Goal: Entertainment & Leisure: Consume media (video, audio)

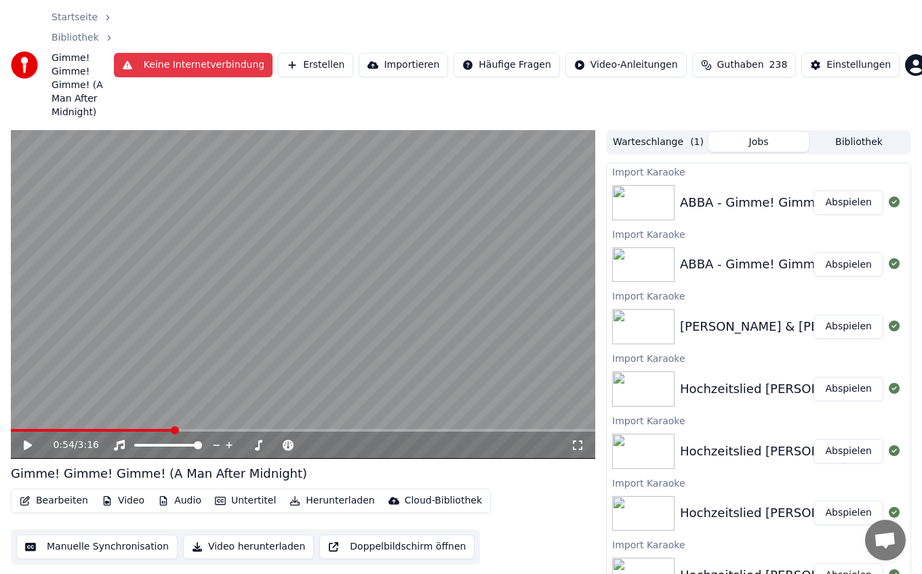
click at [180, 491] on button "Audio" at bounding box center [179, 500] width 54 height 19
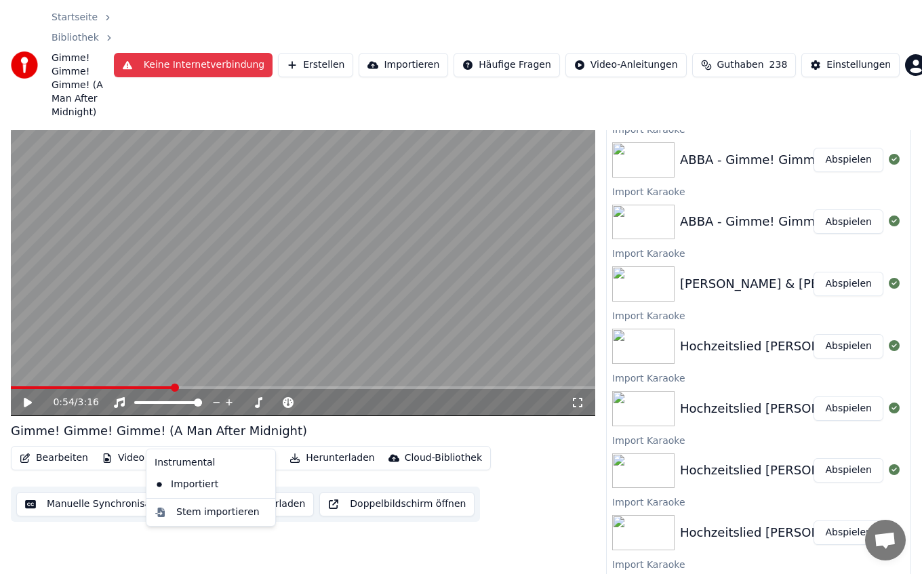
scroll to position [43, 0]
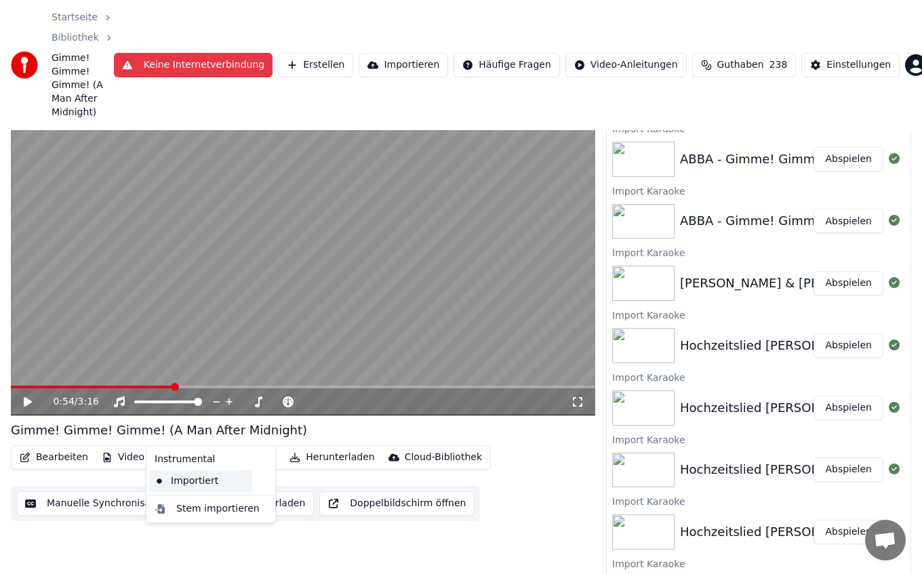
click at [184, 486] on div "Importiert" at bounding box center [200, 481] width 103 height 22
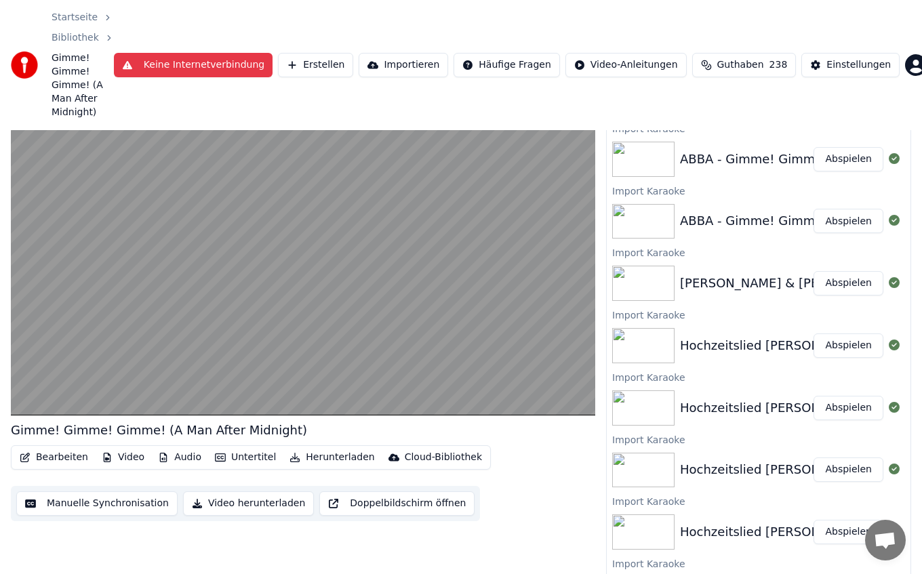
click at [168, 448] on button "Audio" at bounding box center [179, 457] width 54 height 19
click at [190, 481] on div "Importiert" at bounding box center [200, 481] width 103 height 22
click at [180, 448] on button "Audio" at bounding box center [179, 457] width 54 height 19
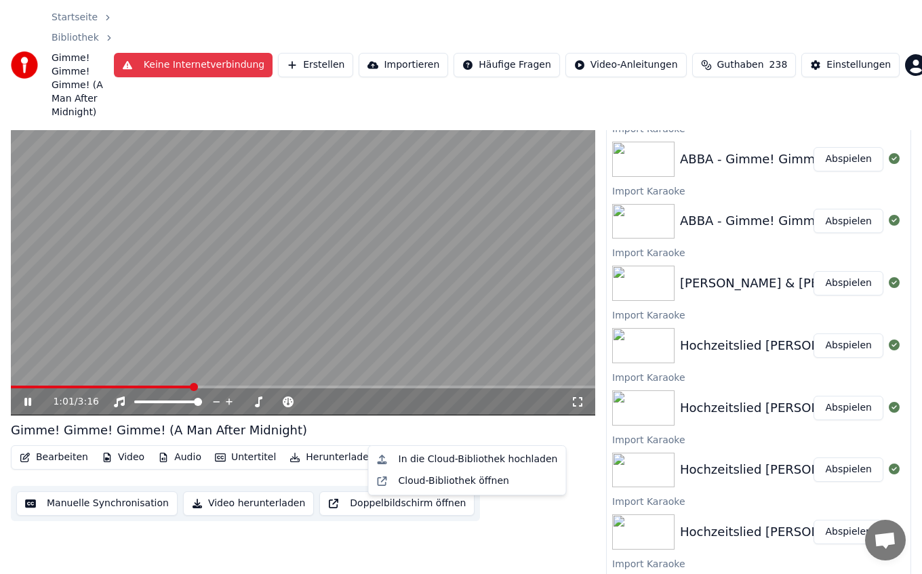
click at [646, 142] on img at bounding box center [643, 159] width 62 height 35
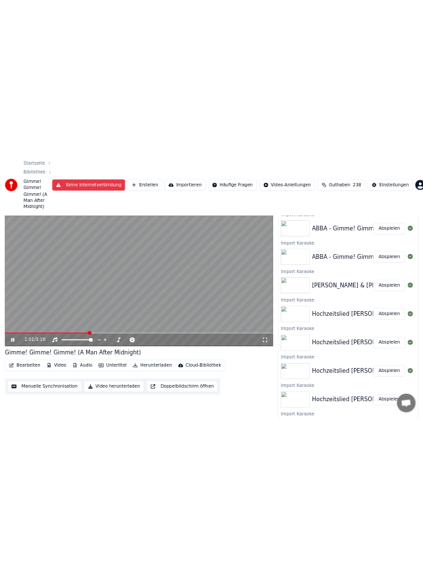
scroll to position [0, 0]
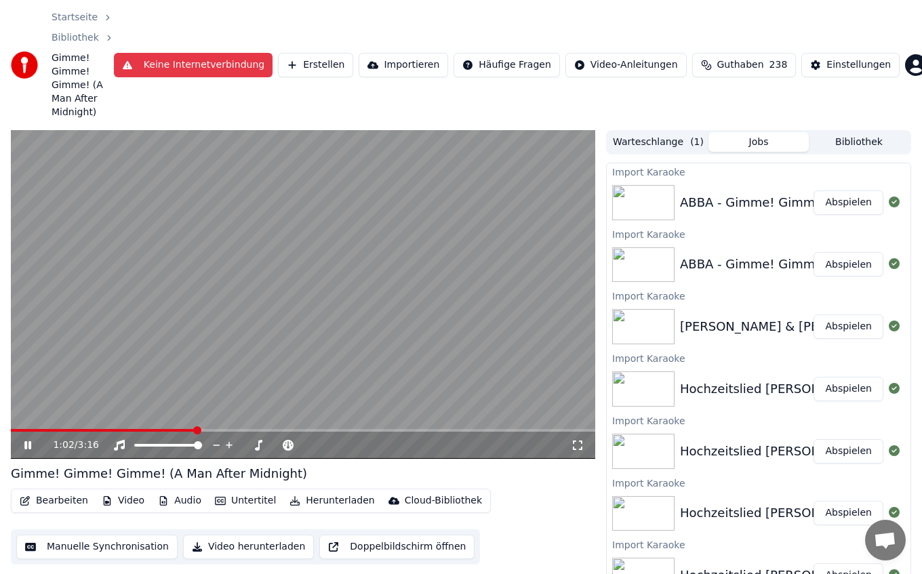
click at [653, 185] on img at bounding box center [643, 202] width 62 height 35
click at [167, 429] on span at bounding box center [107, 430] width 193 height 3
click at [151, 429] on span at bounding box center [303, 430] width 584 height 3
click at [123, 429] on span at bounding box center [92, 430] width 162 height 3
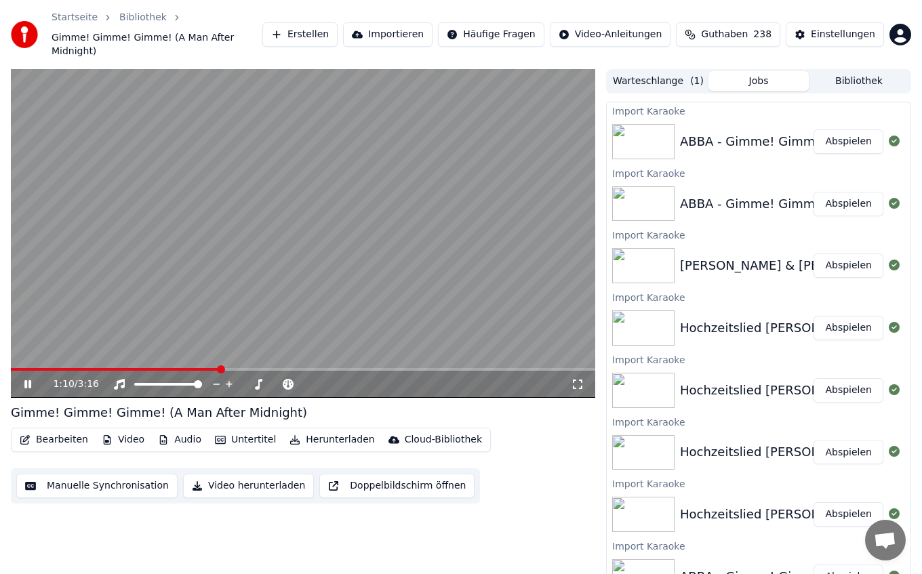
click at [197, 368] on span at bounding box center [303, 369] width 584 height 3
click at [184, 371] on div "1:03 / 3:16" at bounding box center [303, 384] width 584 height 27
click at [181, 368] on span at bounding box center [303, 369] width 584 height 3
click at [168, 262] on video at bounding box center [303, 233] width 584 height 329
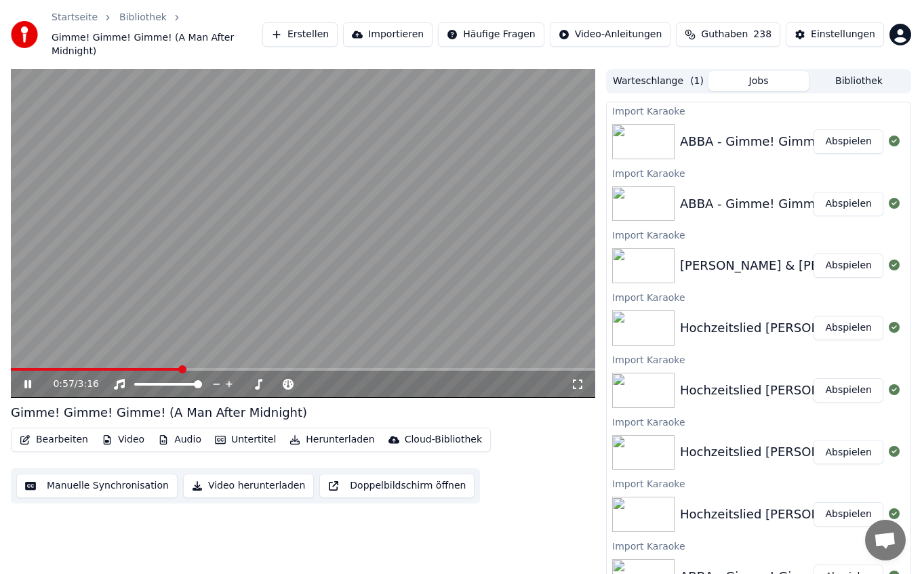
click at [185, 258] on video at bounding box center [303, 233] width 584 height 329
click at [224, 368] on span at bounding box center [303, 369] width 584 height 3
click at [173, 368] on span at bounding box center [119, 369] width 217 height 3
click at [199, 368] on span at bounding box center [303, 369] width 584 height 3
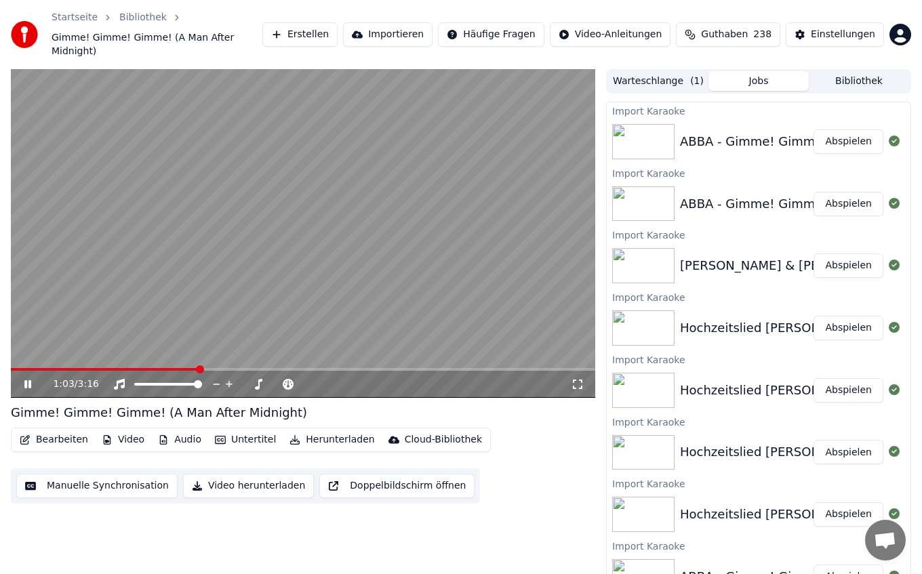
click at [144, 275] on video at bounding box center [303, 233] width 584 height 329
click at [720, 119] on div "ABBA - Gimme! Gimme! Gimme! (A Man After Midnight)_Vocal Remover Abspielen" at bounding box center [759, 142] width 304 height 46
click at [842, 129] on button "Abspielen" at bounding box center [848, 141] width 70 height 24
click at [100, 368] on span at bounding box center [303, 369] width 584 height 3
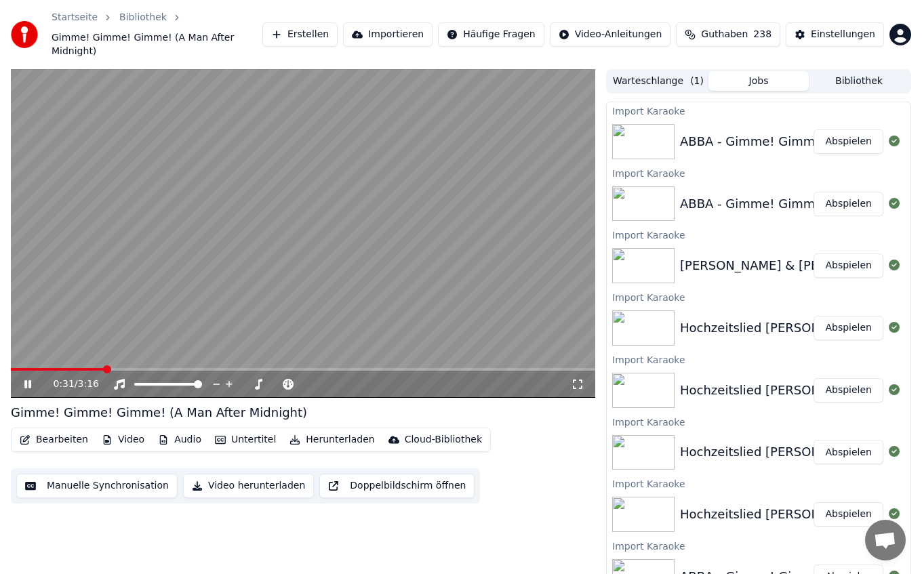
click at [127, 352] on video at bounding box center [303, 233] width 584 height 329
click at [209, 241] on video at bounding box center [303, 233] width 584 height 329
click at [127, 368] on span at bounding box center [76, 369] width 130 height 3
click at [115, 274] on video at bounding box center [303, 233] width 584 height 329
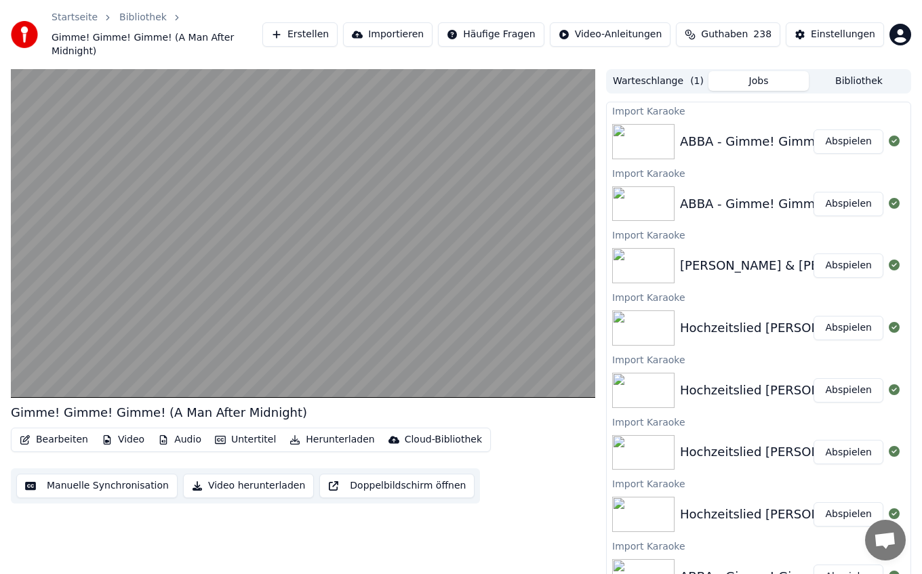
click at [115, 274] on video at bounding box center [303, 233] width 584 height 329
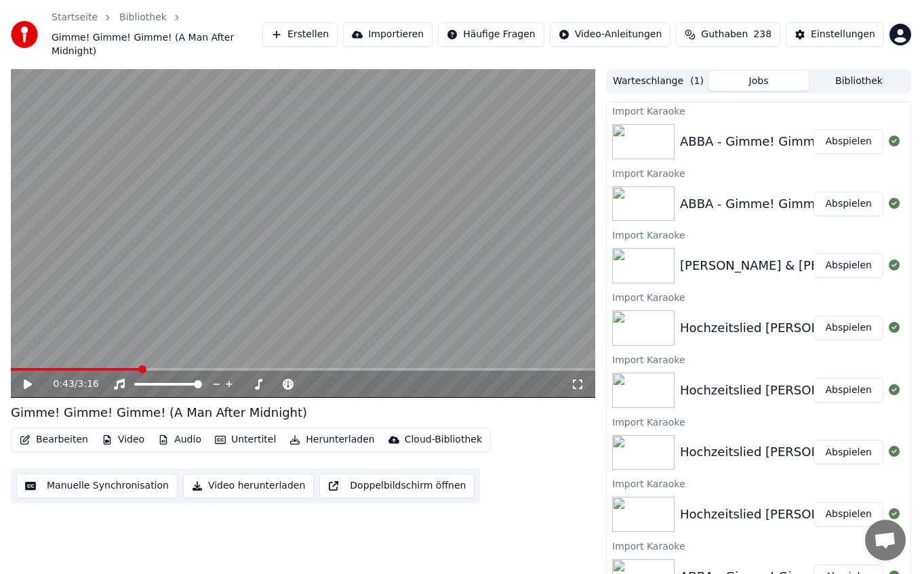
click at [367, 266] on video at bounding box center [303, 233] width 584 height 329
click at [188, 368] on span at bounding box center [109, 369] width 197 height 3
click at [183, 368] on span at bounding box center [303, 369] width 584 height 3
click at [295, 205] on video at bounding box center [303, 233] width 584 height 329
click at [178, 368] on span at bounding box center [97, 369] width 172 height 3
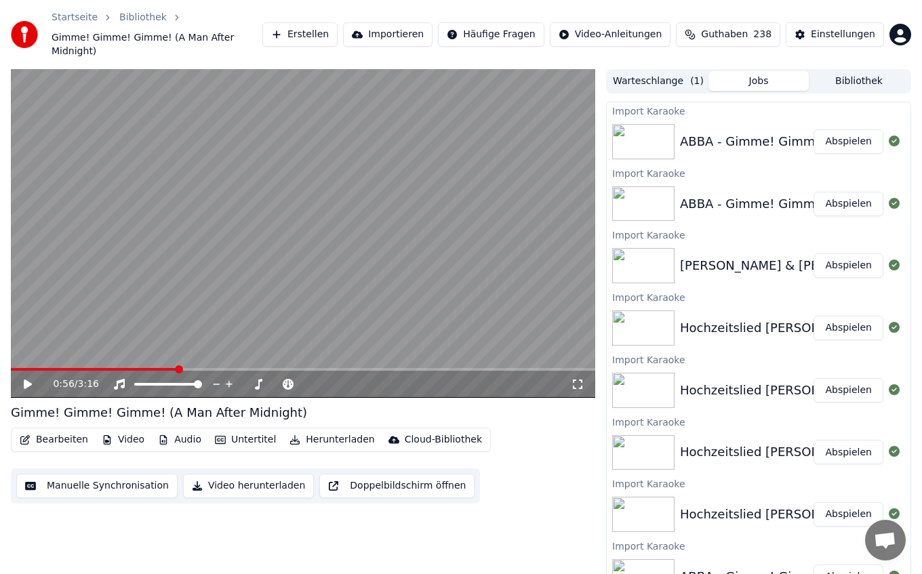
click at [25, 377] on div "0:56 / 3:16" at bounding box center [302, 384] width 573 height 14
click at [27, 379] on icon at bounding box center [28, 383] width 8 height 9
click at [27, 380] on icon at bounding box center [27, 384] width 7 height 8
click at [181, 430] on button "Audio" at bounding box center [179, 439] width 54 height 19
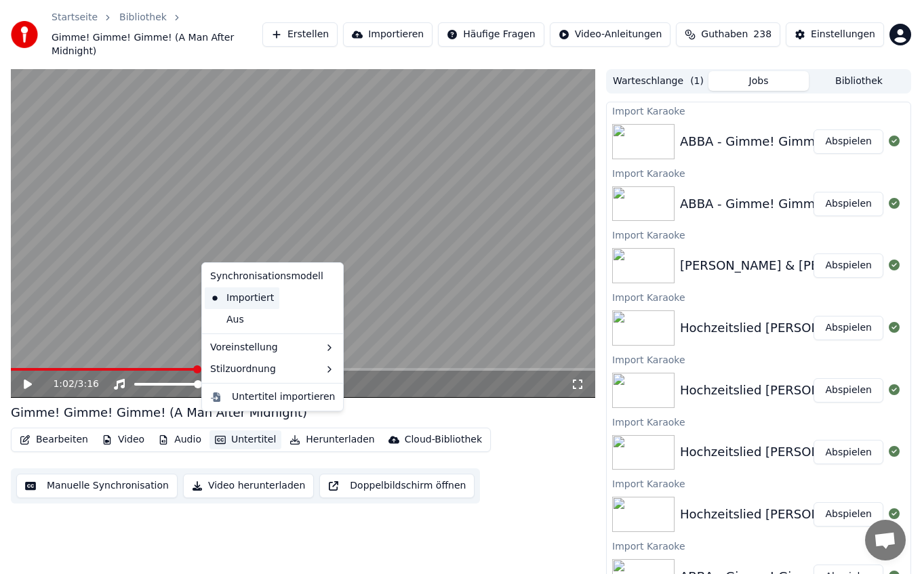
click at [247, 296] on div "Importiert" at bounding box center [242, 298] width 75 height 22
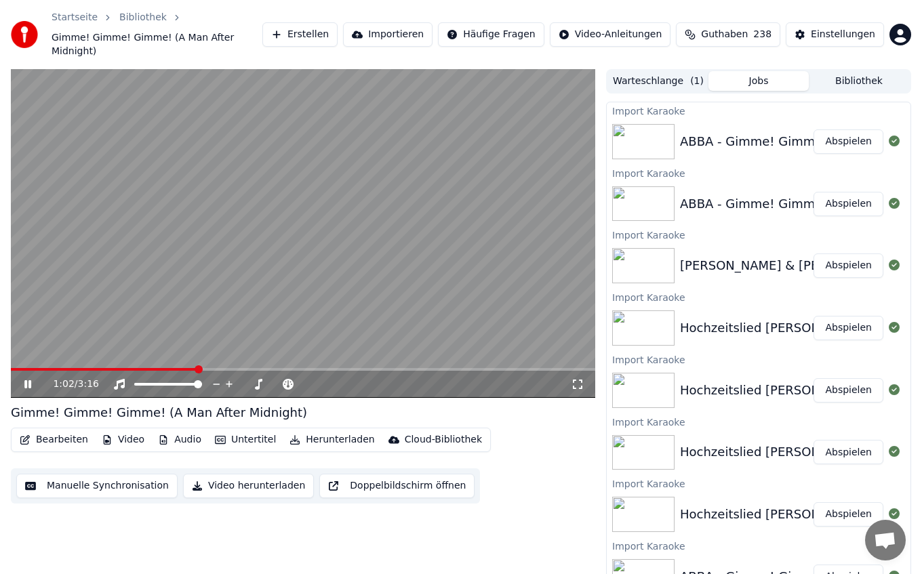
click at [245, 430] on button "Untertitel" at bounding box center [245, 439] width 72 height 19
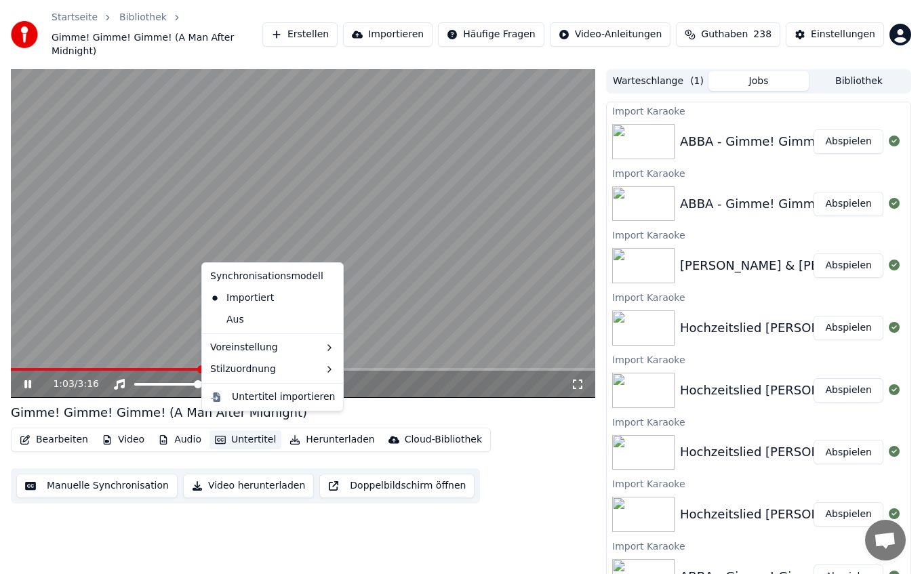
click at [325, 297] on icon at bounding box center [332, 298] width 15 height 11
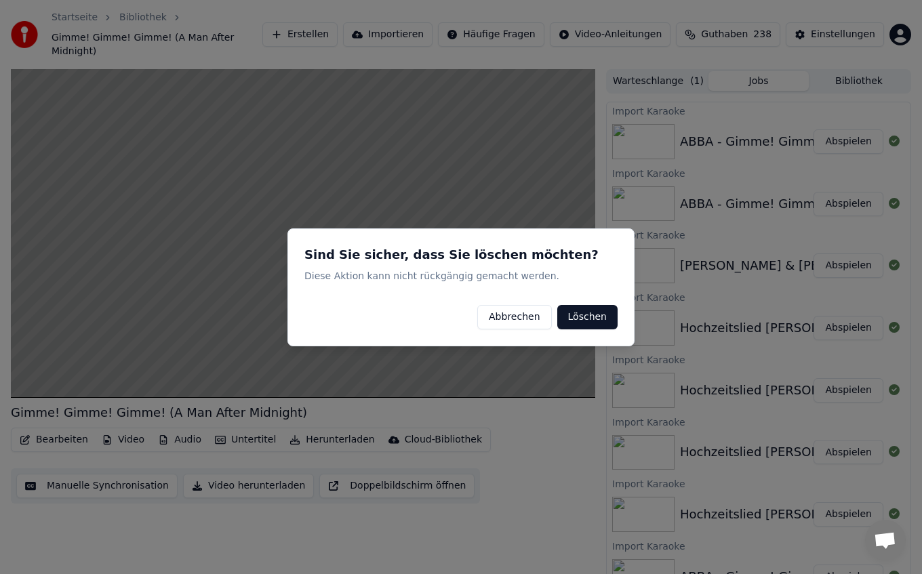
click at [594, 309] on button "Löschen" at bounding box center [587, 316] width 60 height 24
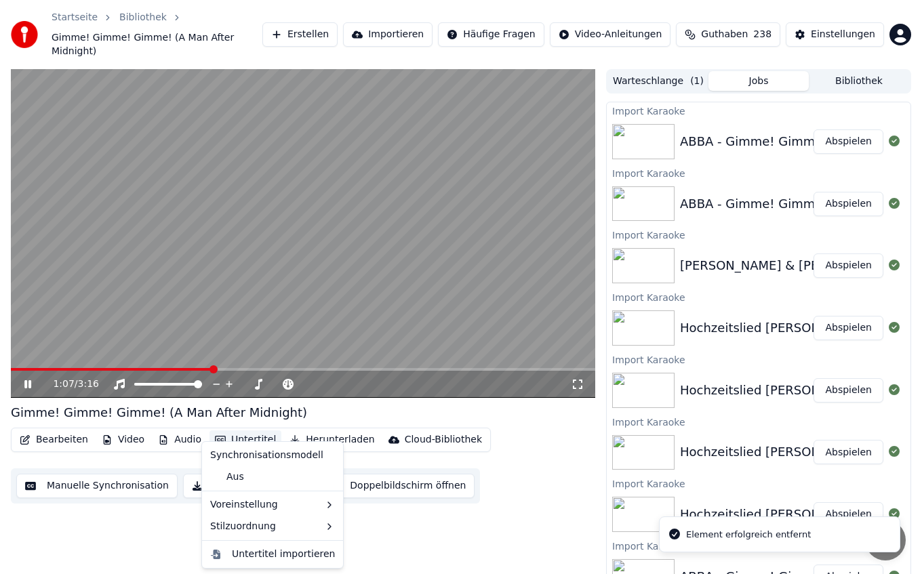
click at [244, 430] on button "Untertitel" at bounding box center [245, 439] width 72 height 19
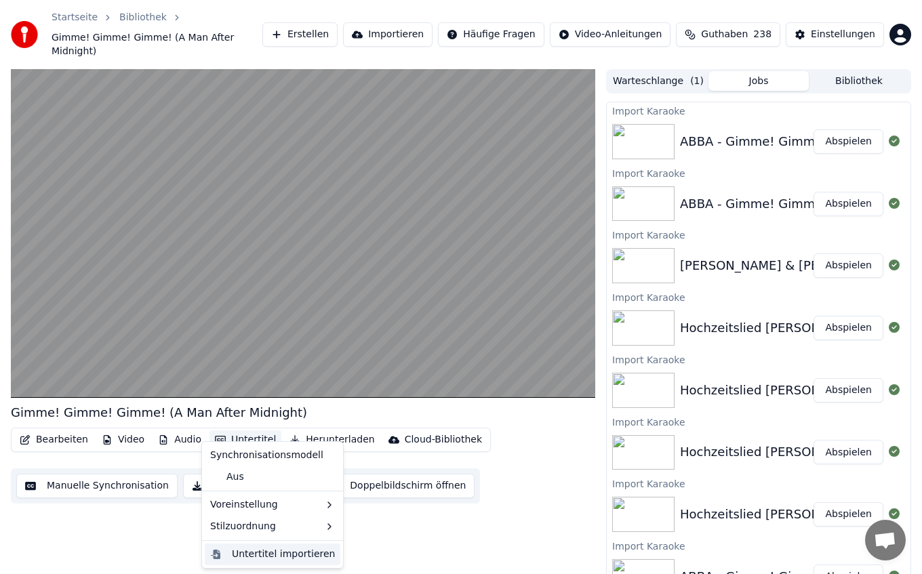
click at [249, 559] on div "Untertitel importieren" at bounding box center [283, 555] width 103 height 14
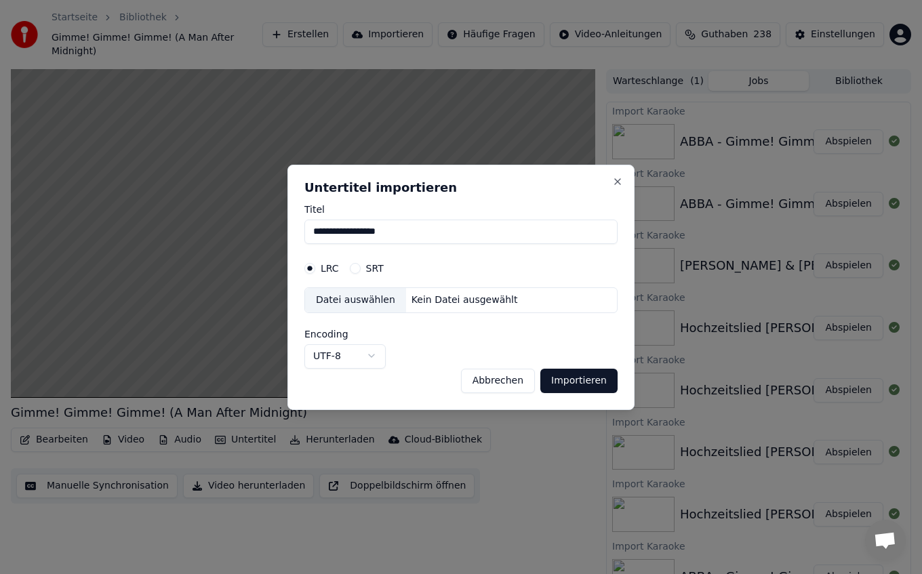
click at [361, 310] on div "Datei auswählen" at bounding box center [355, 300] width 101 height 24
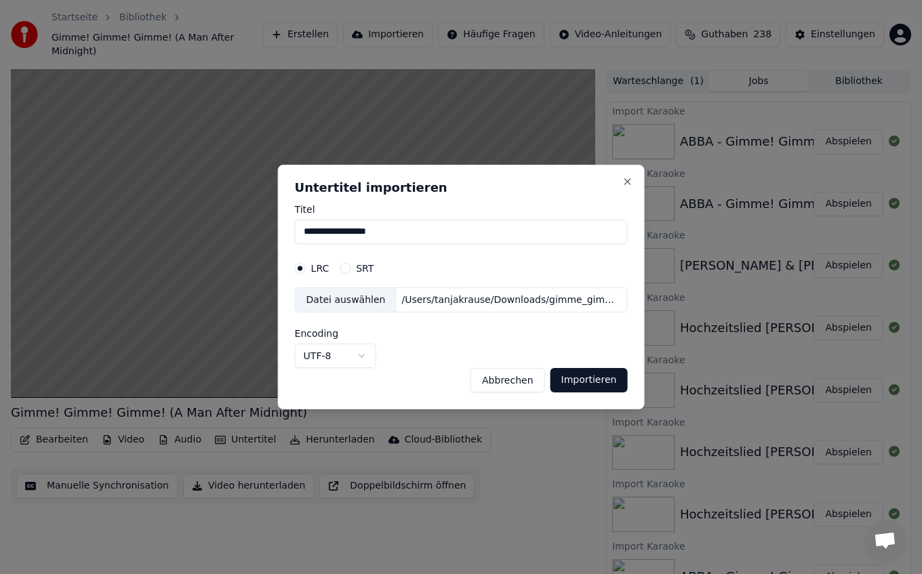
click at [593, 379] on button "Importieren" at bounding box center [588, 380] width 77 height 24
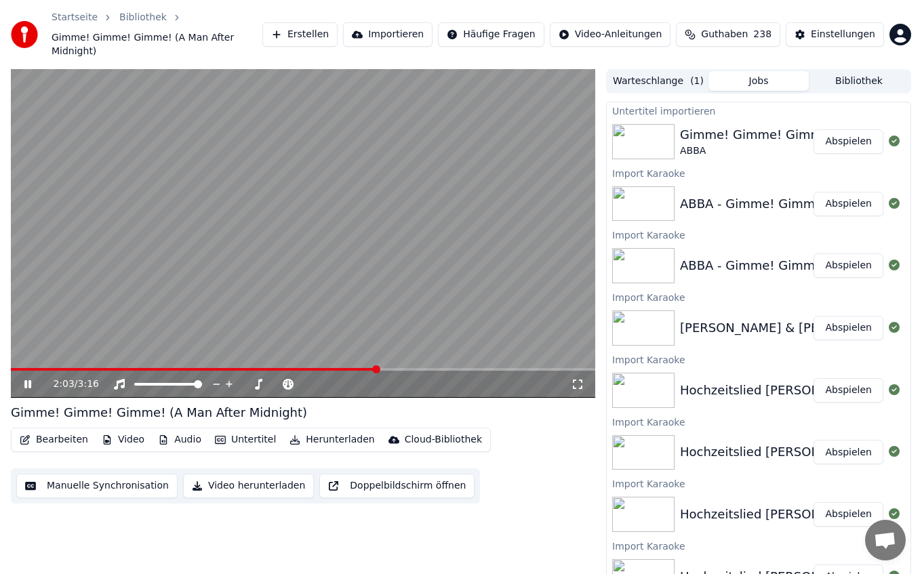
click at [342, 233] on video at bounding box center [303, 233] width 584 height 329
click at [668, 125] on img at bounding box center [643, 141] width 62 height 35
click at [845, 130] on button "Abspielen" at bounding box center [848, 141] width 70 height 24
click at [93, 368] on span at bounding box center [303, 369] width 584 height 3
click at [107, 371] on div "0:28 / 3:16" at bounding box center [303, 384] width 584 height 27
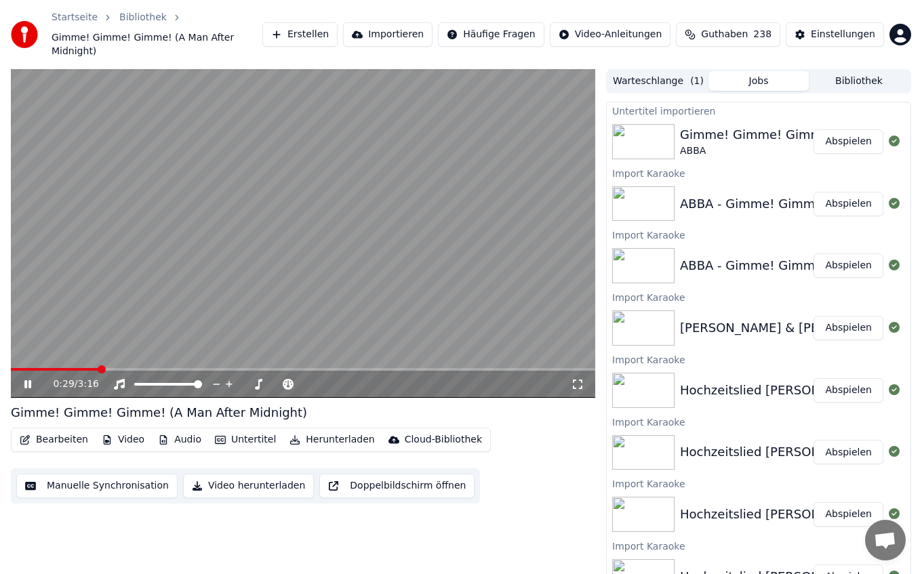
click at [123, 368] on span at bounding box center [303, 369] width 584 height 3
click at [108, 368] on span at bounding box center [67, 369] width 113 height 3
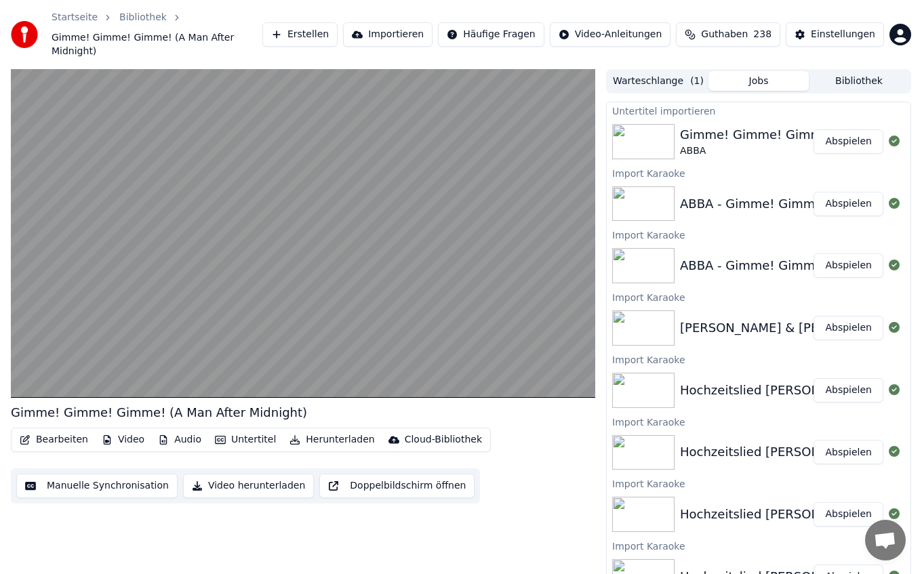
click at [164, 182] on video at bounding box center [303, 233] width 584 height 329
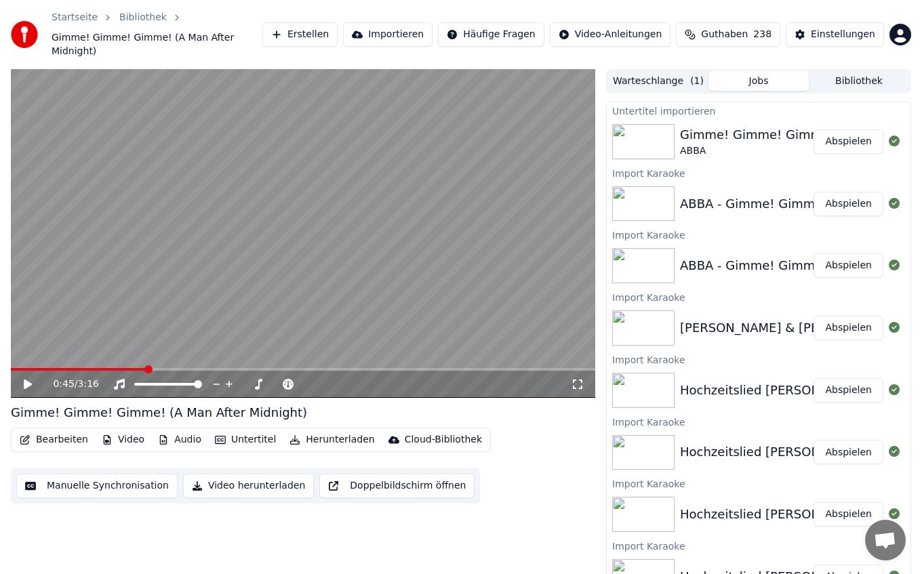
click at [101, 352] on video at bounding box center [303, 233] width 584 height 329
click at [99, 368] on span at bounding box center [303, 369] width 584 height 3
click at [82, 368] on span at bounding box center [303, 369] width 584 height 3
click at [98, 368] on span at bounding box center [303, 369] width 584 height 3
click at [103, 248] on video at bounding box center [303, 233] width 584 height 329
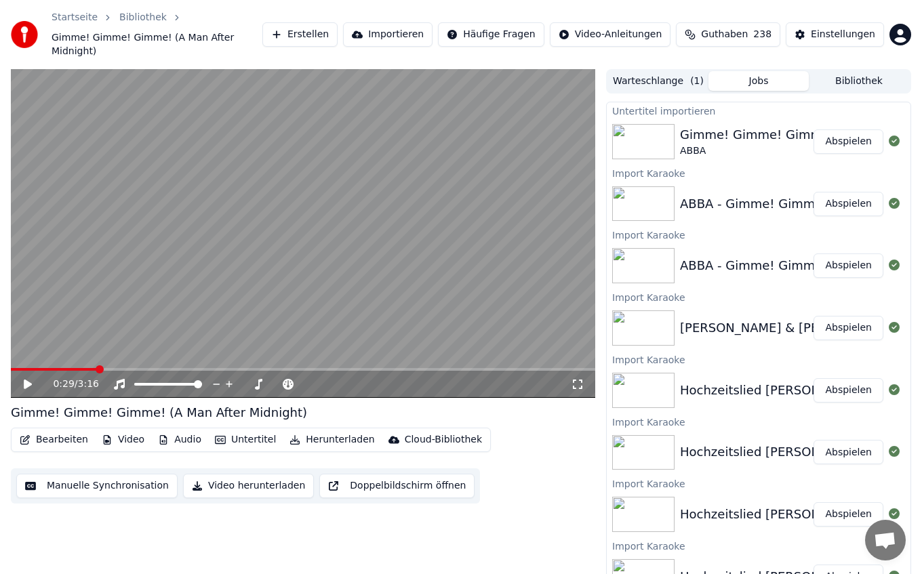
click at [103, 248] on video at bounding box center [303, 233] width 584 height 329
click at [15, 368] on span at bounding box center [54, 369] width 86 height 3
click at [68, 351] on video at bounding box center [303, 233] width 584 height 329
click at [77, 368] on span at bounding box center [303, 369] width 584 height 3
click at [94, 368] on span at bounding box center [303, 369] width 584 height 3
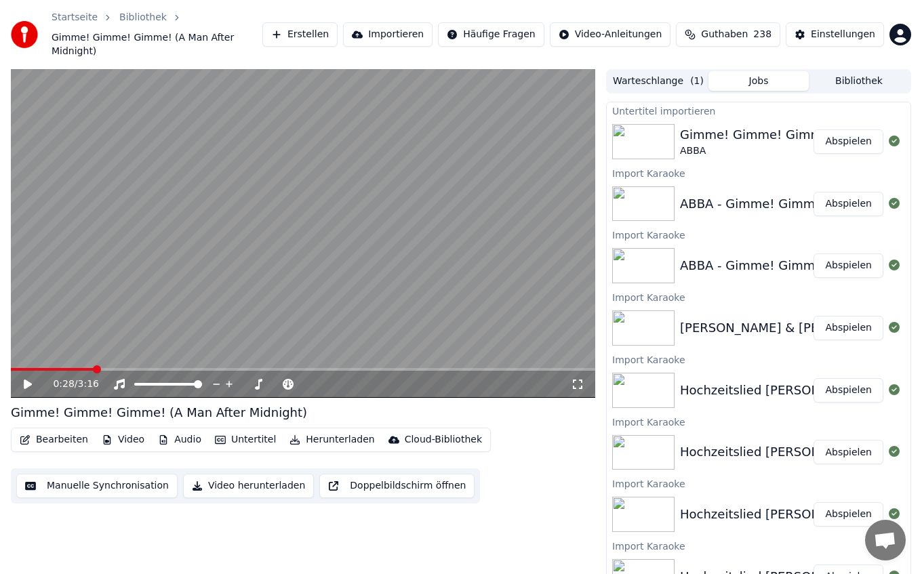
click at [107, 368] on span at bounding box center [303, 369] width 584 height 3
click at [99, 185] on video at bounding box center [303, 233] width 584 height 329
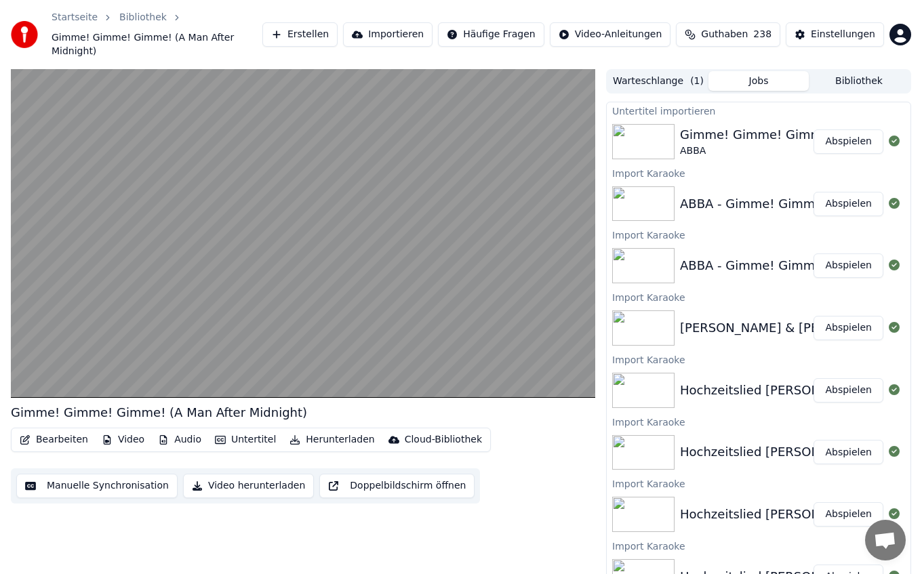
click at [155, 185] on video at bounding box center [303, 233] width 584 height 329
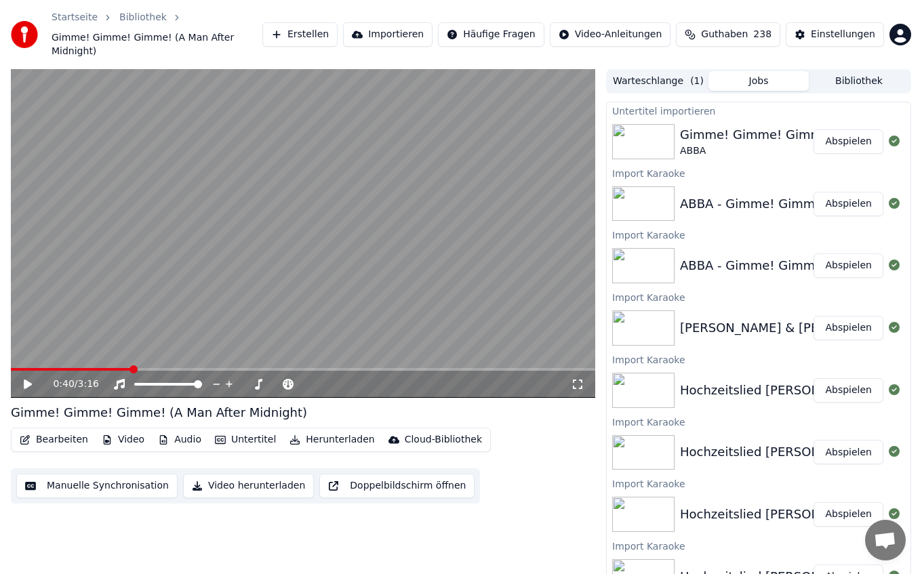
click at [246, 260] on video at bounding box center [303, 233] width 584 height 329
click at [121, 368] on span at bounding box center [72, 369] width 122 height 3
click at [147, 205] on video at bounding box center [303, 233] width 584 height 329
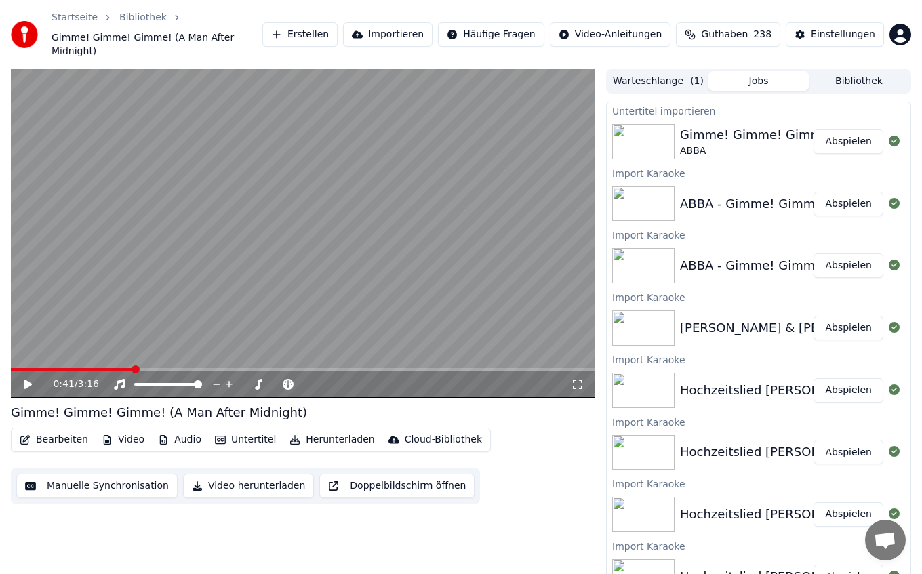
click at [211, 181] on video at bounding box center [303, 233] width 584 height 329
click at [233, 205] on video at bounding box center [303, 233] width 584 height 329
click at [147, 365] on span at bounding box center [151, 369] width 8 height 8
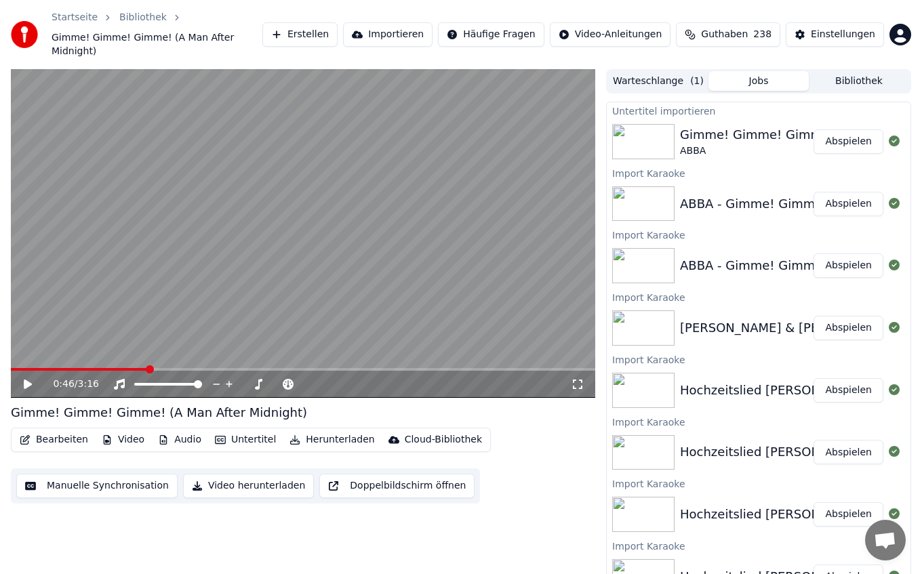
click at [143, 371] on div "0:46 / 3:16" at bounding box center [303, 384] width 584 height 27
click at [136, 371] on div "0:46 / 3:16" at bounding box center [303, 384] width 584 height 27
click at [139, 368] on span at bounding box center [303, 369] width 584 height 3
click at [159, 250] on video at bounding box center [303, 233] width 584 height 329
click at [102, 368] on span at bounding box center [75, 369] width 128 height 3
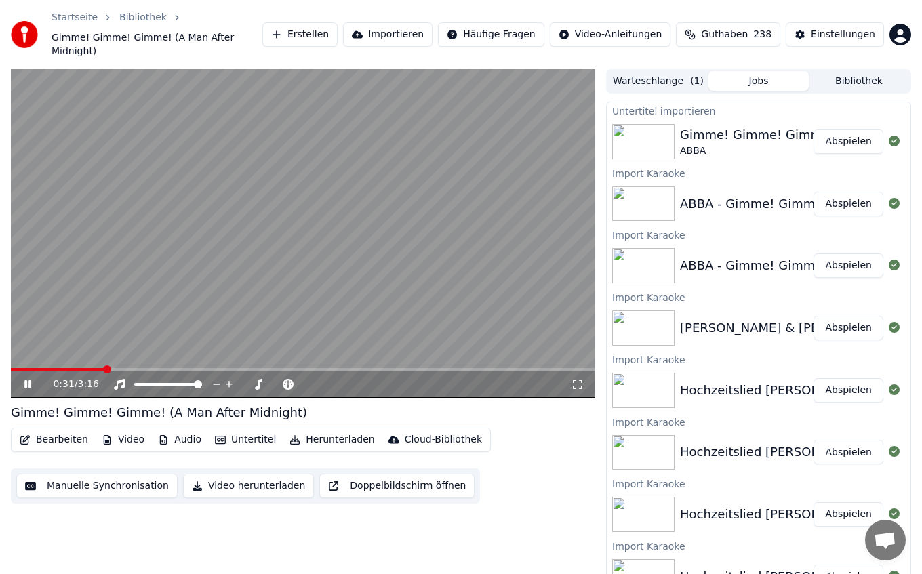
click at [131, 371] on div "0:31 / 3:16" at bounding box center [303, 384] width 584 height 27
click at [140, 368] on span at bounding box center [303, 369] width 584 height 3
click at [117, 249] on video at bounding box center [303, 233] width 584 height 329
click at [148, 298] on video at bounding box center [303, 233] width 584 height 329
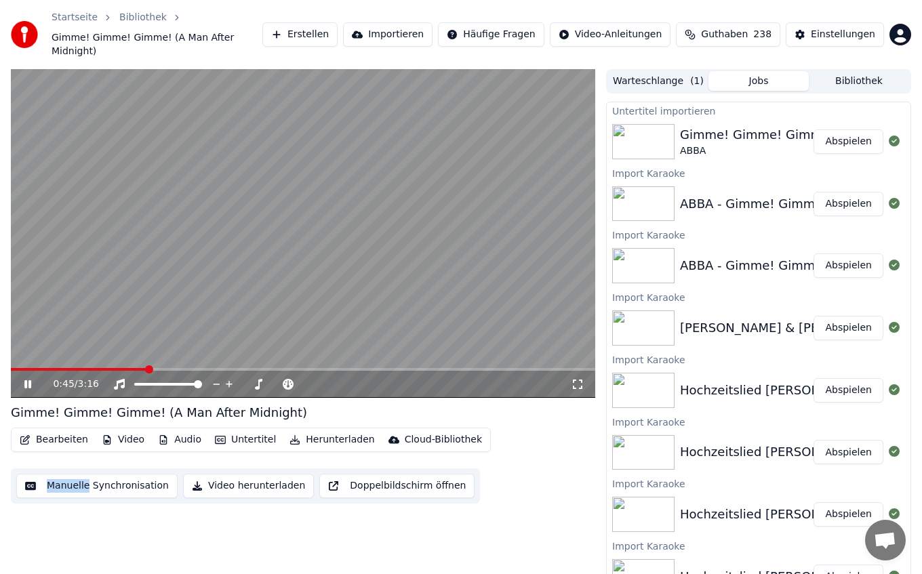
click at [148, 298] on video at bounding box center [303, 233] width 584 height 329
click at [136, 368] on span at bounding box center [79, 369] width 137 height 3
click at [119, 260] on video at bounding box center [303, 233] width 584 height 329
click at [267, 188] on video at bounding box center [303, 233] width 584 height 329
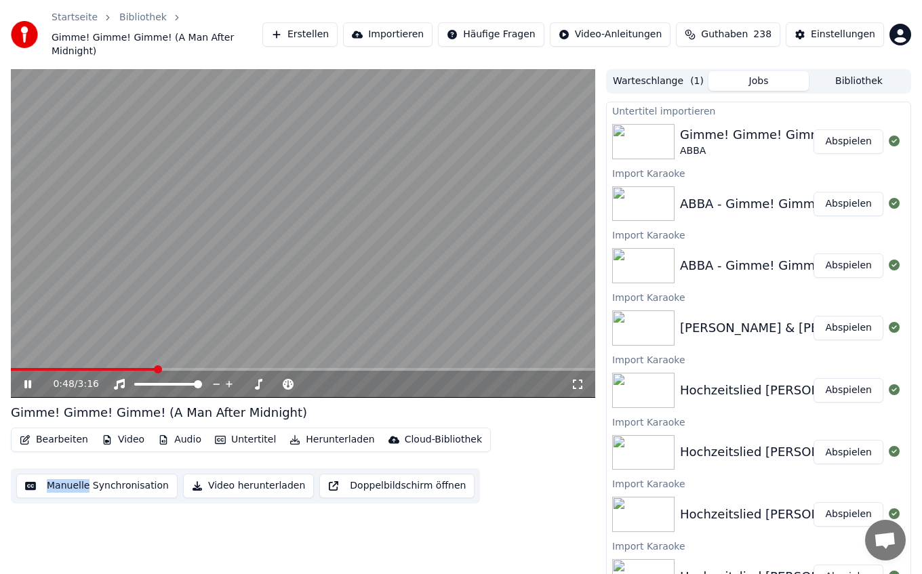
click at [267, 188] on video at bounding box center [303, 233] width 584 height 329
click at [144, 368] on span at bounding box center [87, 369] width 152 height 3
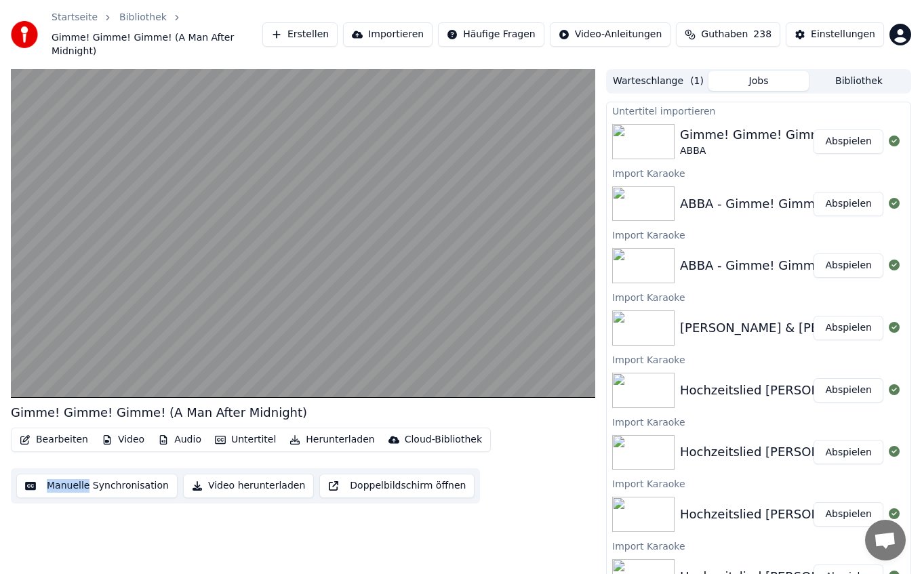
click at [133, 271] on video at bounding box center [303, 233] width 584 height 329
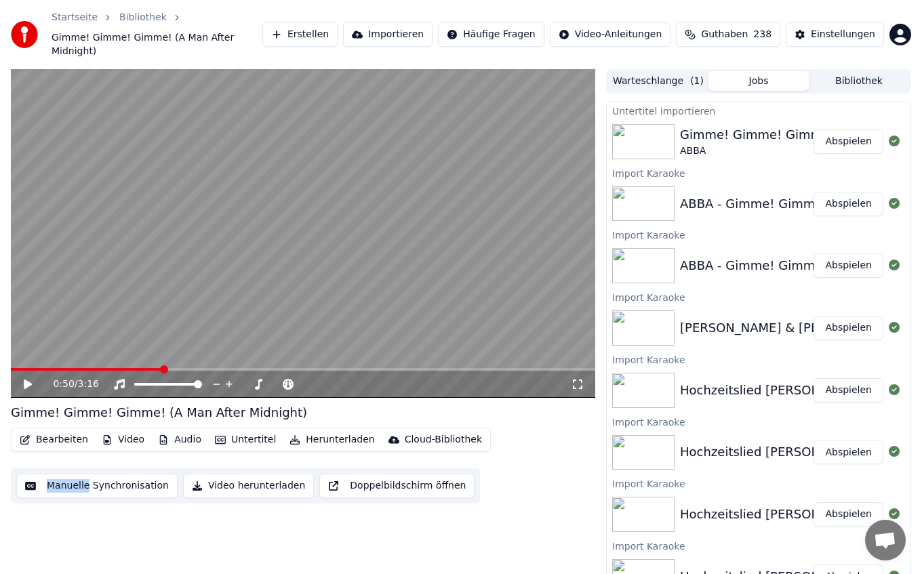
click at [134, 371] on div "0:50 / 3:16" at bounding box center [303, 384] width 584 height 27
click at [131, 368] on span at bounding box center [86, 369] width 151 height 3
click at [123, 245] on video at bounding box center [303, 233] width 584 height 329
click at [95, 371] on div "0:41 / 3:16" at bounding box center [303, 384] width 584 height 27
click at [102, 368] on span at bounding box center [74, 369] width 127 height 3
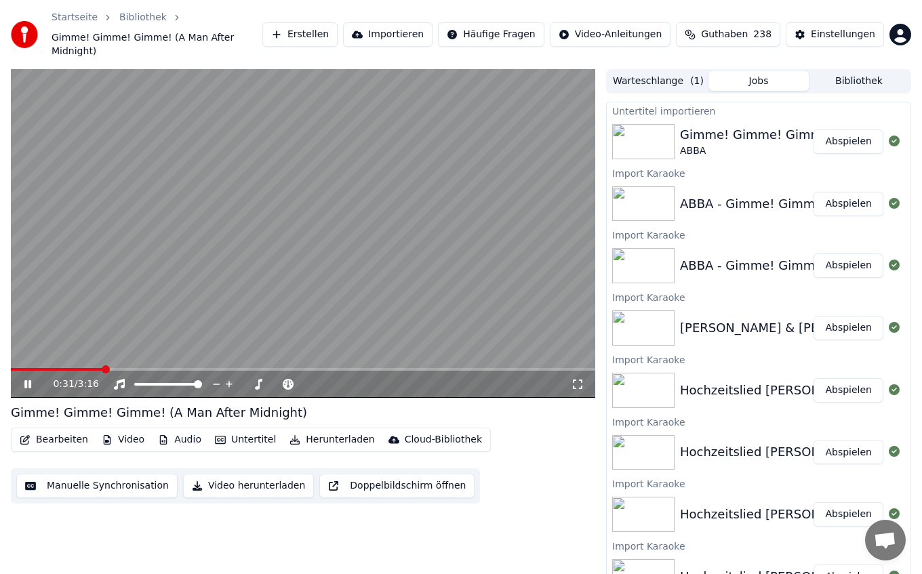
click at [148, 205] on video at bounding box center [303, 233] width 584 height 329
click at [180, 184] on video at bounding box center [303, 233] width 584 height 329
click at [260, 223] on video at bounding box center [303, 233] width 584 height 329
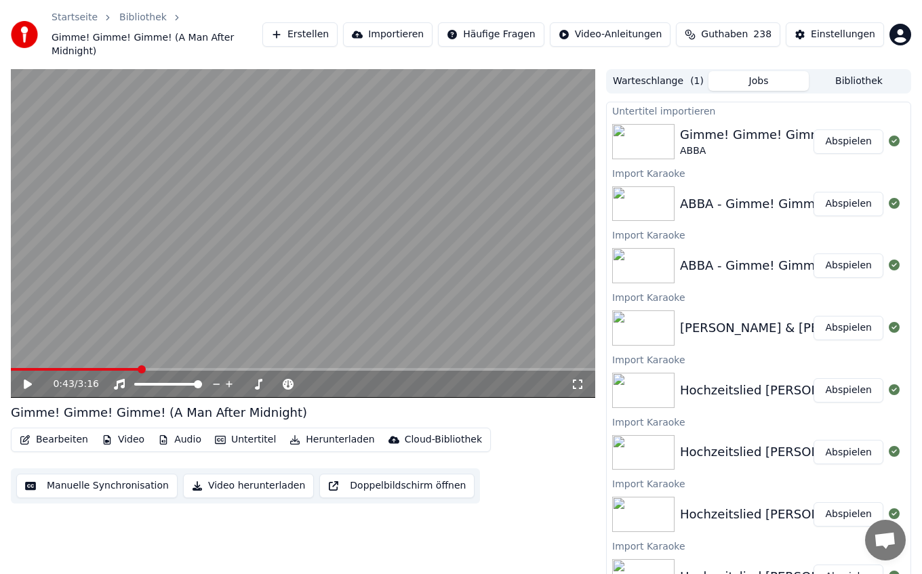
click at [236, 222] on video at bounding box center [303, 233] width 584 height 329
click at [207, 207] on video at bounding box center [303, 233] width 584 height 329
click at [146, 353] on video at bounding box center [303, 233] width 584 height 329
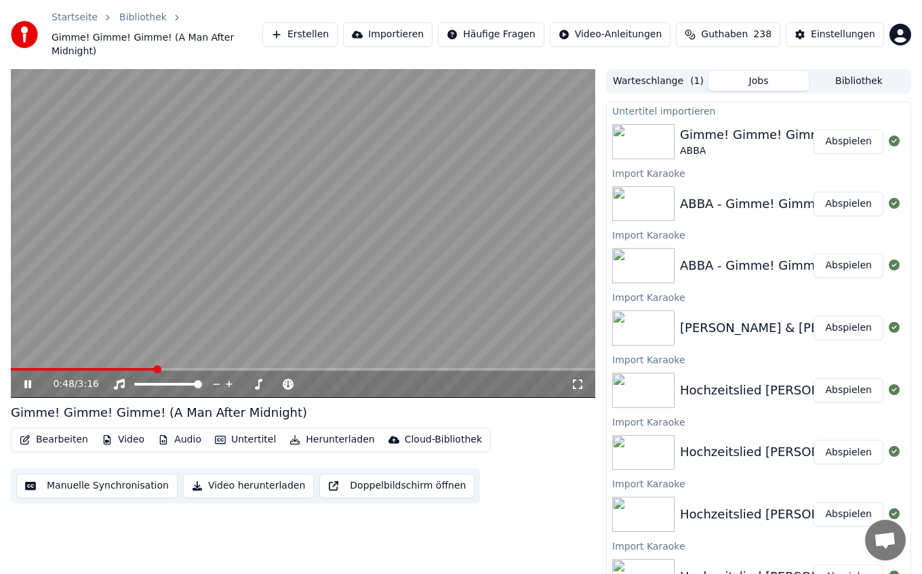
click at [142, 371] on div "0:48 / 3:16" at bounding box center [303, 384] width 584 height 27
click at [147, 368] on span at bounding box center [83, 369] width 144 height 3
click at [175, 233] on video at bounding box center [303, 233] width 584 height 329
click at [230, 215] on video at bounding box center [303, 233] width 584 height 329
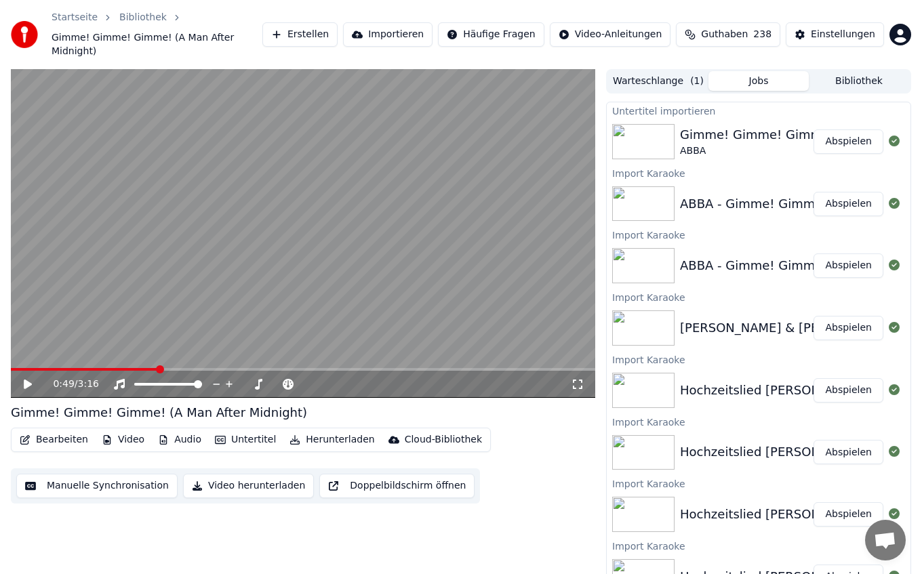
click at [436, 203] on video at bounding box center [303, 233] width 584 height 329
click at [356, 201] on video at bounding box center [303, 233] width 584 height 329
click at [148, 371] on div "0:50 / 3:16" at bounding box center [303, 384] width 584 height 27
click at [150, 368] on span at bounding box center [303, 369] width 584 height 3
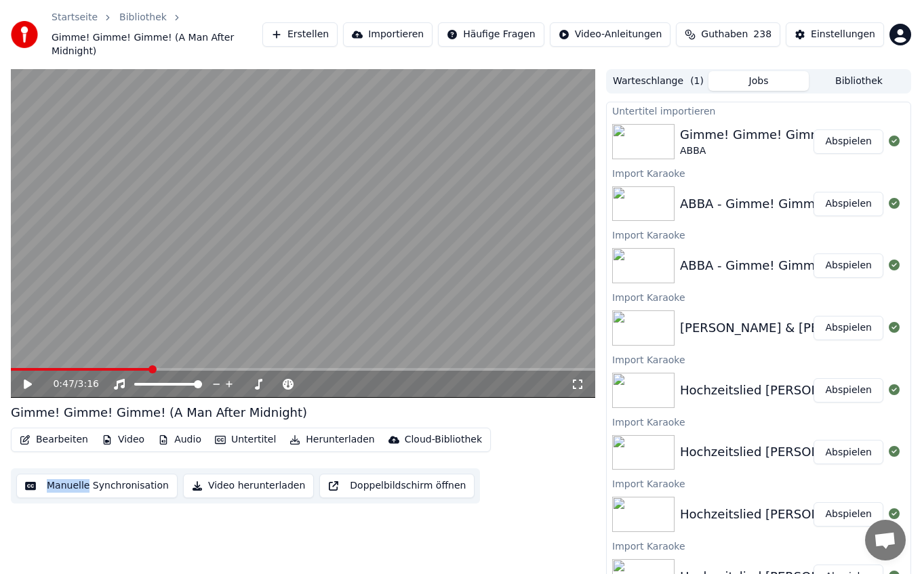
click at [170, 188] on video at bounding box center [303, 233] width 584 height 329
click at [133, 371] on div "0:47 / 3:16" at bounding box center [303, 384] width 584 height 27
click at [131, 368] on span at bounding box center [303, 369] width 584 height 3
click at [142, 171] on video at bounding box center [303, 233] width 584 height 329
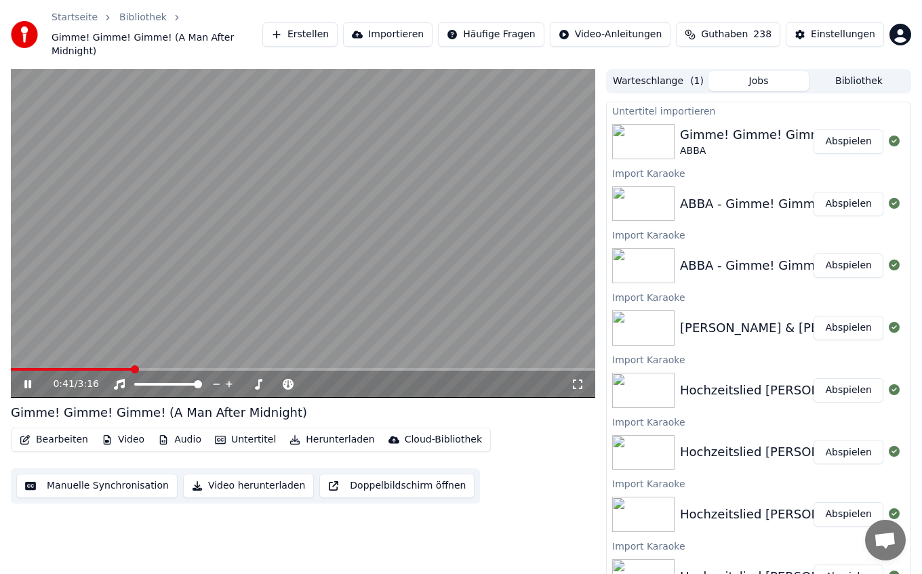
click at [117, 368] on span at bounding box center [72, 369] width 122 height 3
click at [117, 365] on span at bounding box center [121, 369] width 8 height 8
click at [109, 368] on span at bounding box center [303, 369] width 584 height 3
click at [127, 368] on span at bounding box center [303, 369] width 584 height 3
click at [26, 380] on icon at bounding box center [27, 384] width 7 height 8
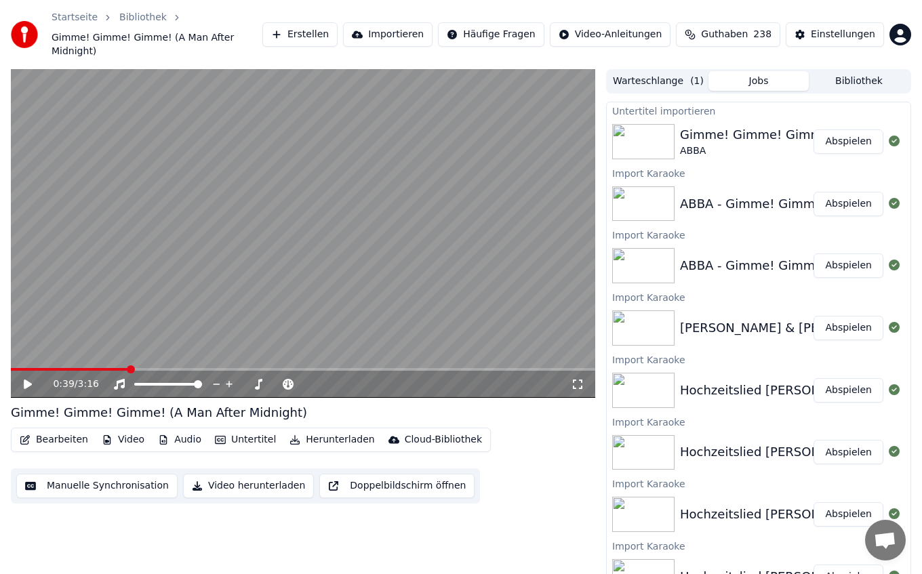
click at [26, 379] on icon at bounding box center [28, 383] width 8 height 9
click at [81, 368] on span at bounding box center [72, 369] width 123 height 3
click at [121, 368] on span at bounding box center [303, 369] width 584 height 3
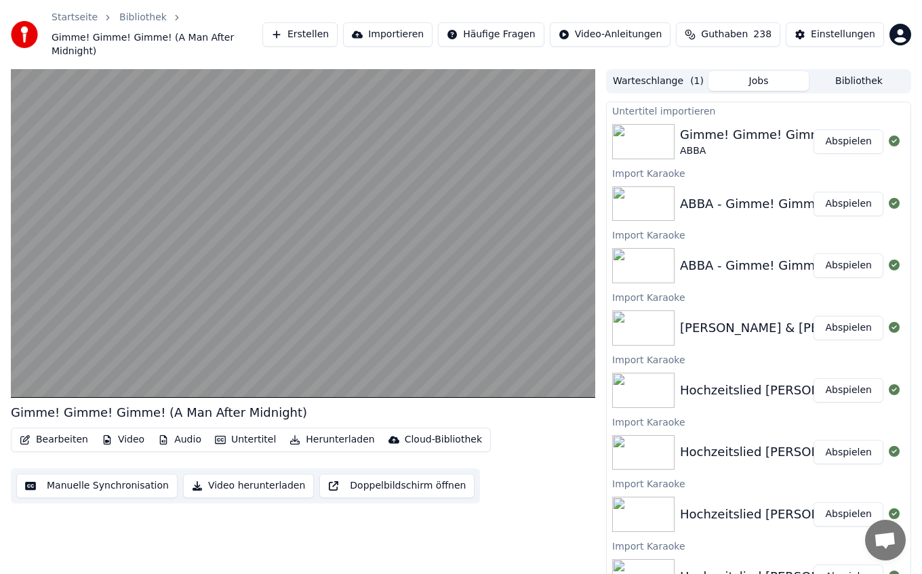
click at [115, 222] on video at bounding box center [303, 233] width 584 height 329
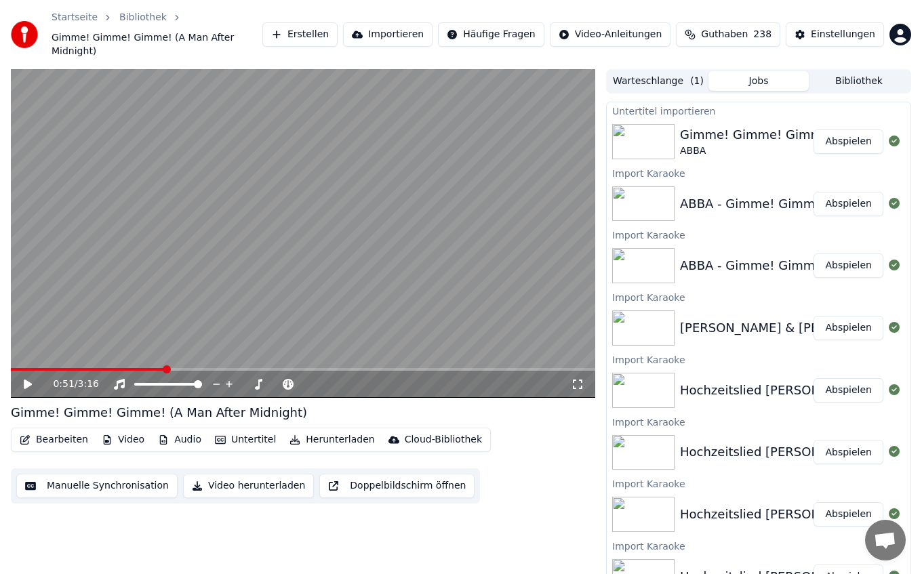
click at [157, 368] on span at bounding box center [88, 369] width 154 height 3
click at [142, 258] on video at bounding box center [303, 233] width 584 height 329
click at [251, 230] on video at bounding box center [303, 233] width 584 height 329
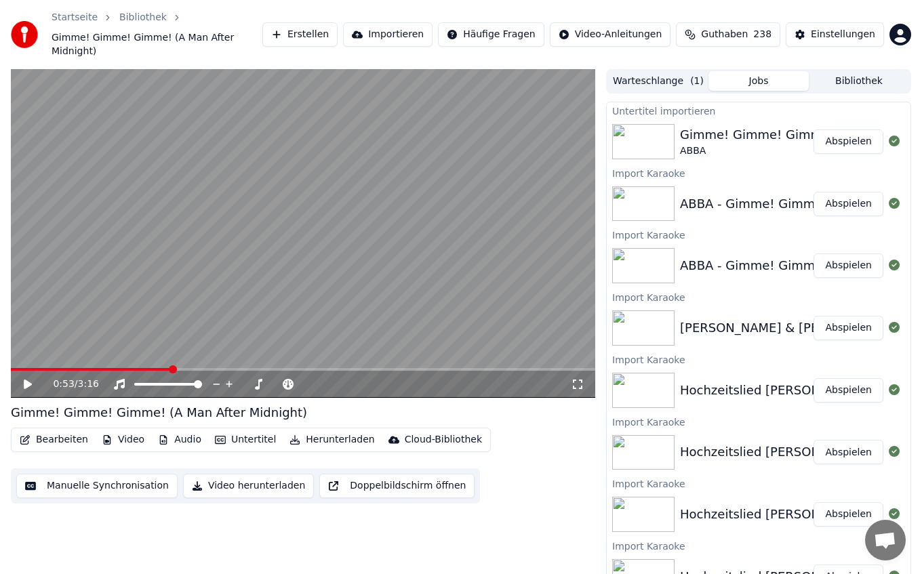
click at [161, 368] on span at bounding box center [91, 369] width 160 height 3
click at [159, 215] on video at bounding box center [303, 233] width 584 height 329
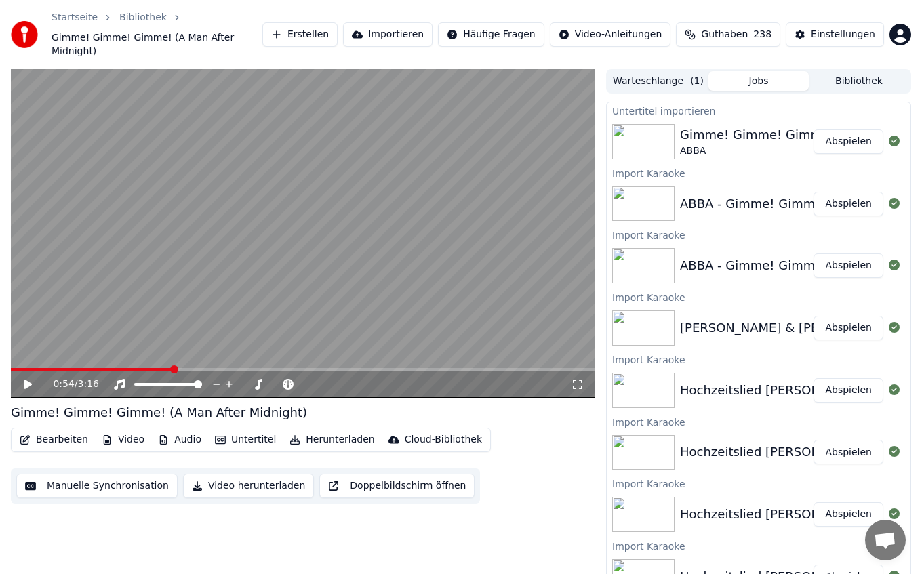
click at [161, 368] on span at bounding box center [92, 369] width 162 height 3
click at [144, 368] on span at bounding box center [303, 369] width 584 height 3
click at [127, 368] on span at bounding box center [77, 369] width 133 height 3
click at [140, 201] on video at bounding box center [303, 233] width 584 height 329
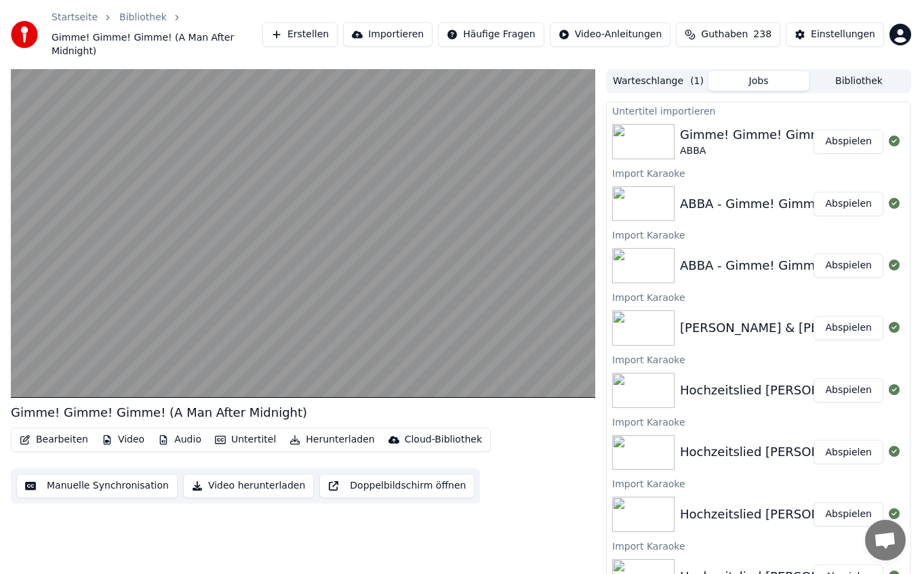
click at [140, 201] on video at bounding box center [303, 233] width 584 height 329
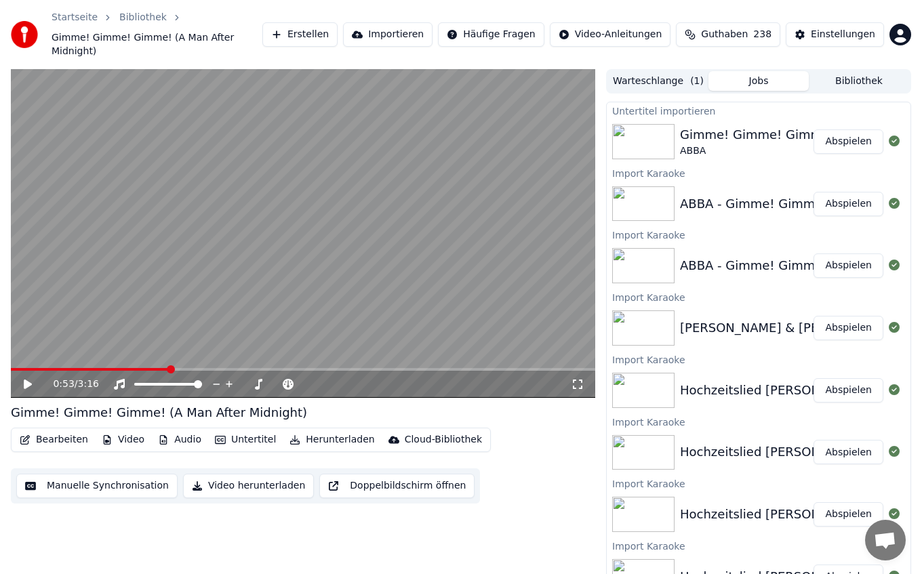
click at [236, 205] on video at bounding box center [303, 233] width 584 height 329
click at [169, 368] on span at bounding box center [94, 369] width 167 height 3
click at [169, 215] on video at bounding box center [303, 233] width 584 height 329
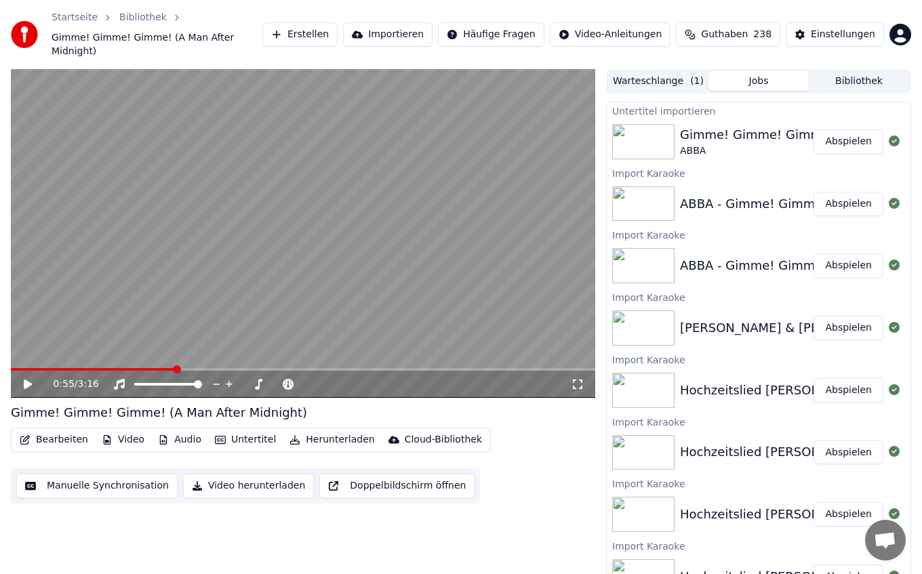
click at [239, 199] on video at bounding box center [303, 233] width 584 height 329
click at [254, 171] on video at bounding box center [303, 233] width 584 height 329
click at [336, 230] on video at bounding box center [303, 233] width 584 height 329
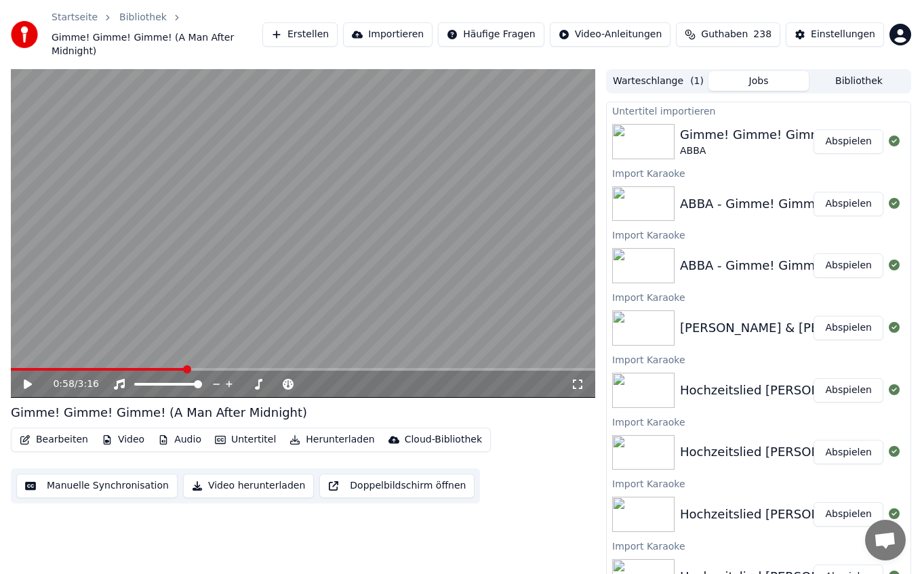
click at [177, 353] on video at bounding box center [303, 233] width 584 height 329
click at [173, 371] on div "0:58 / 3:16" at bounding box center [303, 384] width 584 height 27
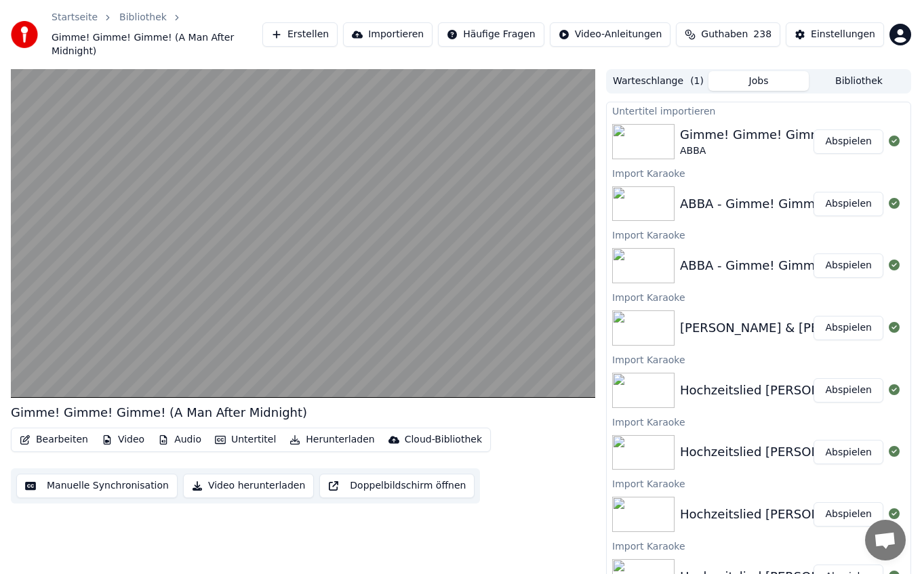
click at [224, 184] on video at bounding box center [303, 233] width 584 height 329
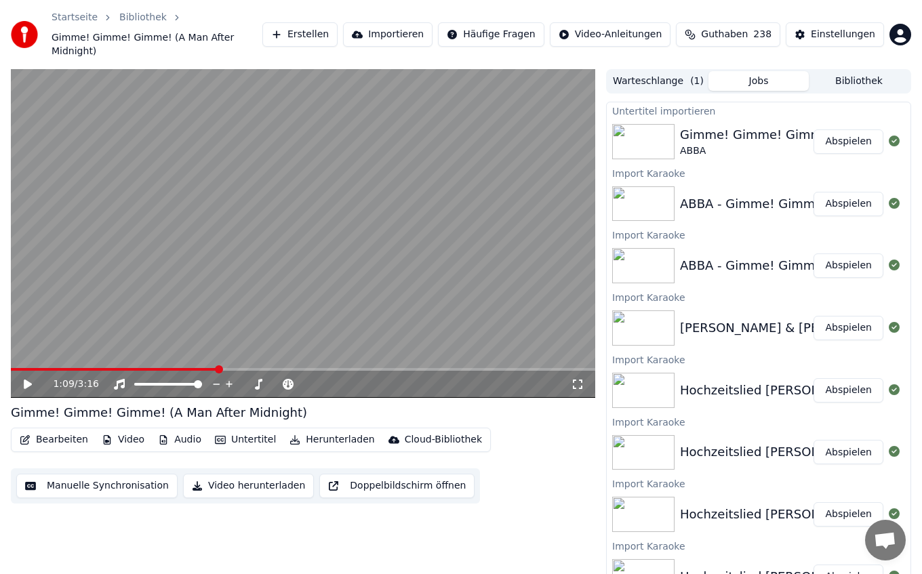
click at [177, 368] on span at bounding box center [114, 369] width 207 height 3
click at [197, 236] on video at bounding box center [303, 233] width 584 height 329
click at [201, 284] on video at bounding box center [303, 233] width 584 height 329
click at [182, 371] on div "1:01 / 3:16" at bounding box center [303, 384] width 584 height 27
click at [180, 368] on span at bounding box center [103, 369] width 184 height 3
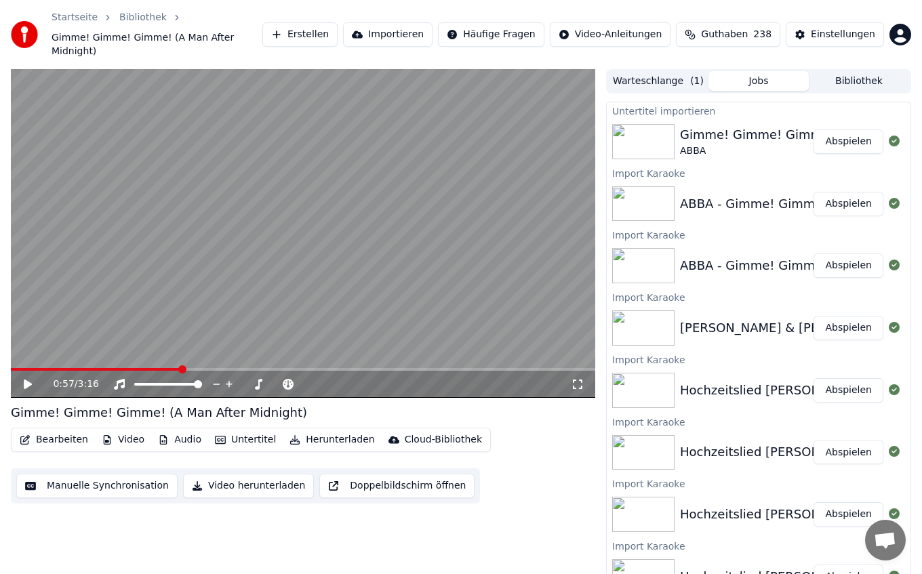
click at [166, 262] on video at bounding box center [303, 233] width 584 height 329
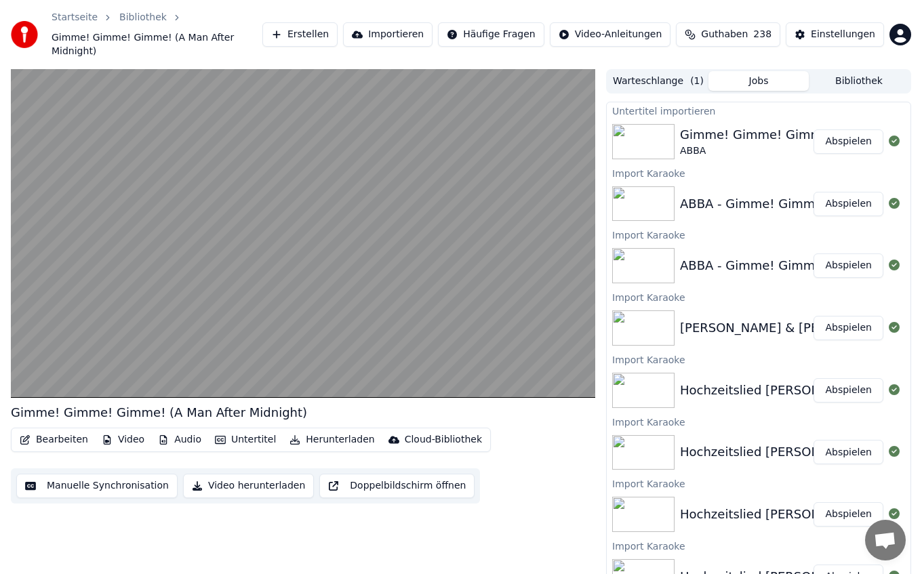
click at [166, 262] on video at bounding box center [303, 233] width 584 height 329
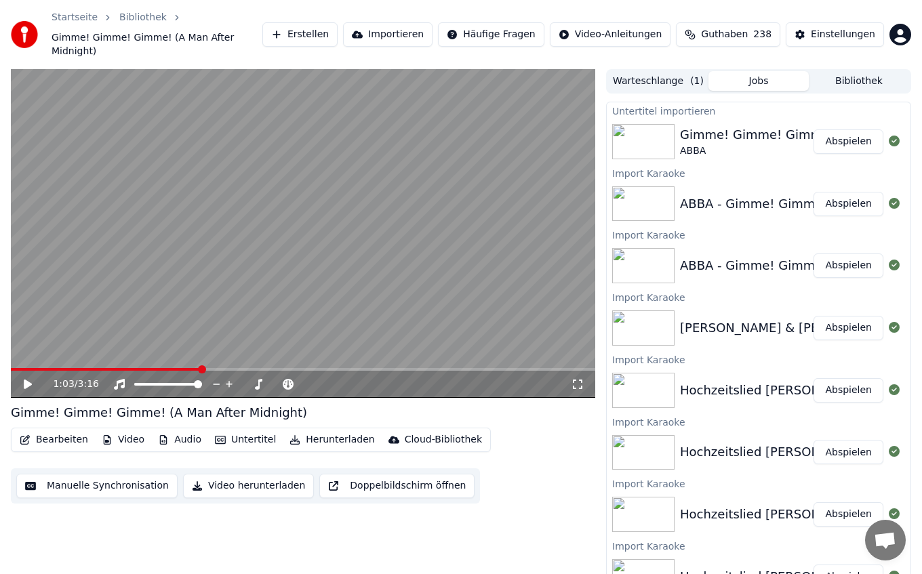
click at [184, 368] on span at bounding box center [106, 369] width 190 height 3
click at [165, 211] on video at bounding box center [303, 233] width 584 height 329
click at [158, 241] on video at bounding box center [303, 233] width 584 height 329
click at [208, 213] on video at bounding box center [303, 233] width 584 height 329
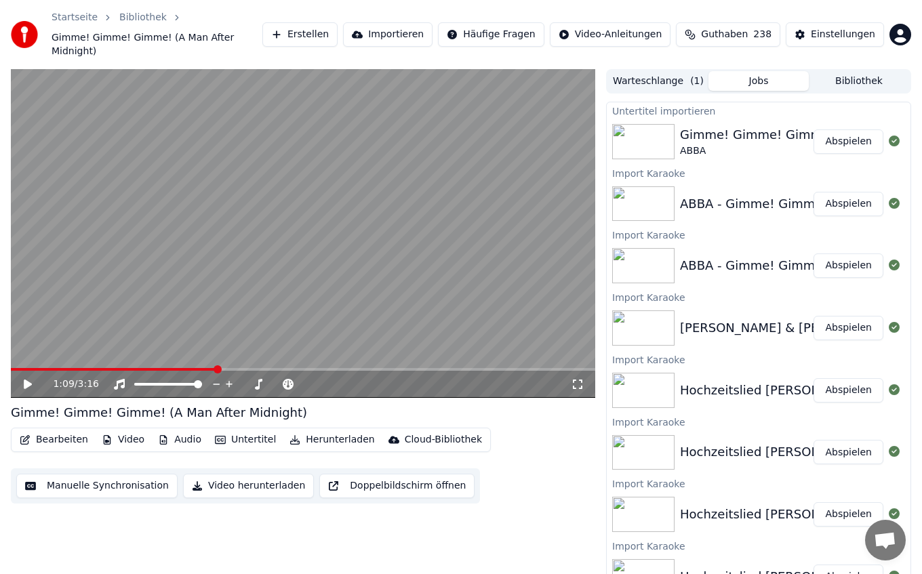
click at [285, 204] on video at bounding box center [303, 233] width 584 height 329
click at [183, 368] on span at bounding box center [303, 369] width 584 height 3
click at [211, 139] on video at bounding box center [303, 233] width 584 height 329
click at [102, 239] on video at bounding box center [303, 233] width 584 height 329
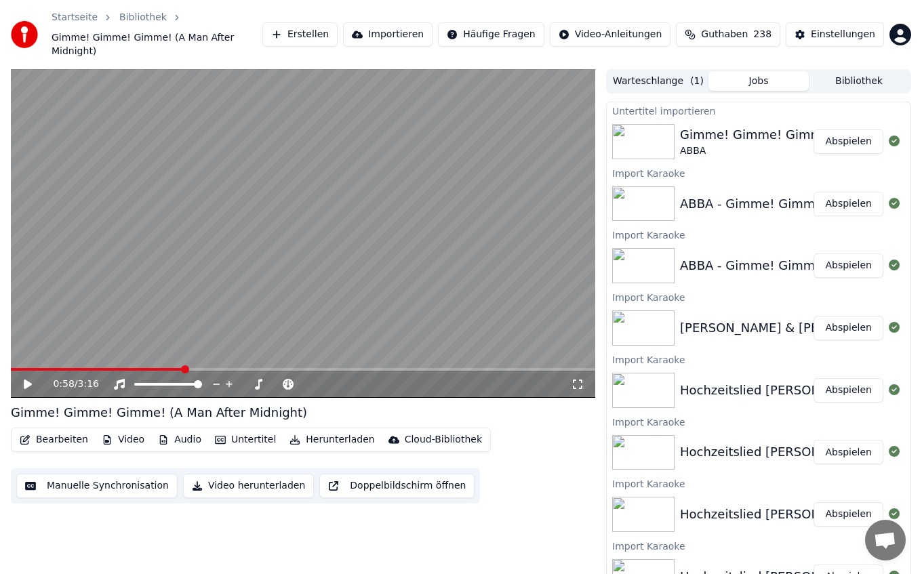
click at [25, 379] on icon at bounding box center [28, 383] width 8 height 9
click at [25, 380] on icon at bounding box center [27, 384] width 7 height 8
click at [41, 352] on video at bounding box center [303, 233] width 584 height 329
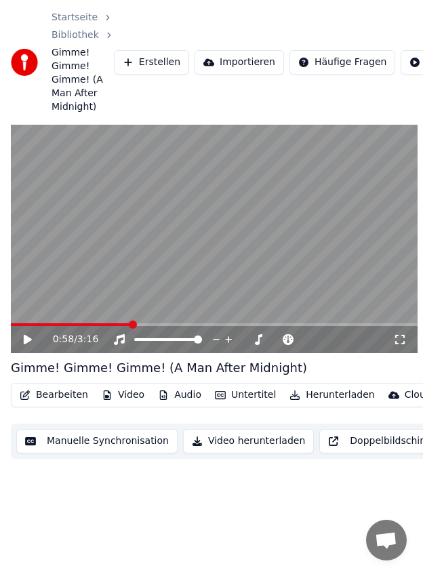
click at [160, 326] on span at bounding box center [214, 324] width 407 height 3
click at [146, 324] on span at bounding box center [214, 324] width 407 height 3
click at [31, 340] on icon at bounding box center [37, 339] width 31 height 11
click at [63, 277] on video at bounding box center [214, 239] width 407 height 229
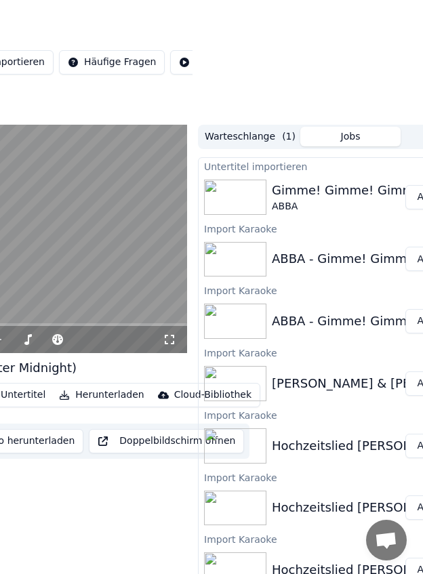
scroll to position [0, 288]
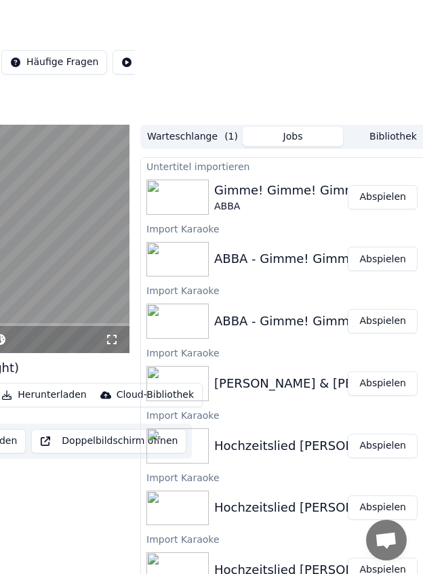
click at [295, 197] on div "Gimme! Gimme! Gimme! (A Man After Midnight)" at bounding box center [362, 190] width 296 height 19
click at [372, 200] on button "Abspielen" at bounding box center [383, 197] width 70 height 24
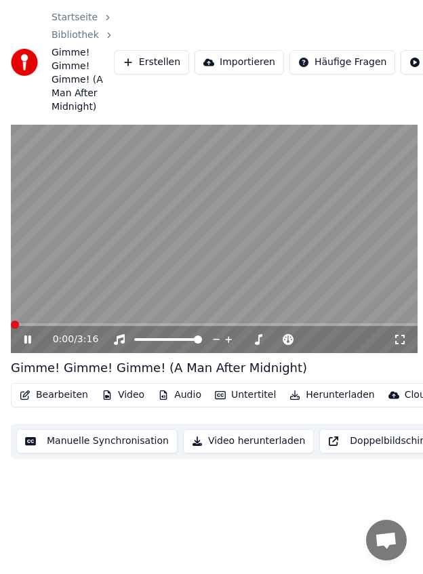
click at [85, 326] on span at bounding box center [214, 324] width 407 height 3
click at [136, 323] on span at bounding box center [214, 324] width 407 height 3
click at [163, 324] on span at bounding box center [214, 324] width 407 height 3
click at [173, 211] on video at bounding box center [214, 239] width 407 height 229
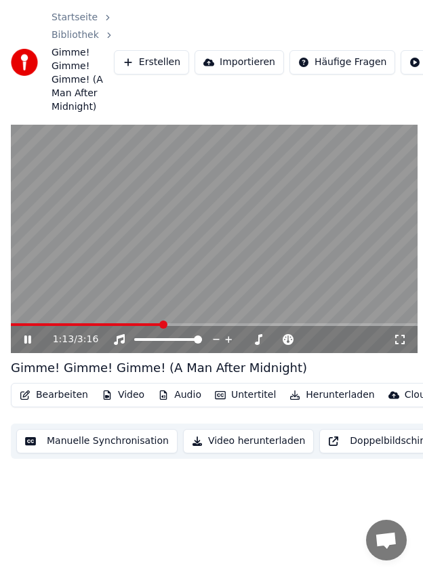
click at [173, 211] on video at bounding box center [214, 239] width 407 height 229
click at [159, 323] on span at bounding box center [90, 324] width 158 height 3
click at [160, 235] on video at bounding box center [214, 239] width 407 height 229
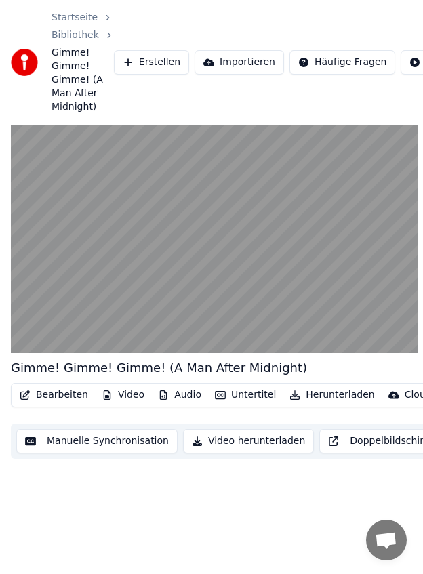
click at [160, 235] on video at bounding box center [214, 239] width 407 height 229
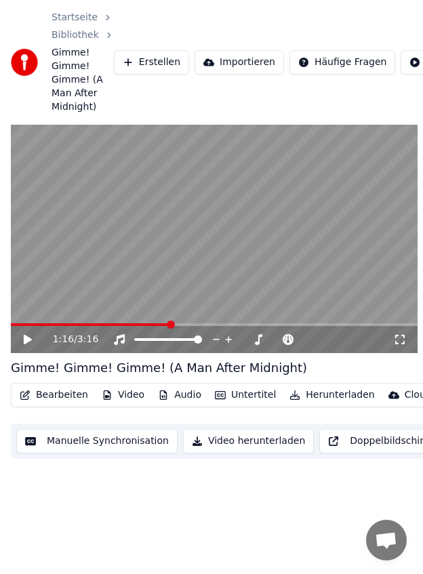
click at [47, 325] on span at bounding box center [90, 324] width 159 height 3
click at [30, 339] on icon at bounding box center [28, 339] width 8 height 9
click at [95, 325] on span at bounding box center [214, 324] width 407 height 3
click at [26, 337] on icon at bounding box center [27, 339] width 7 height 8
click at [26, 341] on icon at bounding box center [28, 339] width 8 height 9
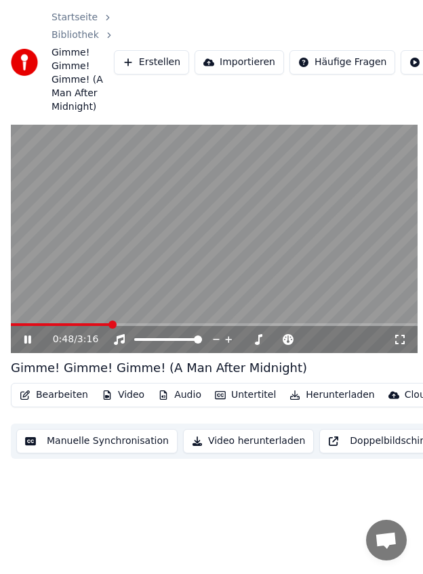
click at [30, 342] on icon at bounding box center [27, 339] width 7 height 8
click at [30, 342] on icon at bounding box center [37, 339] width 31 height 11
click at [30, 342] on icon at bounding box center [27, 339] width 7 height 8
click at [77, 327] on div "0:53 / 3:16" at bounding box center [214, 339] width 407 height 27
click at [31, 341] on icon at bounding box center [37, 339] width 31 height 11
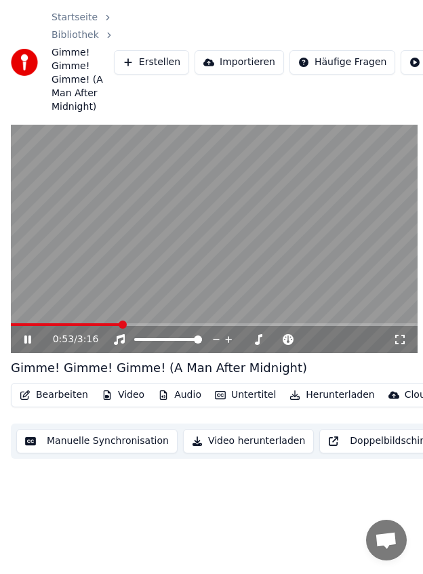
click at [77, 326] on div "0:53 / 3:16" at bounding box center [214, 339] width 407 height 27
click at [64, 322] on video at bounding box center [214, 239] width 407 height 229
click at [61, 325] on span at bounding box center [214, 324] width 407 height 3
click at [89, 326] on span at bounding box center [214, 324] width 407 height 3
click at [31, 333] on div "0:38 / 3:16" at bounding box center [214, 340] width 396 height 14
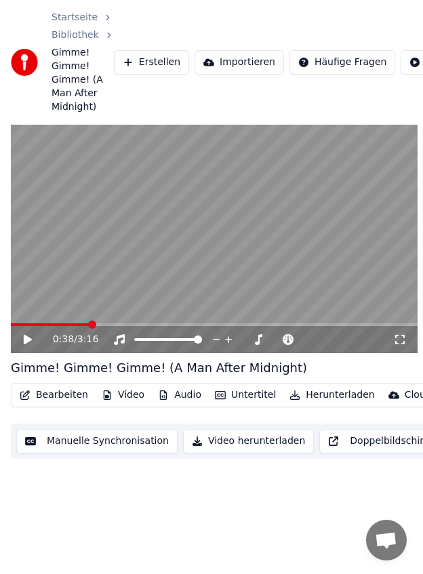
click at [79, 323] on span at bounding box center [214, 324] width 407 height 3
click at [24, 345] on icon at bounding box center [37, 339] width 31 height 11
click at [67, 326] on span at bounding box center [45, 324] width 68 height 3
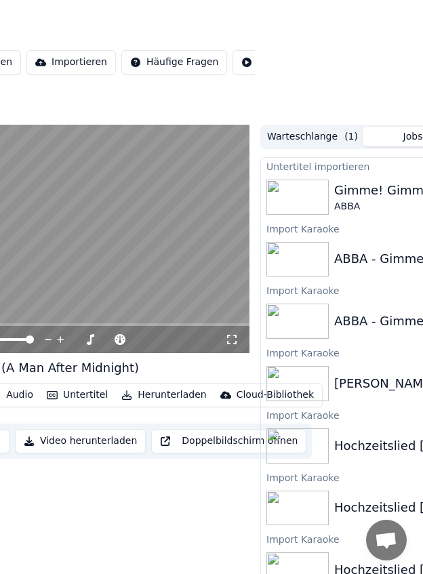
scroll to position [0, 238]
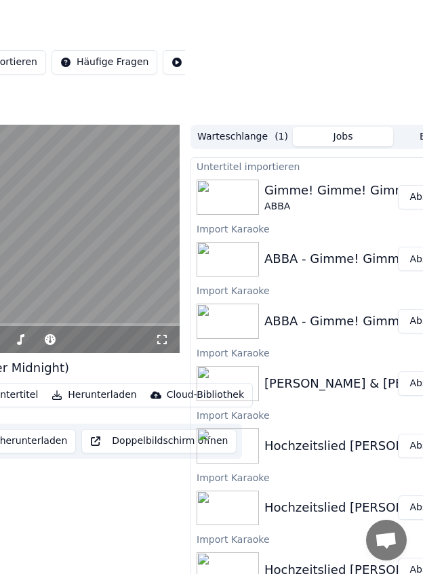
click at [398, 192] on div "Gimme! Gimme! Gimme! (A Man After Midnight)" at bounding box center [412, 190] width 296 height 19
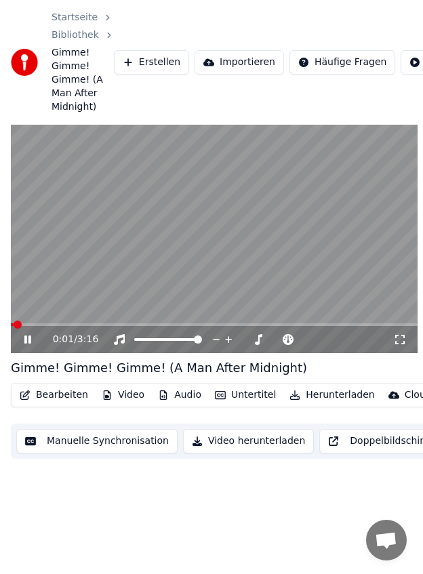
click at [75, 324] on span at bounding box center [214, 324] width 407 height 3
click at [27, 342] on icon at bounding box center [37, 339] width 31 height 11
click at [27, 342] on icon at bounding box center [28, 339] width 8 height 9
click at [27, 342] on icon at bounding box center [37, 339] width 31 height 11
click at [65, 340] on span "0:38" at bounding box center [63, 340] width 21 height 14
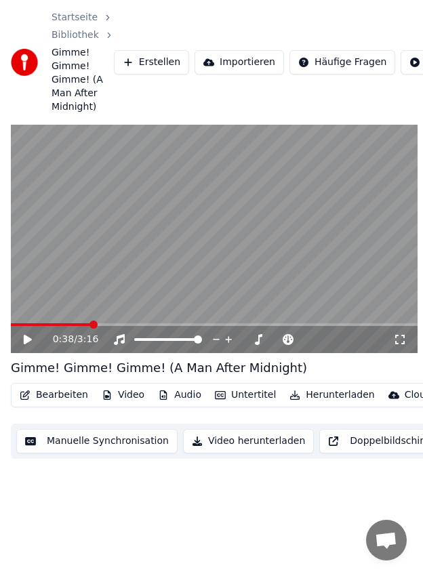
click at [20, 337] on div "0:38 / 3:16" at bounding box center [214, 340] width 396 height 14
click at [28, 341] on icon at bounding box center [28, 339] width 8 height 9
click at [28, 341] on icon at bounding box center [27, 339] width 7 height 8
click at [29, 340] on icon at bounding box center [28, 339] width 8 height 9
click at [29, 340] on icon at bounding box center [27, 339] width 7 height 8
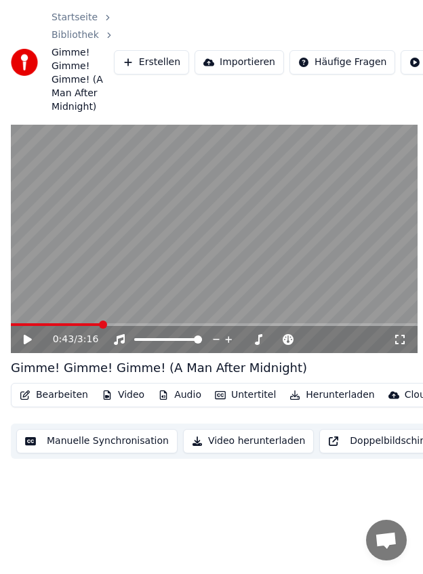
click at [29, 340] on icon at bounding box center [28, 339] width 8 height 9
click at [29, 340] on icon at bounding box center [27, 339] width 7 height 8
click at [29, 340] on icon at bounding box center [28, 339] width 8 height 9
click at [29, 340] on icon at bounding box center [27, 339] width 7 height 8
click at [29, 340] on icon at bounding box center [28, 339] width 8 height 9
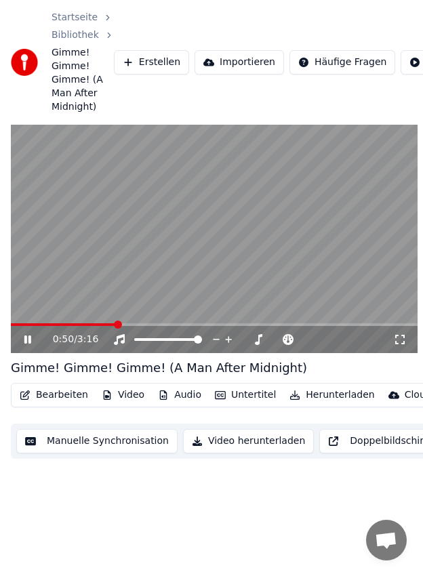
click at [29, 340] on icon at bounding box center [27, 339] width 7 height 8
click at [27, 341] on icon at bounding box center [28, 339] width 8 height 9
click at [27, 341] on icon at bounding box center [37, 339] width 31 height 11
click at [27, 341] on icon at bounding box center [28, 339] width 8 height 9
click at [27, 341] on icon at bounding box center [37, 339] width 31 height 11
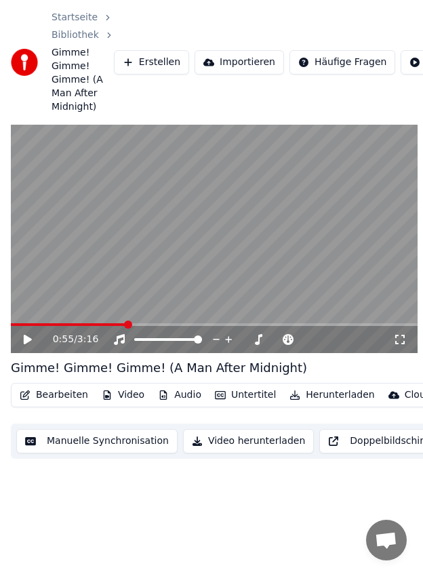
click at [27, 341] on icon at bounding box center [28, 339] width 8 height 9
click at [24, 341] on icon at bounding box center [37, 339] width 31 height 11
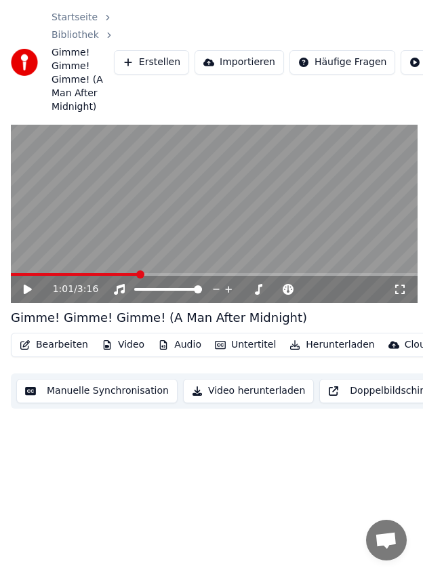
scroll to position [51, 0]
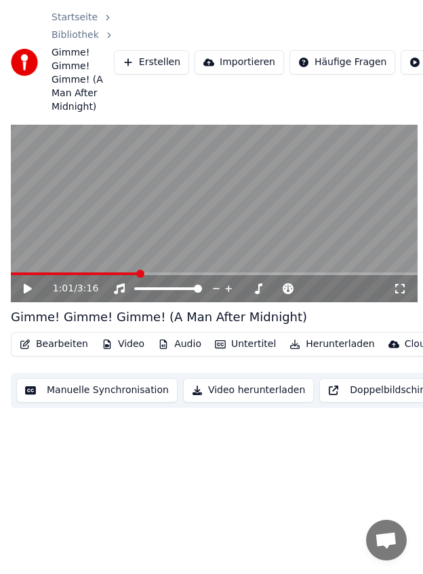
click at [31, 290] on icon at bounding box center [37, 288] width 31 height 11
click at [123, 274] on span at bounding box center [79, 273] width 137 height 3
click at [26, 289] on icon at bounding box center [28, 288] width 8 height 9
click at [26, 289] on icon at bounding box center [27, 289] width 7 height 8
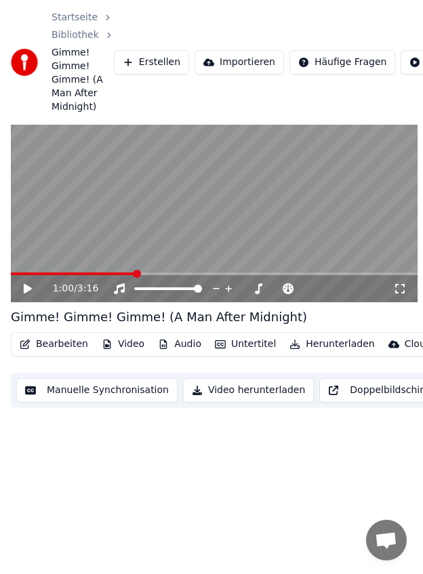
click at [31, 292] on icon at bounding box center [37, 288] width 31 height 11
click at [26, 287] on icon at bounding box center [28, 288] width 8 height 9
click at [26, 287] on icon at bounding box center [27, 289] width 7 height 8
click at [141, 274] on span at bounding box center [81, 273] width 141 height 3
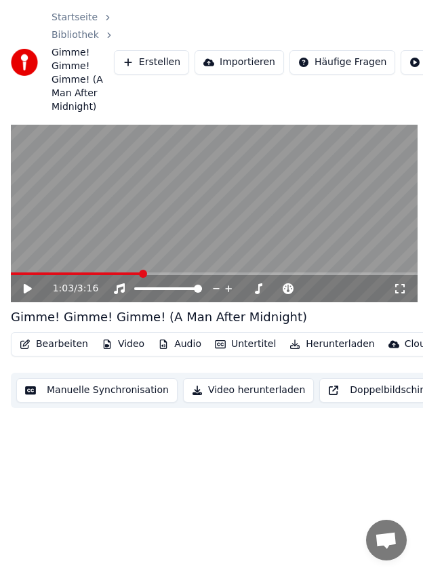
click at [123, 273] on span at bounding box center [214, 273] width 407 height 3
click at [27, 292] on icon at bounding box center [37, 288] width 31 height 11
click at [117, 273] on span at bounding box center [80, 273] width 139 height 3
click at [241, 197] on video at bounding box center [214, 188] width 407 height 229
click at [148, 274] on span at bounding box center [85, 273] width 148 height 3
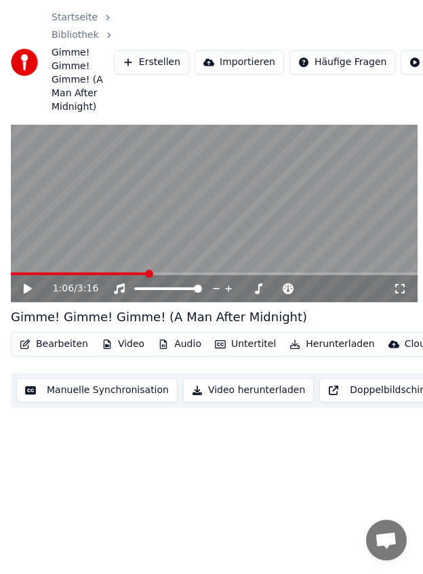
click at [148, 196] on video at bounding box center [214, 188] width 407 height 229
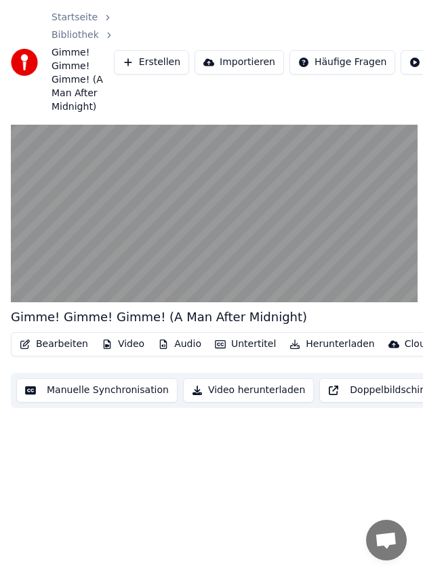
click at [148, 196] on video at bounding box center [214, 188] width 407 height 229
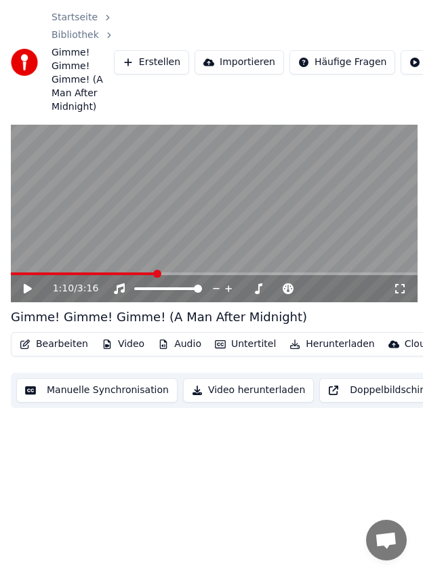
click at [148, 196] on video at bounding box center [214, 188] width 407 height 229
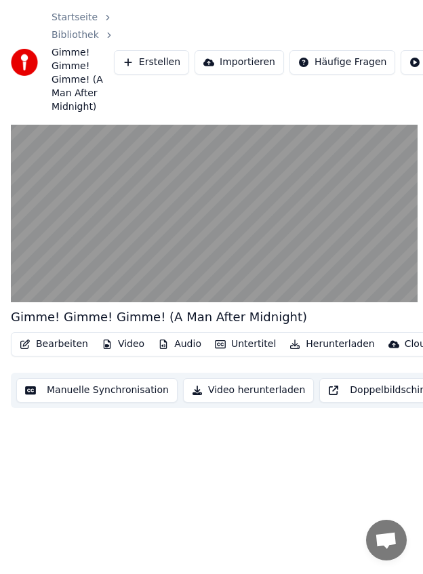
click at [148, 196] on video at bounding box center [214, 188] width 407 height 229
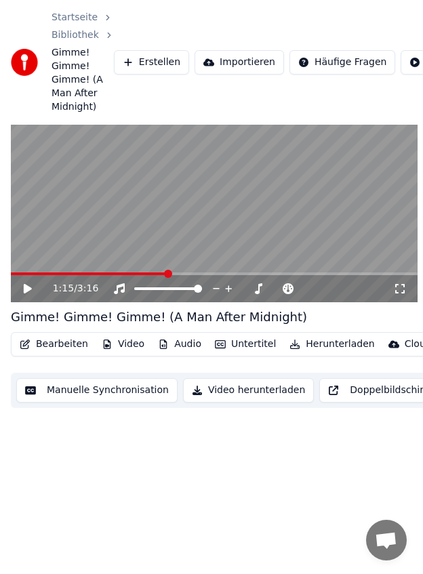
click at [152, 272] on span at bounding box center [89, 273] width 157 height 3
click at [188, 182] on video at bounding box center [214, 188] width 407 height 229
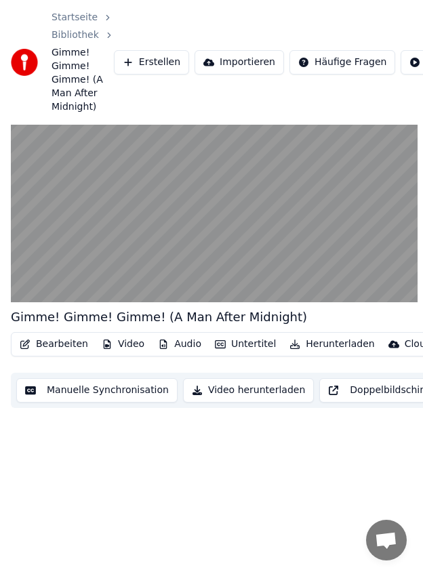
click at [222, 211] on video at bounding box center [214, 188] width 407 height 229
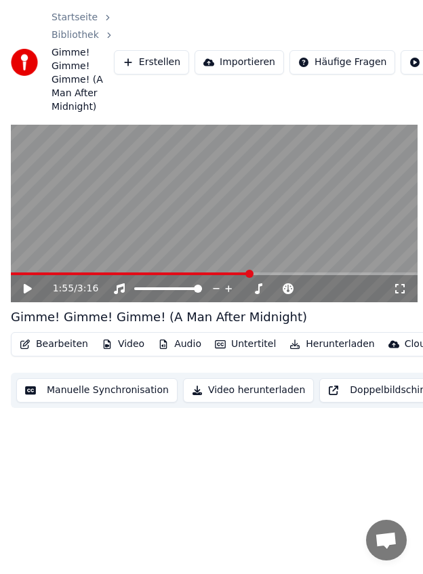
click at [30, 289] on icon at bounding box center [28, 288] width 8 height 9
click at [30, 289] on icon at bounding box center [27, 289] width 7 height 8
click at [234, 273] on span at bounding box center [140, 273] width 259 height 3
click at [32, 293] on icon at bounding box center [37, 288] width 31 height 11
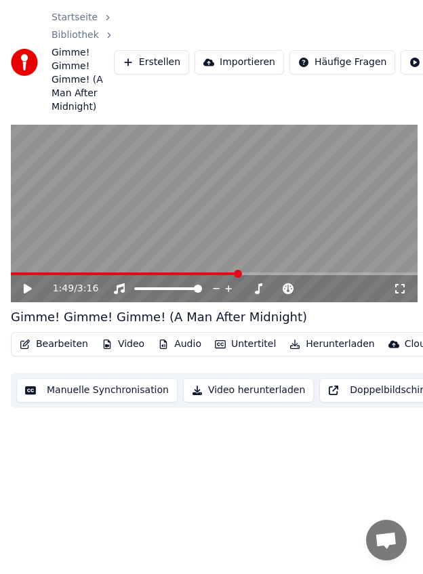
click at [224, 274] on span at bounding box center [214, 273] width 407 height 3
click at [30, 289] on icon at bounding box center [28, 288] width 8 height 9
click at [30, 289] on icon at bounding box center [37, 288] width 31 height 11
click at [30, 293] on icon at bounding box center [37, 288] width 31 height 11
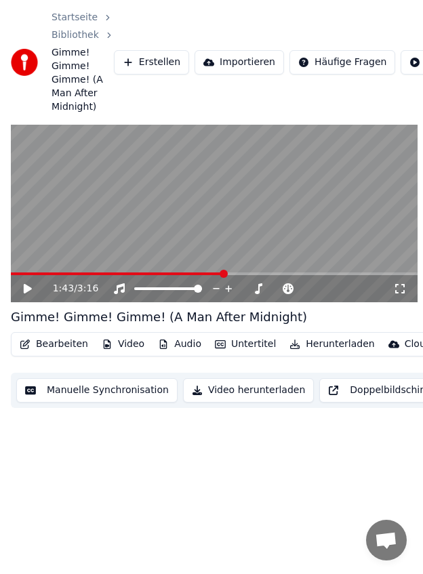
click at [207, 272] on span at bounding box center [214, 273] width 407 height 3
click at [23, 289] on icon at bounding box center [37, 288] width 31 height 11
click at [26, 289] on icon at bounding box center [27, 289] width 7 height 8
click at [157, 272] on span at bounding box center [214, 273] width 407 height 3
click at [27, 289] on icon at bounding box center [28, 288] width 8 height 9
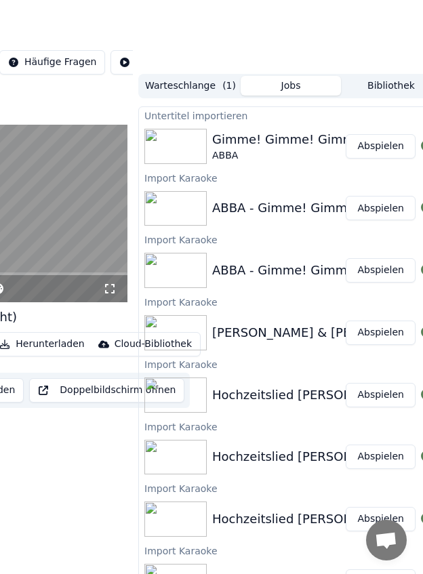
scroll to position [51, 310]
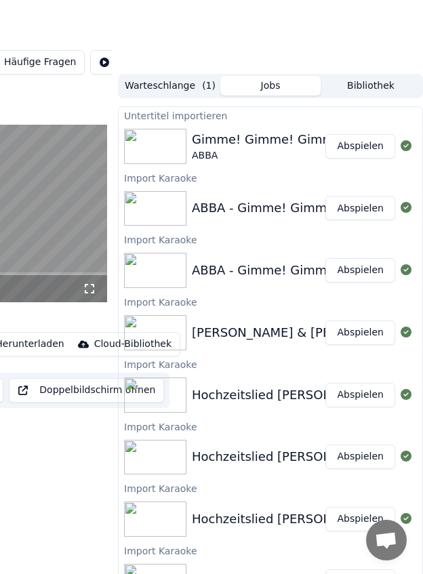
click at [376, 146] on button "Abspielen" at bounding box center [360, 146] width 70 height 24
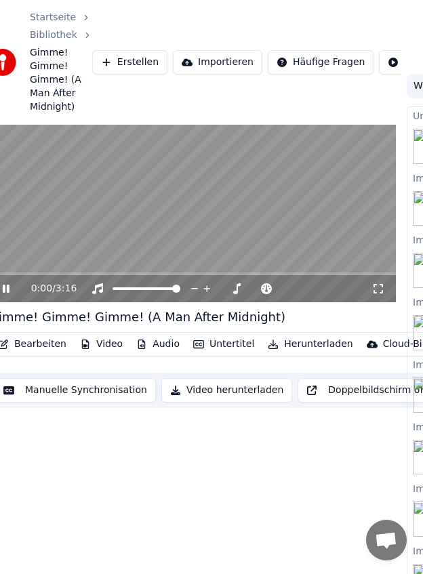
scroll to position [51, 0]
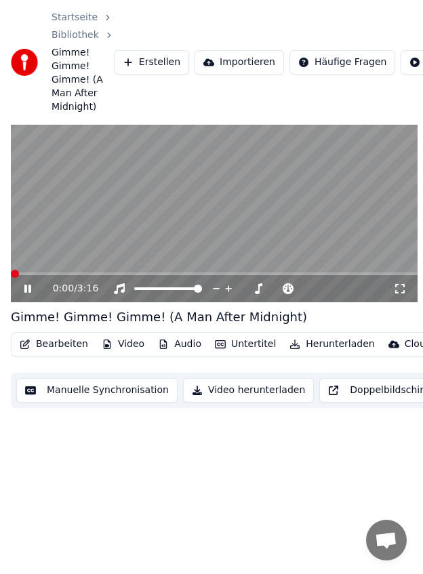
click at [150, 272] on video at bounding box center [214, 188] width 407 height 229
click at [150, 272] on span at bounding box center [214, 273] width 407 height 3
click at [150, 272] on span at bounding box center [151, 274] width 8 height 8
click at [22, 291] on icon at bounding box center [37, 288] width 31 height 11
click at [23, 291] on icon at bounding box center [37, 288] width 31 height 11
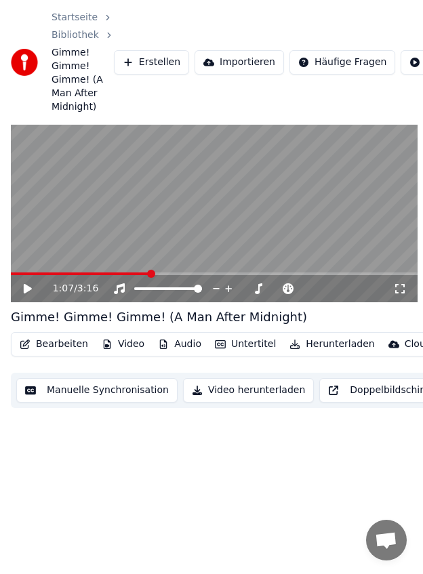
click at [23, 291] on icon at bounding box center [37, 288] width 31 height 11
click at [131, 277] on div "1:07 / 3:16" at bounding box center [214, 288] width 407 height 27
click at [137, 273] on span at bounding box center [74, 273] width 126 height 3
click at [161, 274] on span at bounding box center [214, 273] width 407 height 3
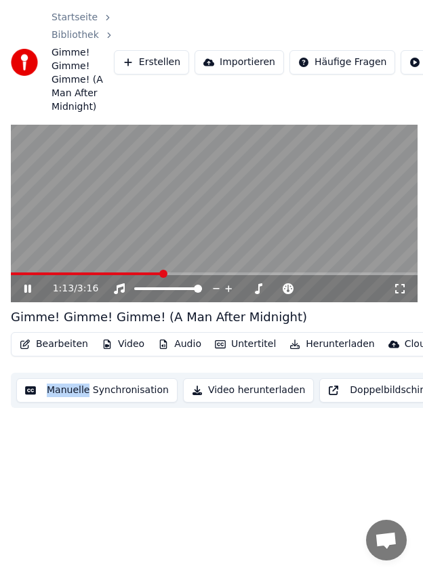
click at [150, 275] on span at bounding box center [87, 273] width 152 height 3
click at [213, 192] on video at bounding box center [214, 188] width 407 height 229
click at [210, 196] on video at bounding box center [214, 188] width 407 height 229
click at [213, 217] on video at bounding box center [214, 188] width 407 height 229
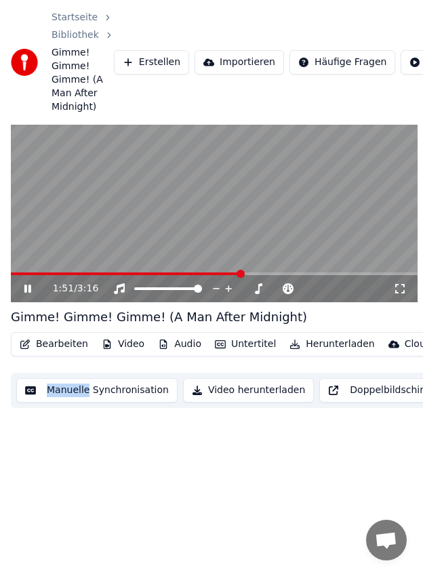
click at [213, 217] on video at bounding box center [214, 188] width 407 height 229
click at [25, 291] on icon at bounding box center [28, 288] width 8 height 9
click at [25, 291] on icon at bounding box center [27, 289] width 7 height 8
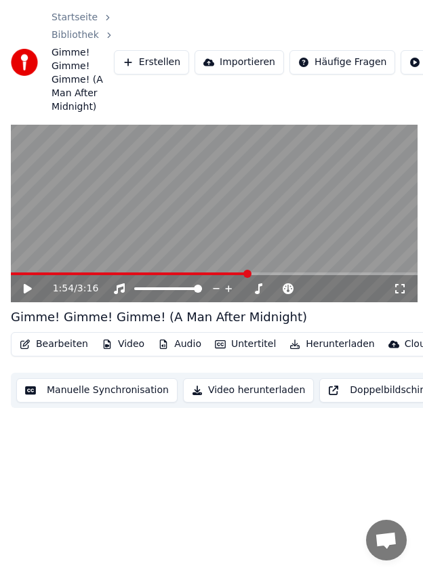
click at [22, 284] on icon at bounding box center [37, 288] width 31 height 11
click at [247, 274] on span at bounding box center [134, 273] width 247 height 3
click at [24, 284] on icon at bounding box center [37, 288] width 31 height 11
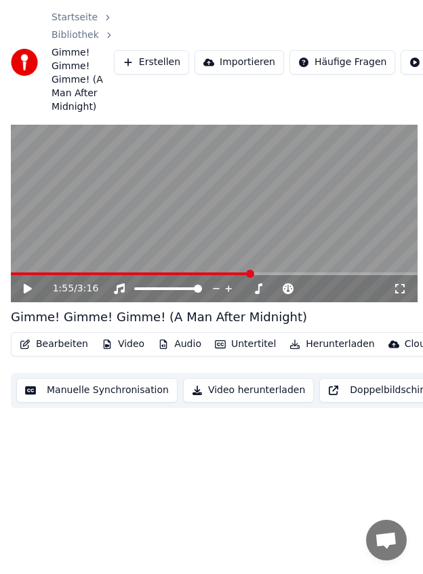
click at [28, 288] on icon at bounding box center [28, 288] width 8 height 9
click at [28, 288] on icon at bounding box center [37, 288] width 31 height 11
click at [28, 288] on icon at bounding box center [28, 288] width 8 height 9
click at [28, 288] on icon at bounding box center [37, 288] width 31 height 11
click at [28, 288] on icon at bounding box center [28, 288] width 8 height 9
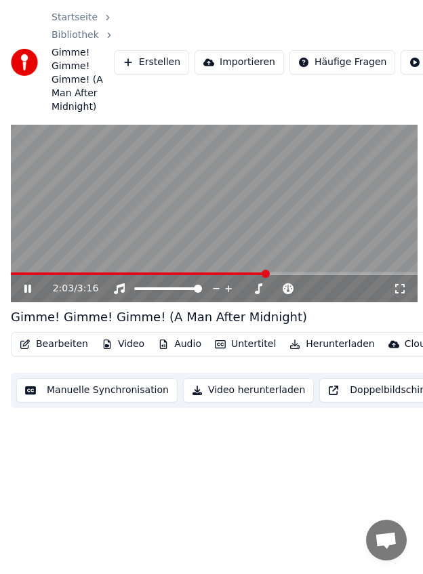
click at [28, 288] on icon at bounding box center [37, 288] width 31 height 11
click at [258, 273] on span at bounding box center [139, 273] width 257 height 3
click at [262, 273] on span at bounding box center [266, 274] width 8 height 8
click at [166, 219] on video at bounding box center [214, 188] width 407 height 229
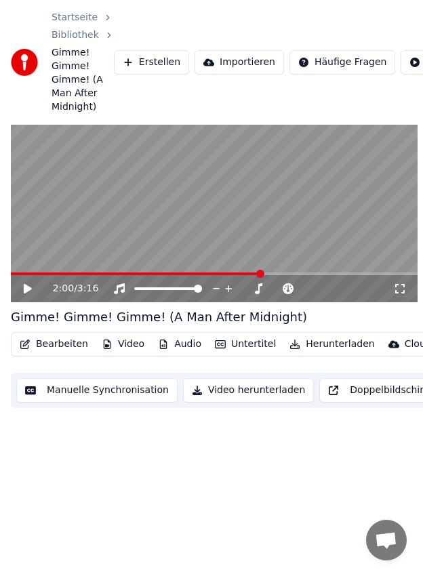
click at [166, 219] on video at bounding box center [214, 188] width 407 height 229
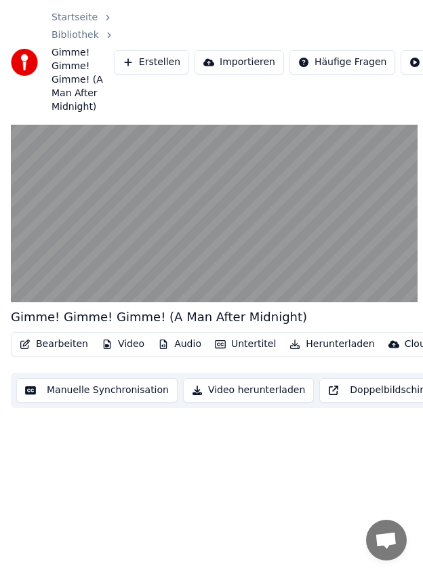
click at [166, 219] on video at bounding box center [214, 188] width 407 height 229
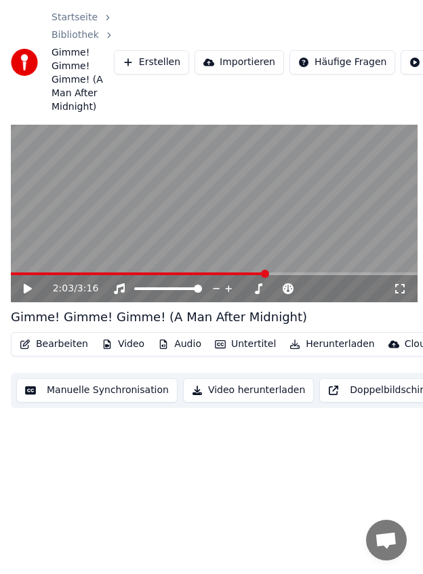
click at [166, 219] on video at bounding box center [214, 188] width 407 height 229
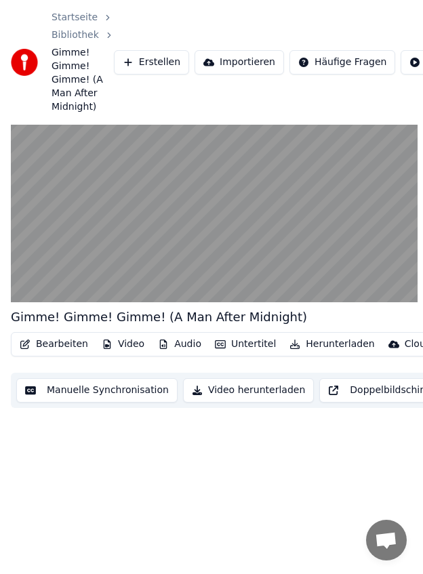
click at [166, 219] on video at bounding box center [214, 188] width 407 height 229
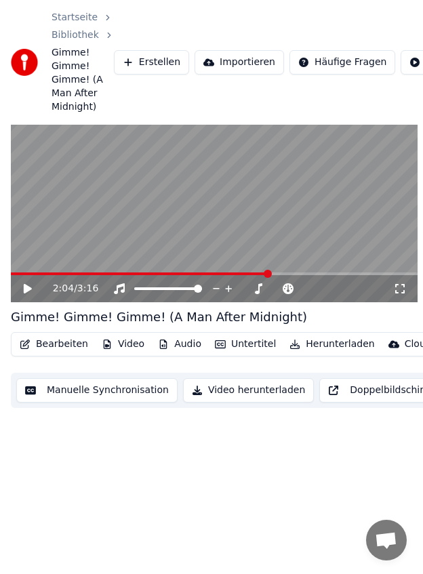
click at [249, 197] on video at bounding box center [214, 188] width 407 height 229
click at [251, 180] on video at bounding box center [214, 188] width 407 height 229
click at [274, 272] on span at bounding box center [149, 273] width 276 height 3
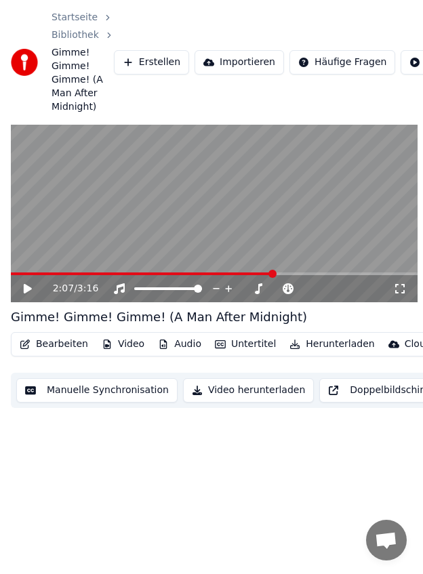
click at [28, 287] on icon at bounding box center [28, 288] width 8 height 9
click at [28, 287] on icon at bounding box center [37, 288] width 31 height 11
click at [265, 276] on div "2:08 / 3:16" at bounding box center [214, 288] width 407 height 27
click at [265, 272] on video at bounding box center [214, 188] width 407 height 229
click at [265, 273] on span at bounding box center [145, 273] width 269 height 3
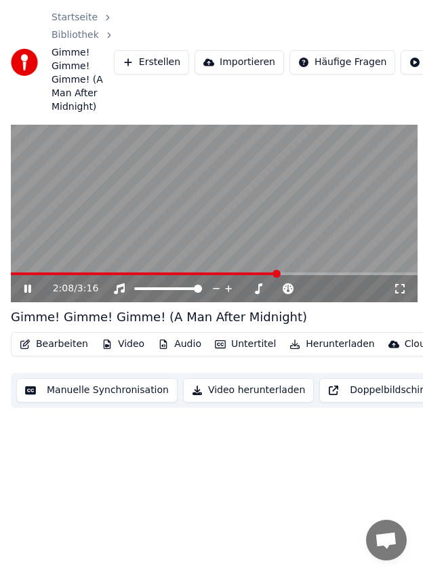
click at [29, 287] on icon at bounding box center [27, 289] width 7 height 8
click at [22, 292] on icon at bounding box center [37, 288] width 31 height 11
click at [254, 273] on span at bounding box center [147, 273] width 273 height 3
click at [24, 289] on icon at bounding box center [28, 288] width 8 height 9
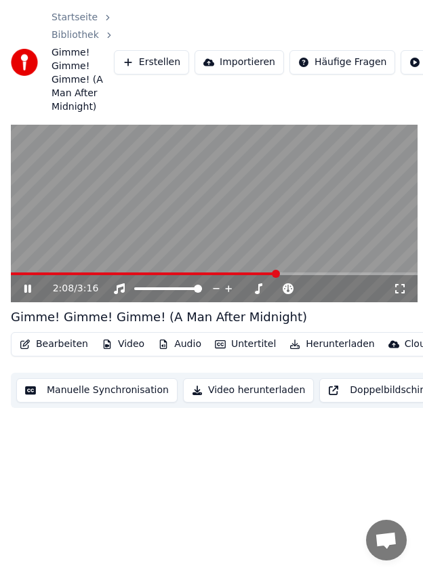
click at [24, 289] on icon at bounding box center [27, 289] width 7 height 8
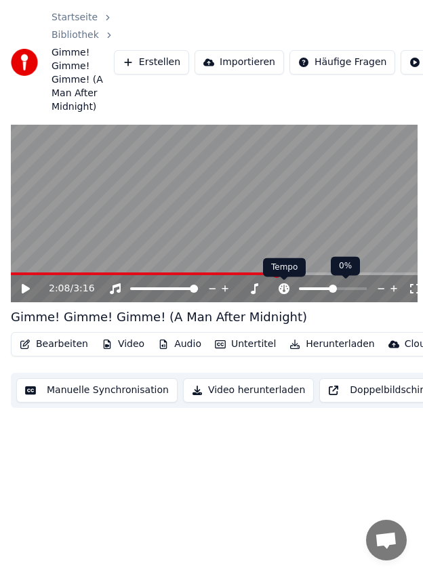
click at [272, 276] on div "Tempo Tempo" at bounding box center [284, 267] width 43 height 19
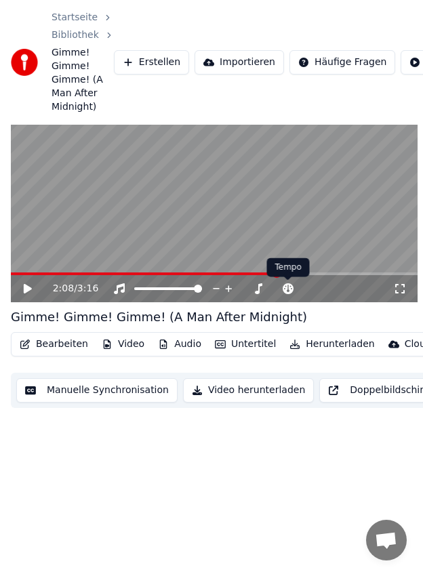
click at [272, 279] on div "2:08 / 3:16" at bounding box center [214, 288] width 407 height 27
click at [274, 275] on span at bounding box center [276, 274] width 8 height 8
click at [270, 275] on span at bounding box center [144, 273] width 267 height 3
click at [30, 291] on icon at bounding box center [37, 288] width 31 height 11
click at [30, 291] on icon at bounding box center [27, 289] width 7 height 8
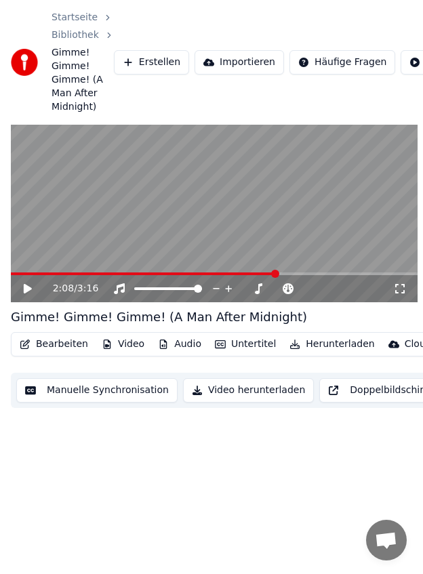
click at [27, 291] on icon at bounding box center [28, 288] width 8 height 9
click at [27, 291] on icon at bounding box center [37, 288] width 31 height 11
click at [274, 273] on span at bounding box center [148, 273] width 274 height 3
click at [30, 291] on icon at bounding box center [35, 288] width 27 height 11
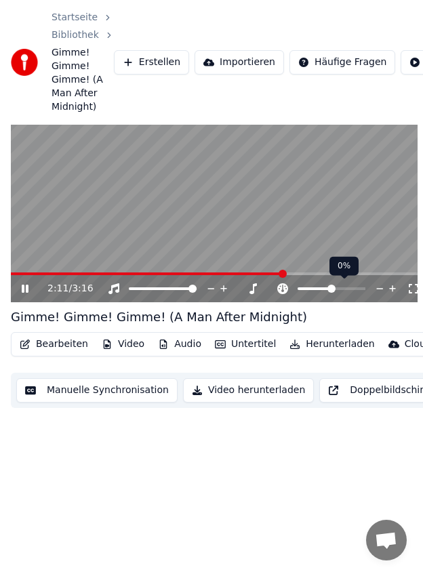
click at [30, 291] on icon at bounding box center [35, 288] width 26 height 11
click at [247, 344] on button "Untertitel" at bounding box center [245, 344] width 72 height 19
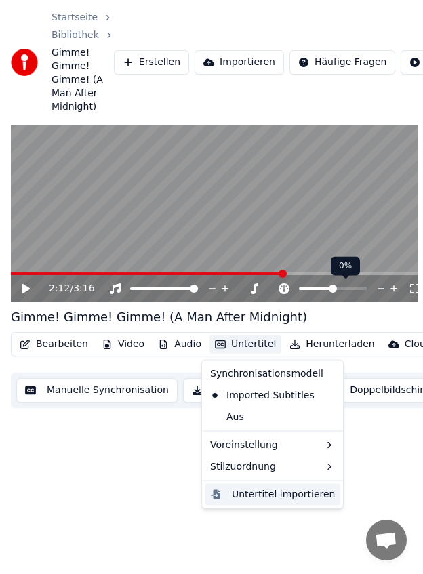
click at [295, 497] on div "Untertitel importieren" at bounding box center [283, 494] width 103 height 14
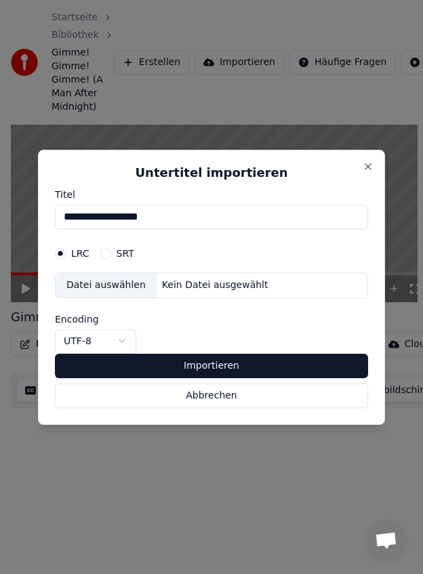
click at [122, 285] on div "Datei auswählen" at bounding box center [106, 285] width 101 height 24
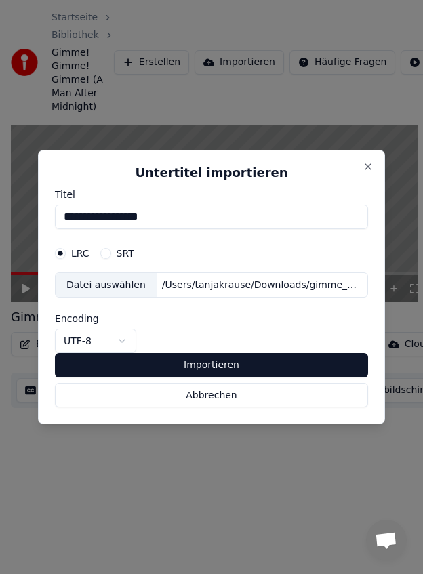
click at [215, 363] on button "Importieren" at bounding box center [211, 365] width 313 height 24
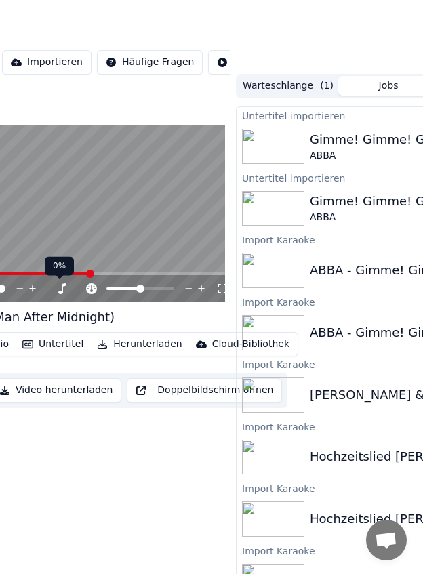
scroll to position [51, 310]
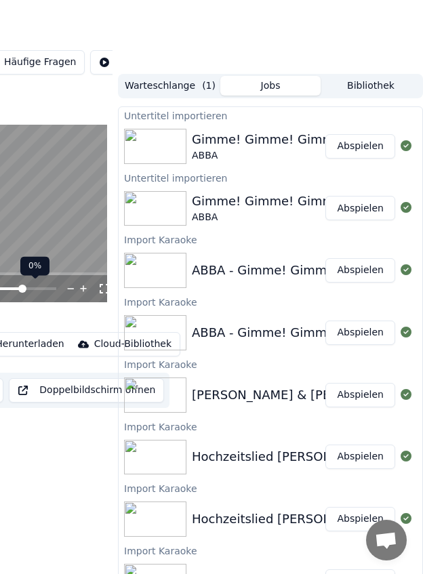
click at [365, 148] on button "Abspielen" at bounding box center [360, 146] width 70 height 24
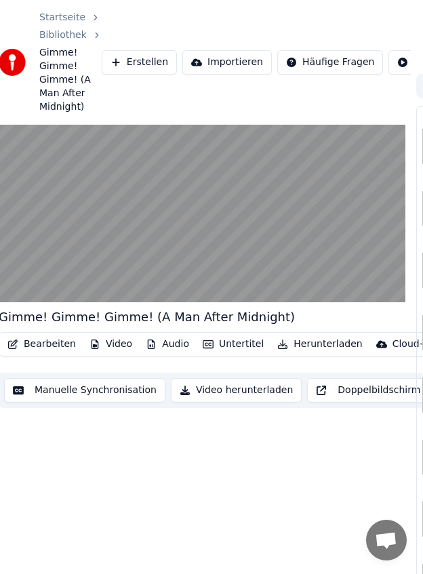
scroll to position [51, 0]
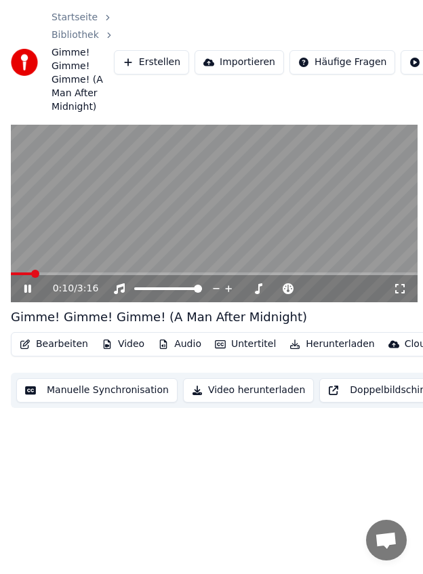
click at [83, 274] on span at bounding box center [214, 273] width 407 height 3
click at [75, 188] on video at bounding box center [214, 188] width 407 height 229
click at [169, 234] on video at bounding box center [214, 188] width 407 height 229
click at [164, 197] on video at bounding box center [214, 188] width 407 height 229
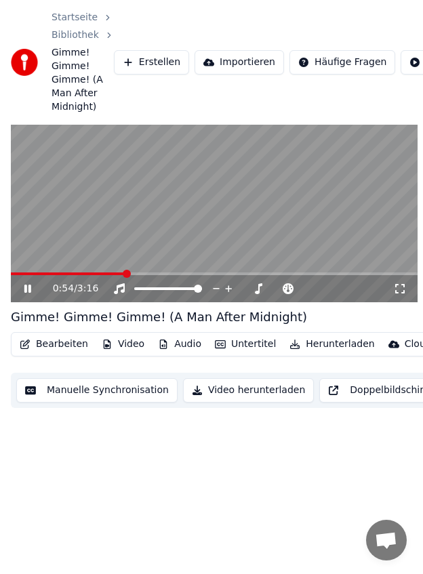
click at [164, 197] on video at bounding box center [214, 188] width 407 height 229
click at [121, 274] on span at bounding box center [68, 273] width 115 height 3
click at [116, 274] on span at bounding box center [66, 273] width 110 height 3
click at [145, 202] on video at bounding box center [214, 188] width 407 height 229
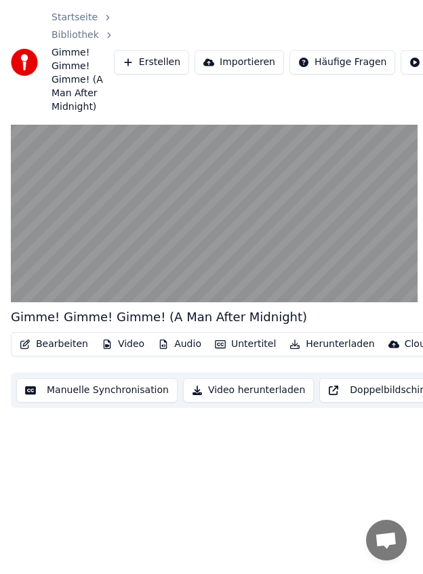
click at [145, 202] on video at bounding box center [214, 188] width 407 height 229
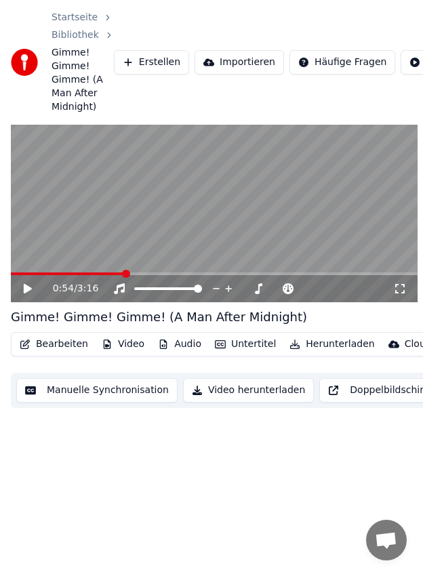
click at [119, 274] on span at bounding box center [67, 273] width 113 height 3
click at [133, 213] on video at bounding box center [214, 188] width 407 height 229
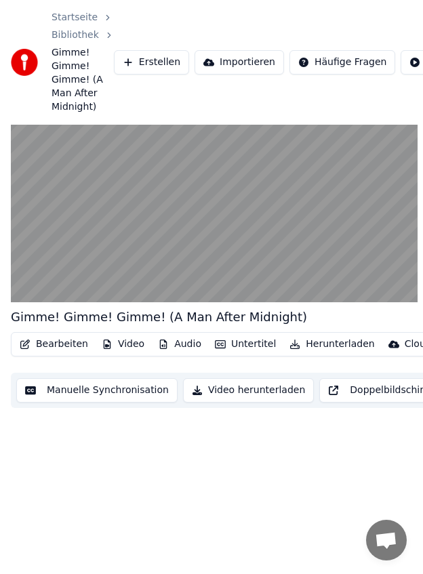
click at [133, 213] on video at bounding box center [214, 188] width 407 height 229
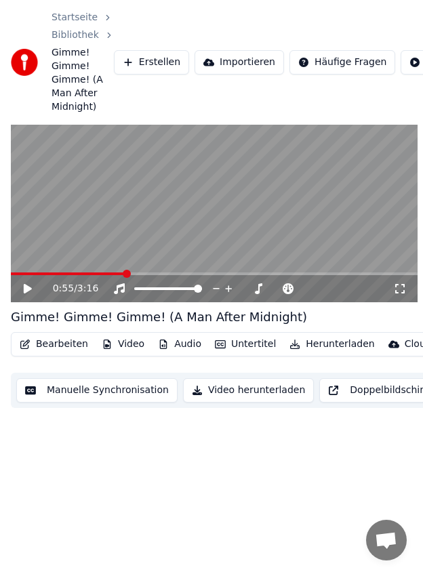
click at [116, 274] on span at bounding box center [68, 273] width 115 height 3
click at [138, 211] on video at bounding box center [214, 188] width 407 height 229
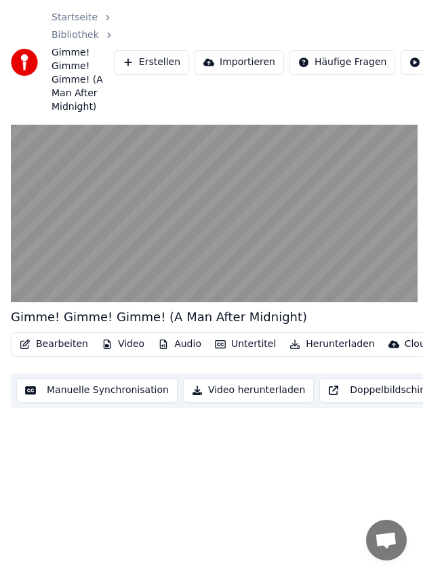
click at [138, 211] on video at bounding box center [214, 188] width 407 height 229
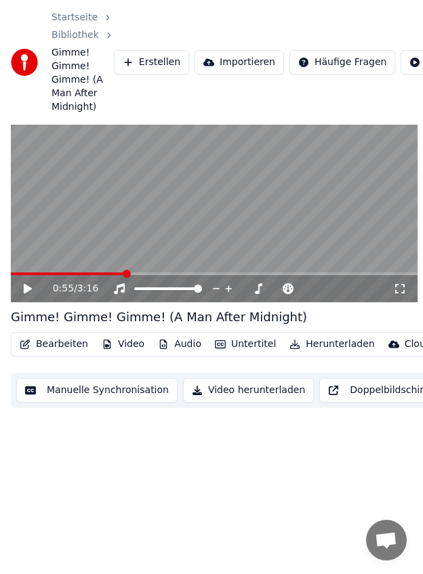
click at [138, 211] on video at bounding box center [214, 188] width 407 height 229
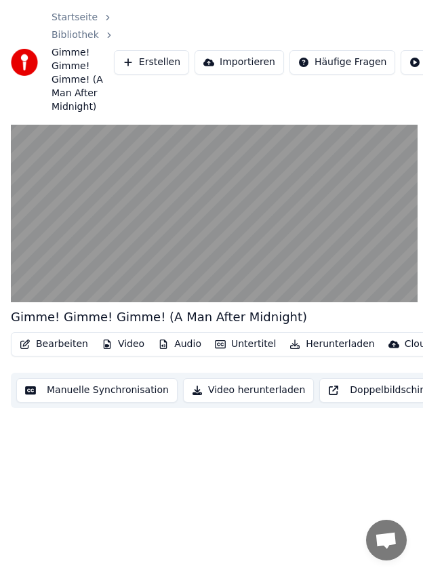
click at [138, 211] on video at bounding box center [214, 188] width 407 height 229
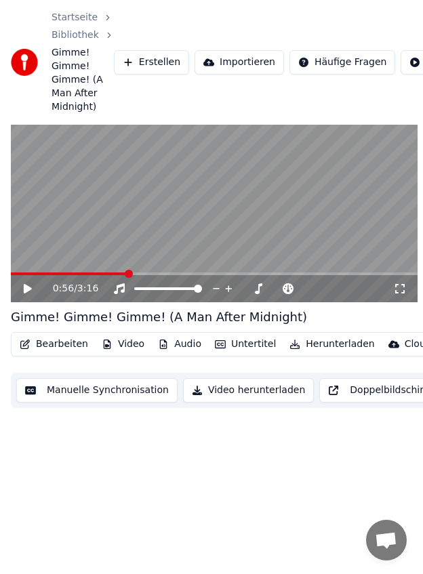
click at [123, 273] on span at bounding box center [69, 273] width 117 height 3
click at [154, 184] on video at bounding box center [214, 188] width 407 height 229
click at [251, 206] on video at bounding box center [214, 188] width 407 height 229
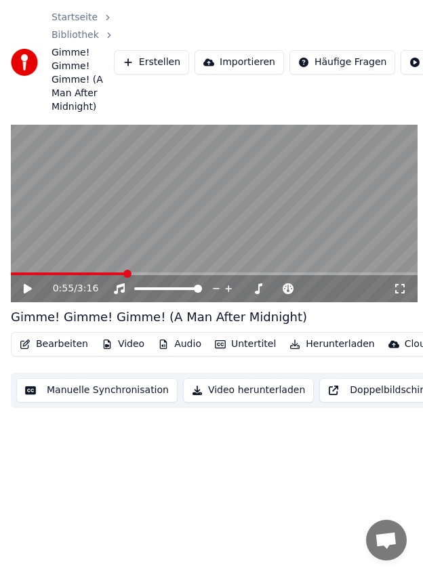
click at [221, 191] on video at bounding box center [214, 188] width 407 height 229
click at [132, 274] on span at bounding box center [82, 273] width 142 height 3
click at [169, 157] on video at bounding box center [214, 188] width 407 height 229
click at [125, 273] on span at bounding box center [75, 273] width 129 height 3
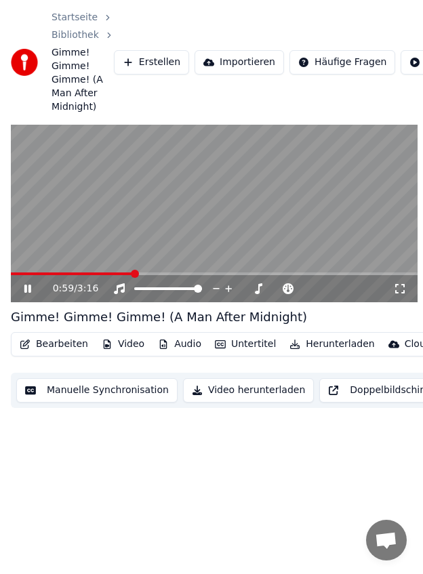
click at [117, 272] on span at bounding box center [214, 273] width 407 height 3
click at [104, 273] on span at bounding box center [214, 273] width 407 height 3
click at [229, 204] on video at bounding box center [214, 188] width 407 height 229
click at [228, 289] on icon at bounding box center [229, 289] width 7 height 7
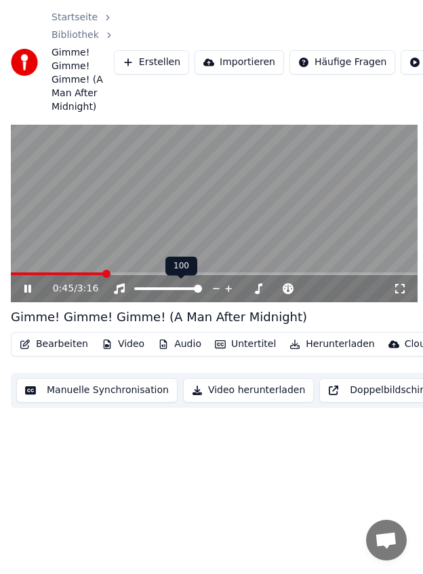
click at [257, 218] on video at bounding box center [214, 188] width 407 height 229
click at [89, 274] on span at bounding box center [57, 273] width 93 height 3
click at [99, 274] on span at bounding box center [214, 273] width 407 height 3
click at [105, 213] on video at bounding box center [214, 188] width 407 height 229
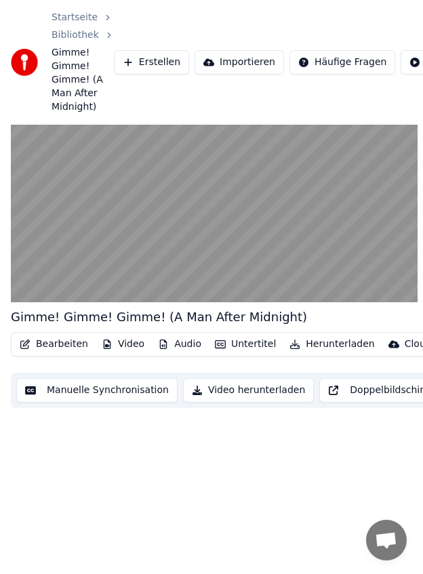
click at [105, 213] on video at bounding box center [214, 188] width 407 height 229
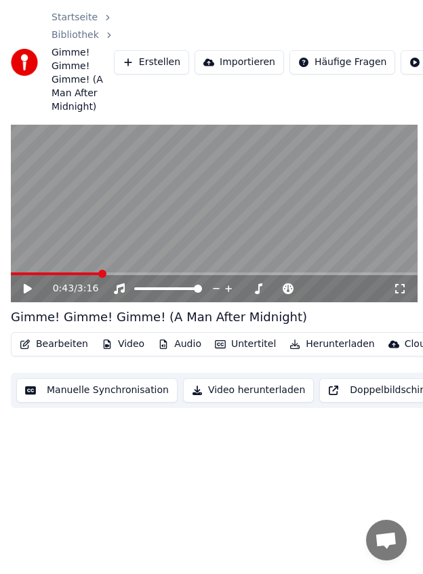
click at [230, 203] on video at bounding box center [214, 188] width 407 height 229
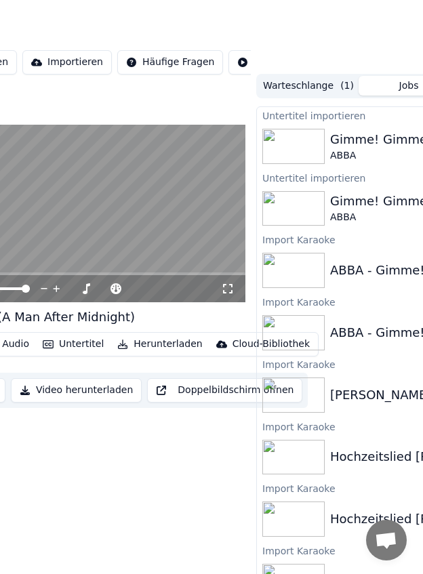
scroll to position [51, 310]
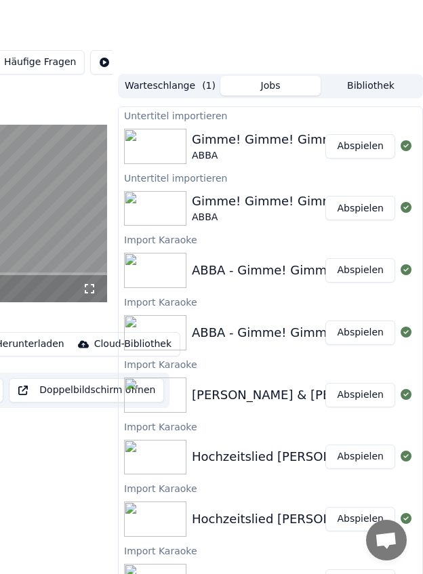
click at [367, 146] on button "Abspielen" at bounding box center [360, 146] width 70 height 24
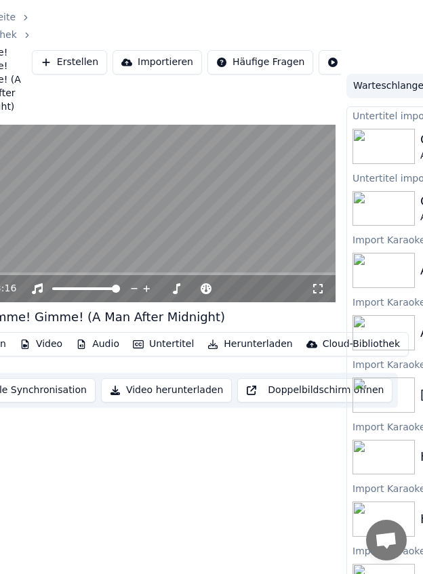
scroll to position [51, 0]
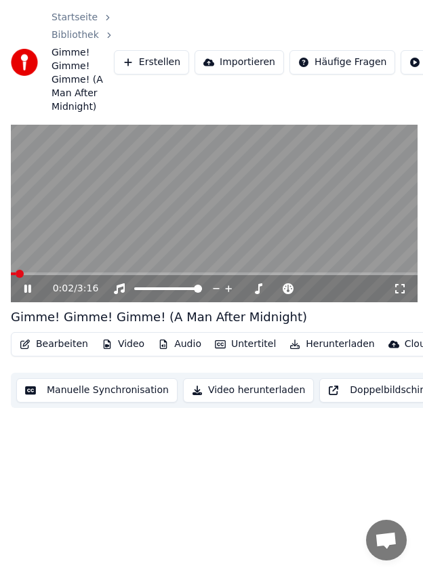
click at [122, 275] on div "0:02 / 3:16" at bounding box center [214, 288] width 407 height 27
click at [116, 272] on span at bounding box center [214, 273] width 407 height 3
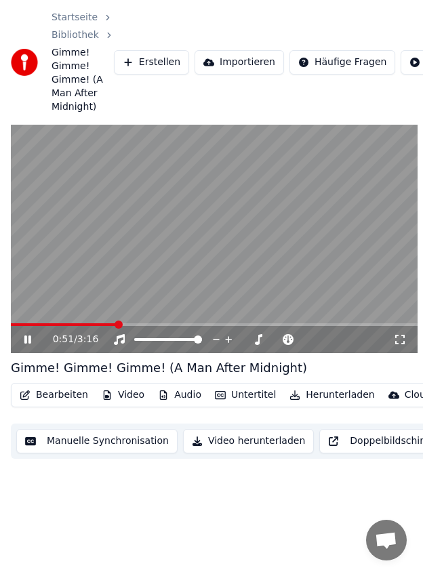
click at [89, 213] on video at bounding box center [214, 239] width 407 height 229
click at [106, 324] on span at bounding box center [64, 324] width 106 height 3
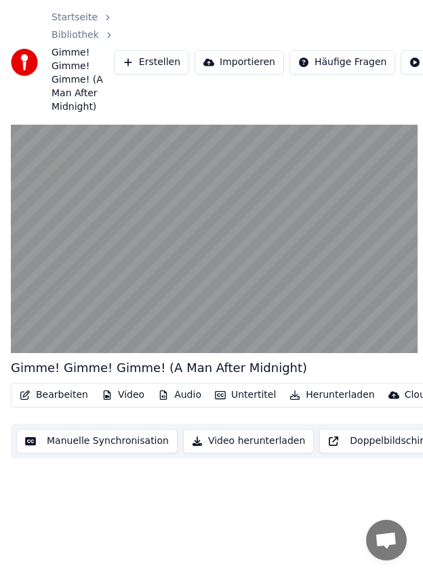
click at [128, 239] on video at bounding box center [214, 239] width 407 height 229
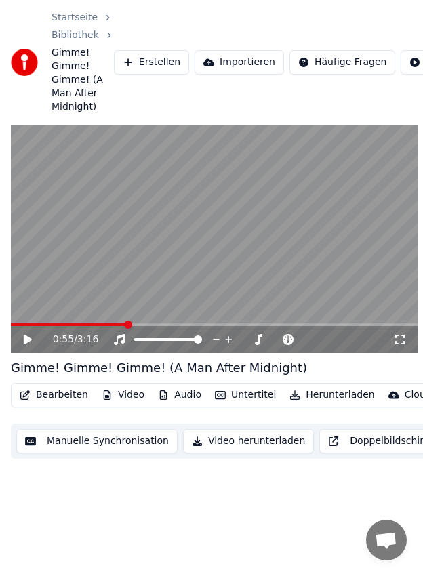
click at [138, 325] on span at bounding box center [214, 324] width 407 height 3
click at [125, 323] on video at bounding box center [214, 239] width 407 height 229
click at [120, 324] on span at bounding box center [76, 324] width 130 height 3
click at [110, 248] on video at bounding box center [214, 239] width 407 height 229
click at [118, 226] on video at bounding box center [214, 239] width 407 height 229
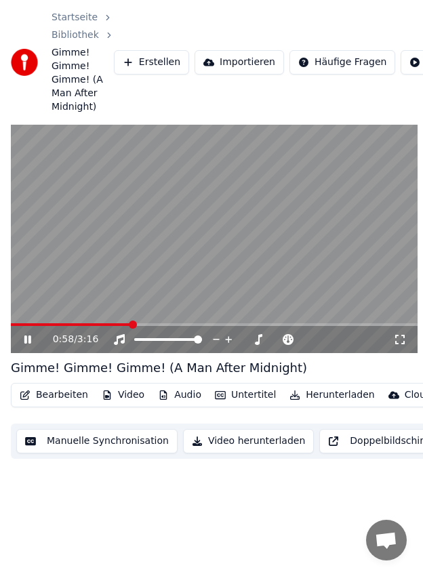
click at [118, 226] on video at bounding box center [214, 239] width 407 height 229
click at [124, 325] on span at bounding box center [71, 324] width 121 height 3
click at [117, 325] on span at bounding box center [68, 324] width 114 height 3
click at [113, 248] on video at bounding box center [214, 239] width 407 height 229
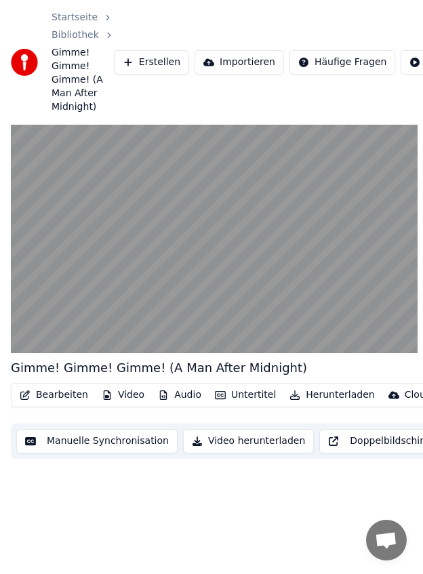
click at [113, 248] on video at bounding box center [214, 239] width 407 height 229
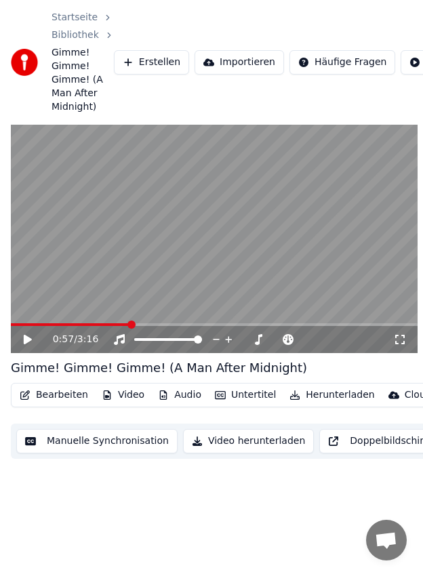
click at [25, 343] on icon at bounding box center [28, 339] width 8 height 9
click at [25, 343] on icon at bounding box center [27, 339] width 7 height 8
click at [131, 323] on span at bounding box center [214, 324] width 407 height 3
click at [25, 344] on icon at bounding box center [28, 339] width 8 height 9
click at [131, 326] on div "1:04 / 3:16" at bounding box center [214, 339] width 407 height 27
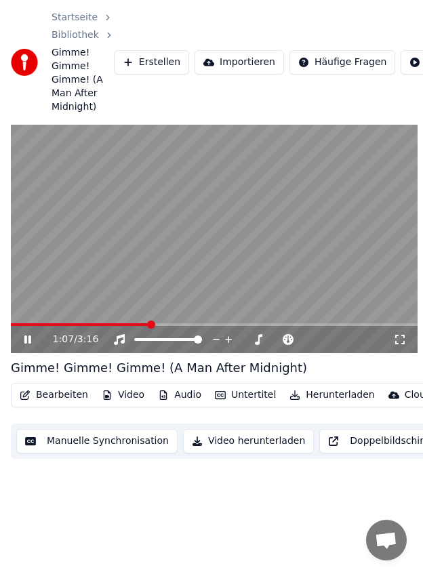
click at [129, 325] on span at bounding box center [80, 324] width 139 height 3
click at [219, 253] on video at bounding box center [214, 239] width 407 height 229
click at [130, 323] on span at bounding box center [79, 324] width 136 height 3
click at [121, 325] on span at bounding box center [214, 324] width 407 height 3
click at [24, 340] on icon at bounding box center [28, 339] width 8 height 9
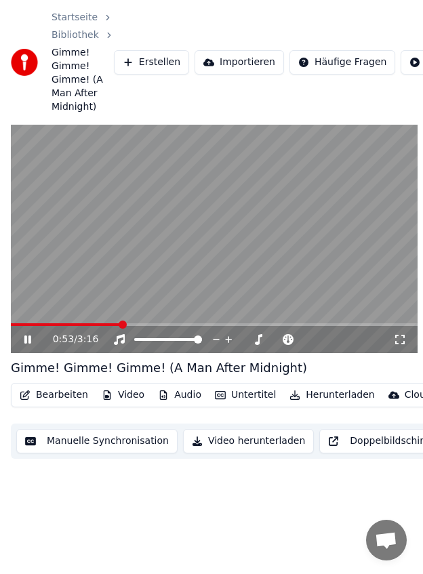
click at [115, 324] on span at bounding box center [66, 324] width 110 height 3
click at [138, 244] on video at bounding box center [214, 239] width 407 height 229
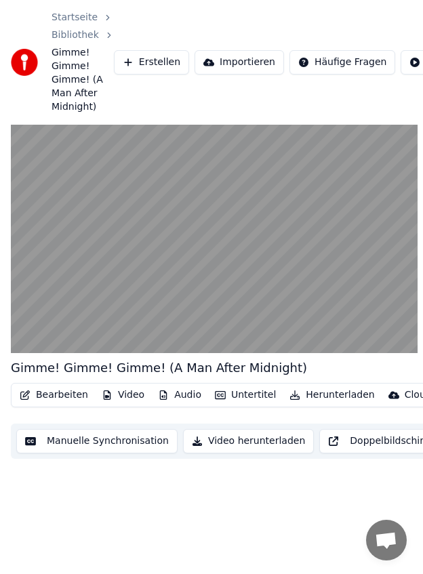
click at [138, 244] on video at bounding box center [214, 239] width 407 height 229
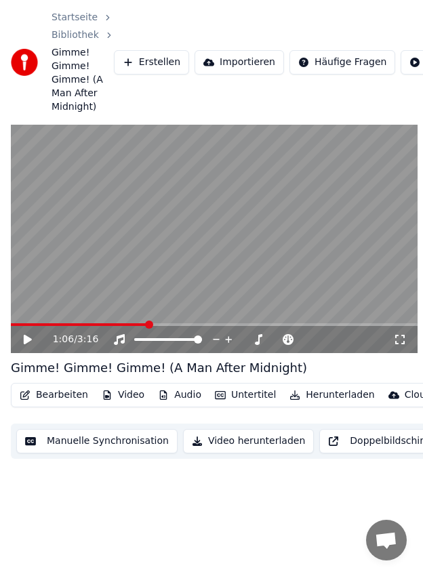
click at [132, 325] on span at bounding box center [79, 324] width 137 height 3
click at [167, 224] on video at bounding box center [214, 239] width 407 height 229
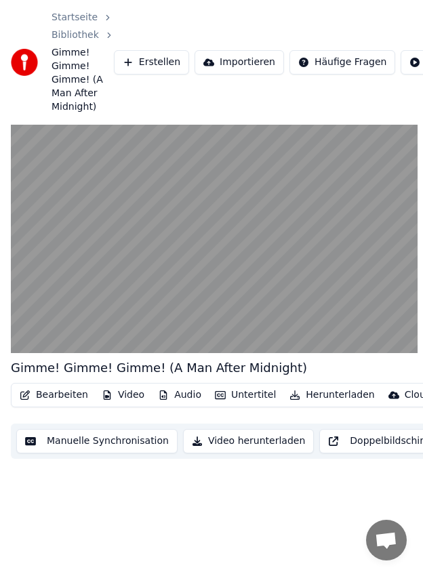
click at [167, 224] on video at bounding box center [214, 239] width 407 height 229
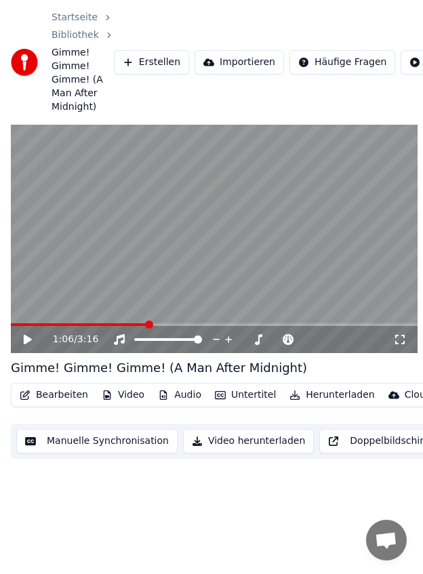
click at [129, 326] on span at bounding box center [79, 324] width 137 height 3
click at [30, 332] on div "0:57 / 3:16" at bounding box center [214, 339] width 407 height 27
click at [27, 343] on icon at bounding box center [37, 339] width 31 height 11
click at [242, 243] on video at bounding box center [214, 239] width 407 height 229
click at [150, 325] on span at bounding box center [86, 324] width 150 height 3
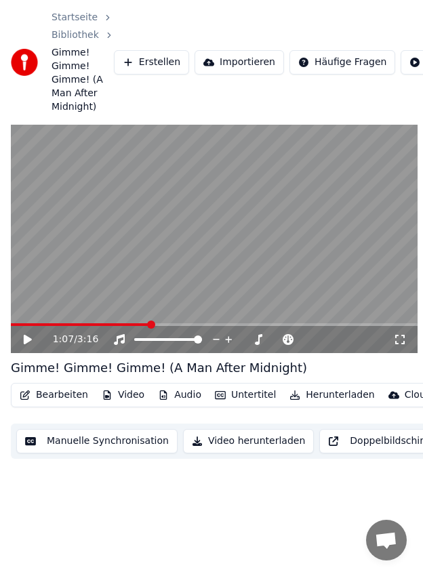
click at [165, 253] on video at bounding box center [214, 239] width 407 height 229
click at [139, 325] on span at bounding box center [82, 324] width 142 height 3
click at [194, 205] on video at bounding box center [214, 239] width 407 height 229
click at [134, 325] on span at bounding box center [77, 324] width 133 height 3
click at [164, 224] on video at bounding box center [214, 239] width 407 height 229
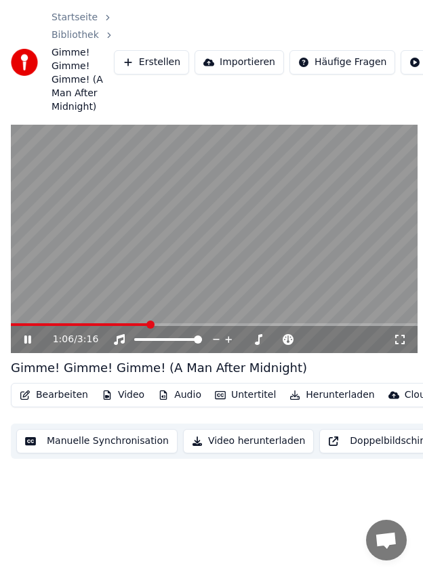
click at [127, 324] on span at bounding box center [80, 324] width 138 height 3
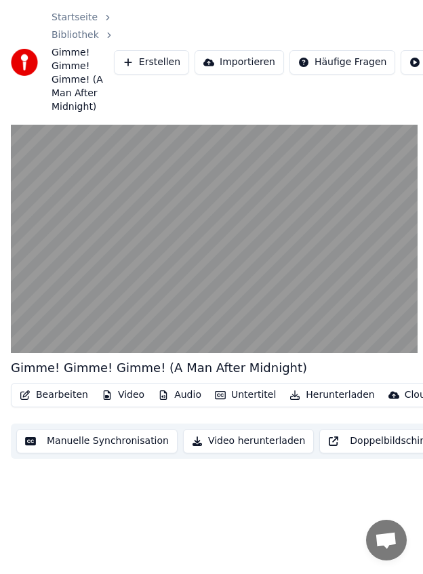
click at [192, 236] on video at bounding box center [214, 239] width 407 height 229
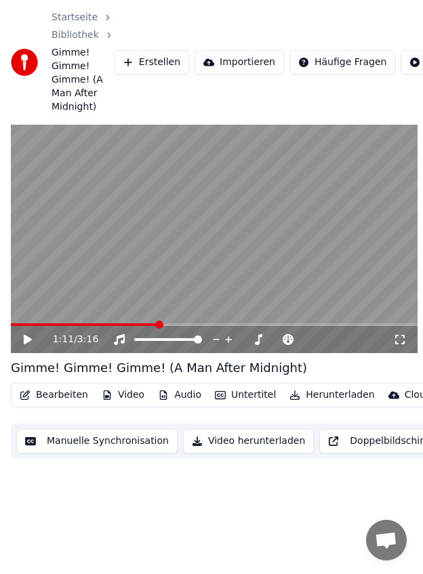
click at [146, 325] on span at bounding box center [84, 324] width 147 height 3
click at [184, 263] on video at bounding box center [214, 239] width 407 height 229
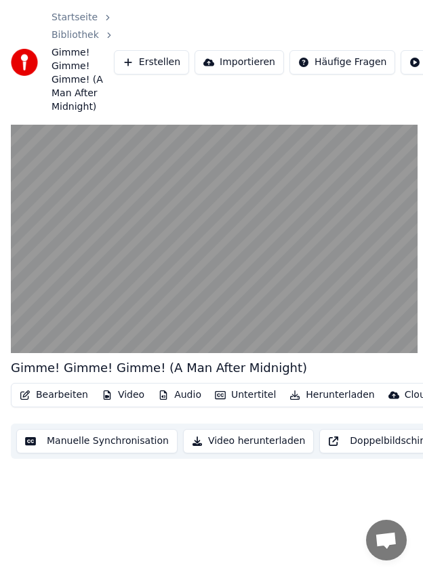
click at [196, 221] on video at bounding box center [214, 239] width 407 height 229
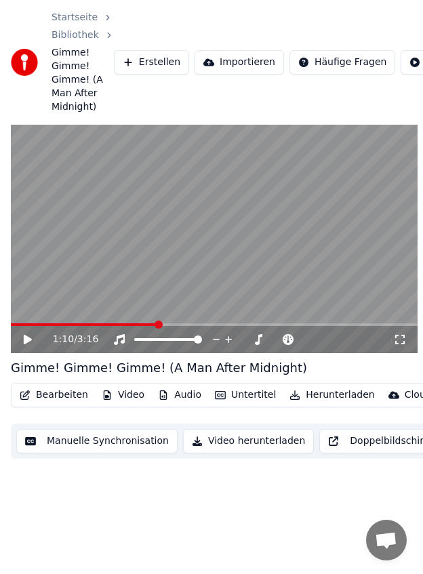
click at [227, 239] on video at bounding box center [214, 239] width 407 height 229
click at [222, 243] on video at bounding box center [214, 239] width 407 height 229
click at [163, 325] on span at bounding box center [90, 324] width 159 height 3
click at [171, 242] on video at bounding box center [214, 239] width 407 height 229
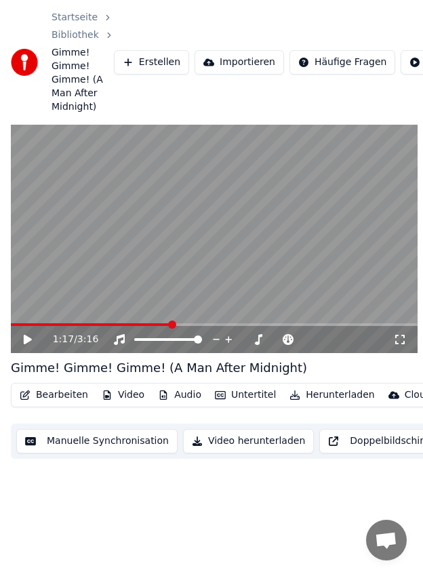
click at [285, 207] on video at bounding box center [214, 239] width 407 height 229
click at [237, 238] on video at bounding box center [214, 239] width 407 height 229
click at [297, 276] on video at bounding box center [214, 239] width 407 height 229
click at [242, 261] on video at bounding box center [214, 239] width 407 height 229
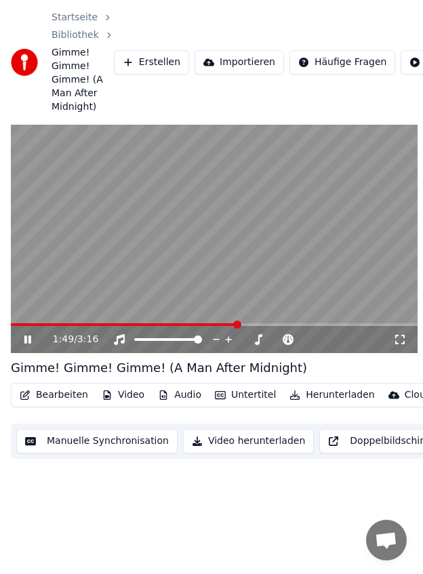
click at [237, 241] on video at bounding box center [214, 239] width 407 height 229
click at [227, 325] on span at bounding box center [125, 324] width 228 height 3
click at [215, 226] on video at bounding box center [214, 239] width 407 height 229
click at [218, 231] on video at bounding box center [214, 239] width 407 height 229
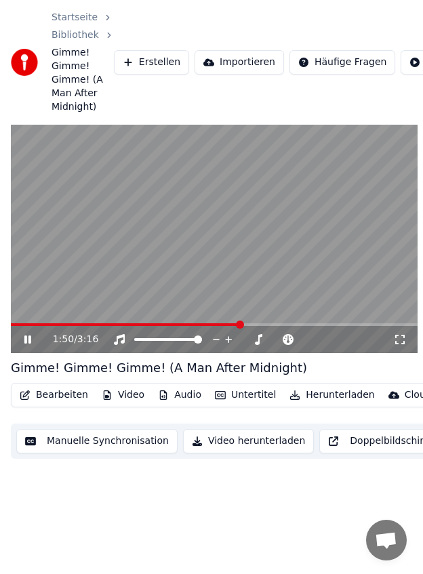
click at [218, 231] on video at bounding box center [214, 239] width 407 height 229
click at [220, 207] on video at bounding box center [214, 239] width 407 height 229
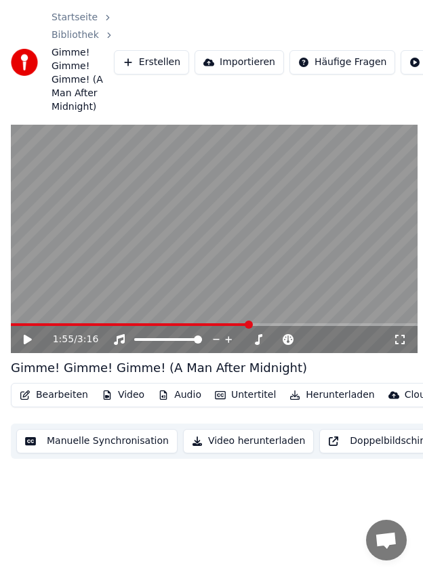
click at [223, 229] on video at bounding box center [214, 239] width 407 height 229
click at [230, 247] on video at bounding box center [214, 239] width 407 height 229
click at [276, 325] on span at bounding box center [150, 324] width 279 height 3
click at [259, 324] on span at bounding box center [144, 324] width 267 height 3
click at [273, 243] on video at bounding box center [214, 239] width 407 height 229
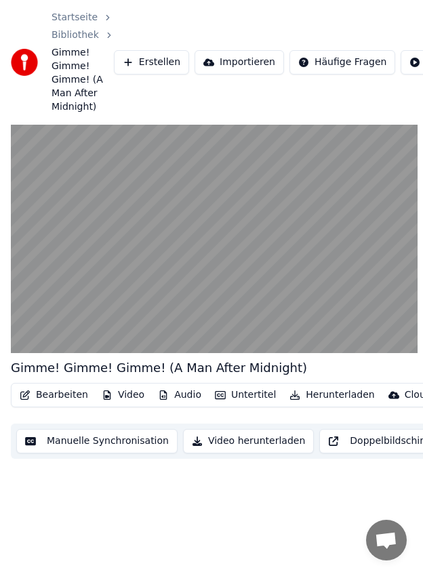
click at [273, 243] on video at bounding box center [214, 239] width 407 height 229
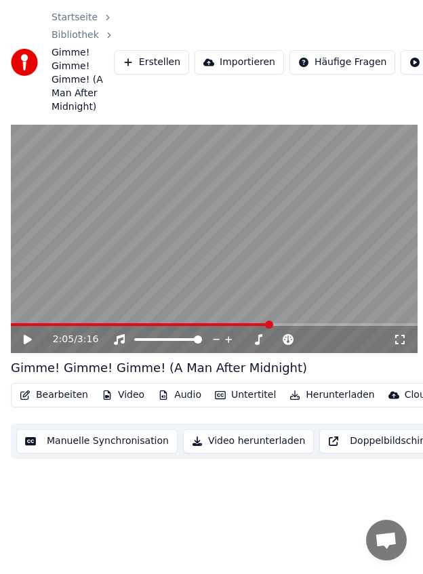
click at [273, 243] on video at bounding box center [214, 239] width 407 height 229
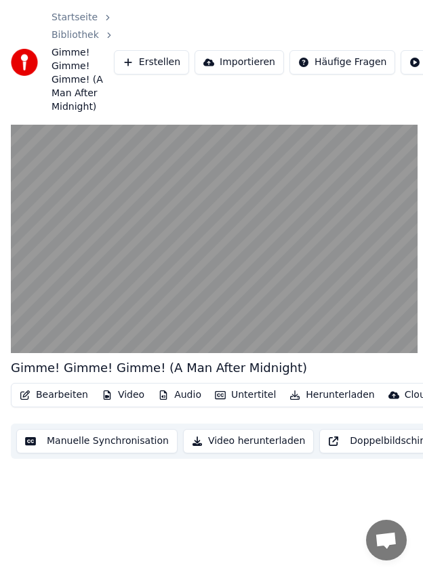
click at [273, 243] on video at bounding box center [214, 239] width 407 height 229
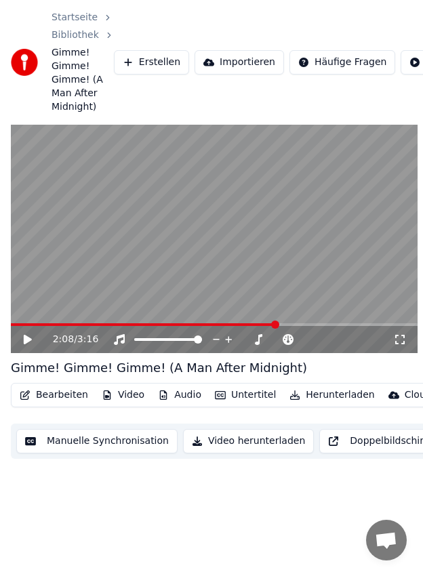
click at [273, 243] on video at bounding box center [214, 239] width 407 height 229
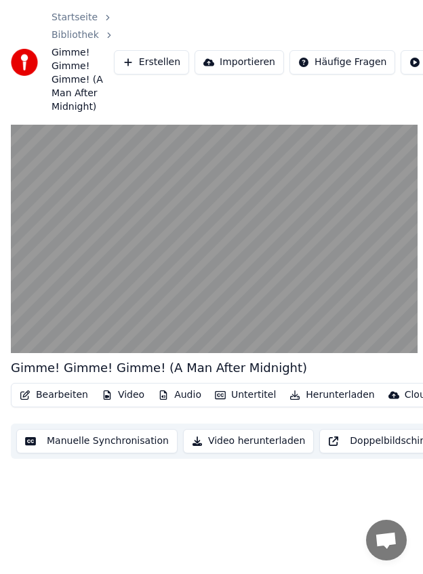
click at [273, 243] on video at bounding box center [214, 239] width 407 height 229
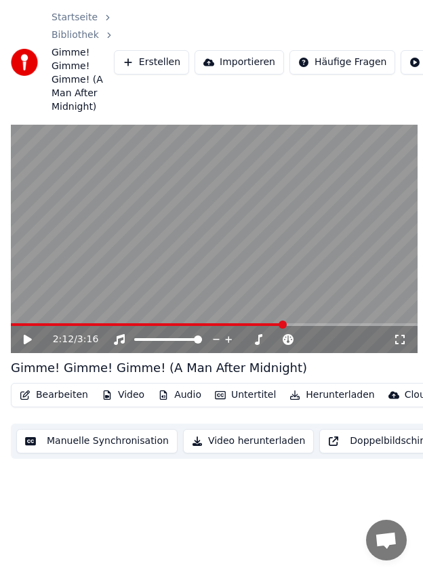
click at [274, 324] on span at bounding box center [147, 324] width 273 height 3
click at [213, 225] on video at bounding box center [214, 239] width 407 height 229
click at [33, 338] on icon at bounding box center [37, 339] width 31 height 11
click at [238, 249] on video at bounding box center [214, 239] width 407 height 229
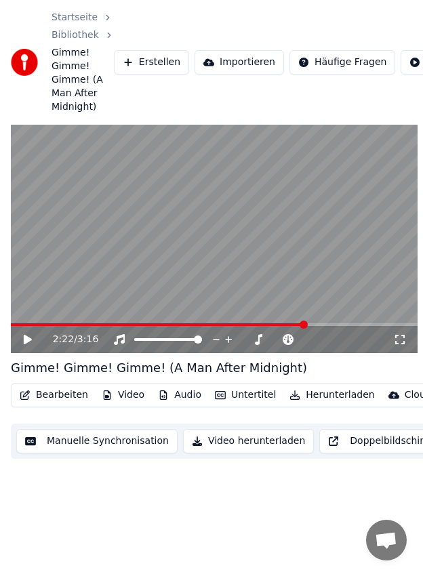
click at [222, 201] on video at bounding box center [214, 239] width 407 height 229
click at [186, 212] on video at bounding box center [214, 239] width 407 height 229
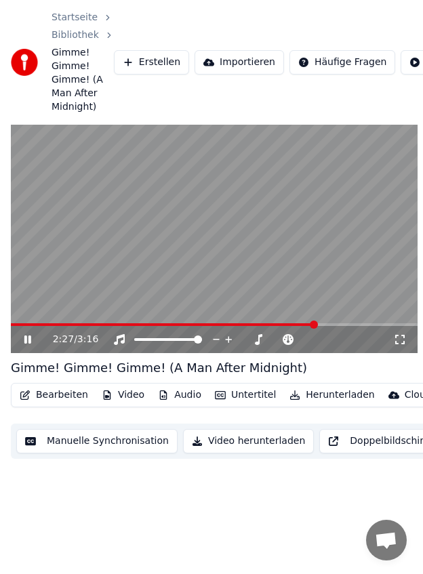
click at [186, 212] on video at bounding box center [214, 239] width 407 height 229
click at [319, 245] on video at bounding box center [214, 239] width 407 height 229
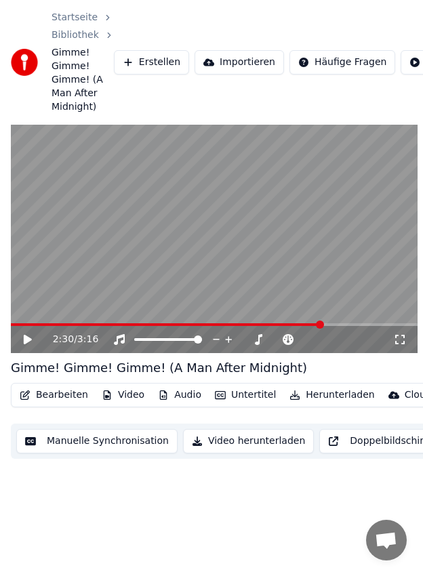
click at [216, 194] on video at bounding box center [214, 239] width 407 height 229
click at [312, 323] on video at bounding box center [214, 239] width 407 height 229
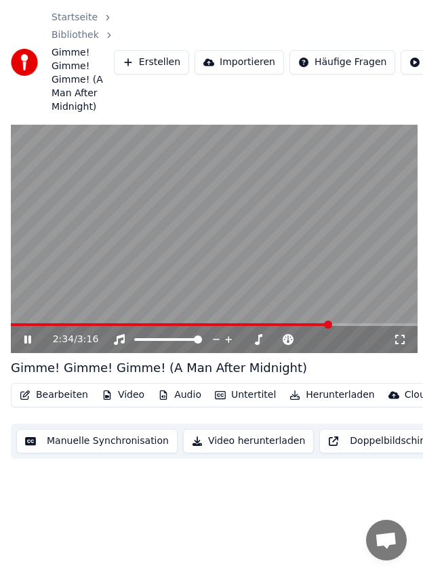
click at [312, 325] on span at bounding box center [170, 324] width 319 height 3
click at [250, 207] on video at bounding box center [214, 239] width 407 height 229
click at [247, 218] on video at bounding box center [214, 239] width 407 height 229
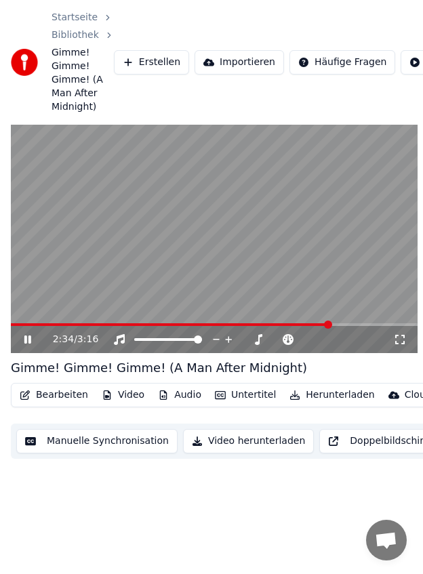
click at [247, 218] on video at bounding box center [214, 239] width 407 height 229
click at [200, 231] on video at bounding box center [214, 239] width 407 height 229
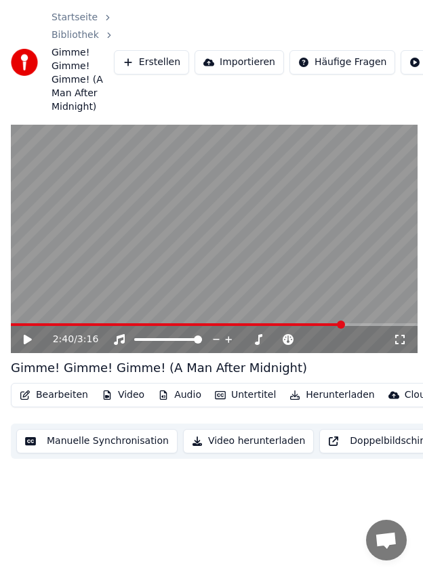
click at [200, 231] on video at bounding box center [214, 239] width 407 height 229
click at [220, 236] on video at bounding box center [214, 239] width 407 height 229
click at [266, 250] on video at bounding box center [214, 239] width 407 height 229
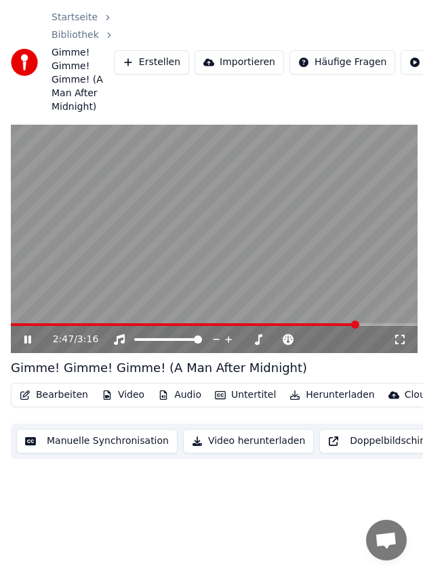
click at [266, 250] on video at bounding box center [214, 239] width 407 height 229
click at [230, 398] on button "Untertitel" at bounding box center [245, 395] width 72 height 19
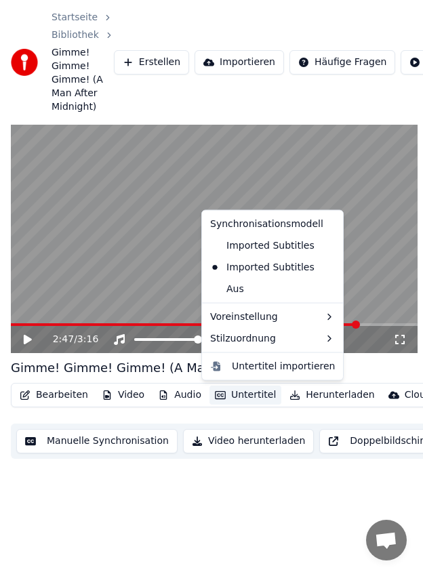
click at [325, 245] on icon at bounding box center [332, 245] width 15 height 11
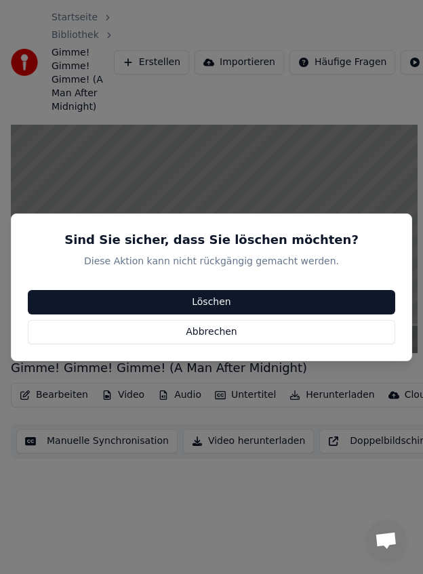
click at [277, 299] on button "Löschen" at bounding box center [211, 301] width 367 height 24
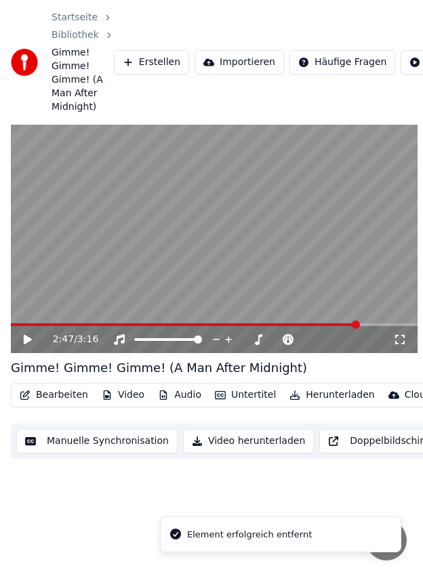
click at [232, 395] on button "Untertitel" at bounding box center [245, 395] width 72 height 19
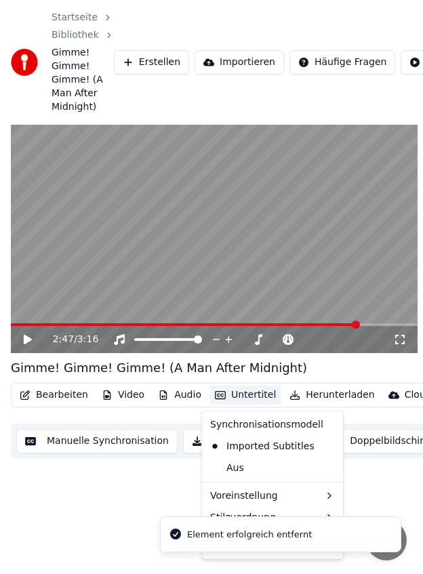
click at [325, 449] on icon at bounding box center [332, 445] width 15 height 11
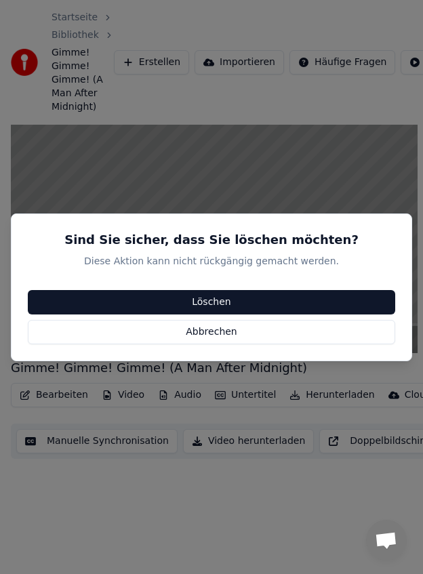
click at [275, 289] on div "Sind Sie sicher, dass Sie löschen möchten? Diese Aktion kann nicht rückgängig g…" at bounding box center [211, 287] width 401 height 148
click at [279, 303] on button "Löschen" at bounding box center [211, 301] width 367 height 24
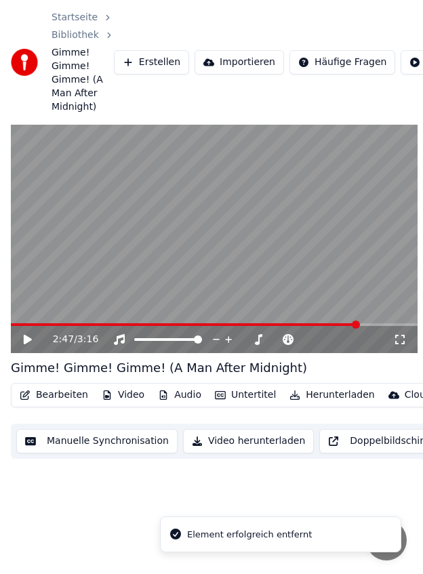
click at [242, 399] on button "Untertitel" at bounding box center [245, 395] width 72 height 19
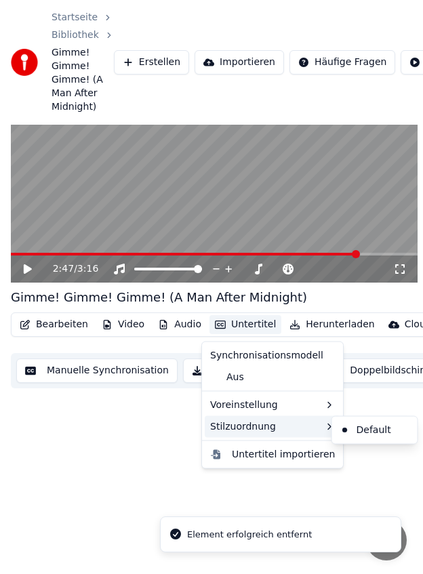
scroll to position [71, 0]
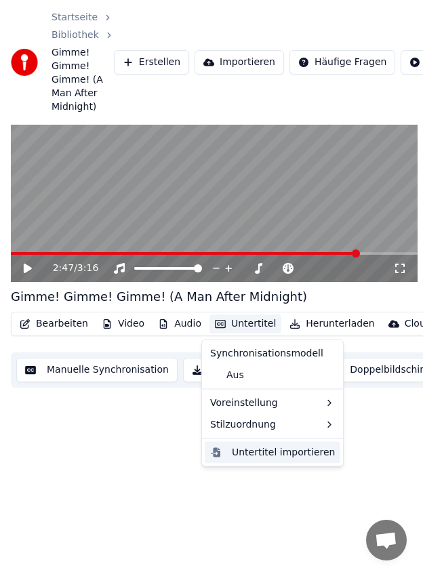
click at [270, 461] on div "Untertitel importieren" at bounding box center [273, 452] width 136 height 22
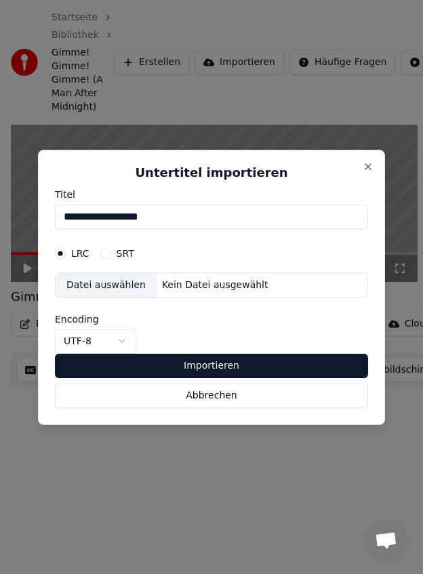
click at [128, 280] on div "Datei auswählen" at bounding box center [106, 285] width 101 height 24
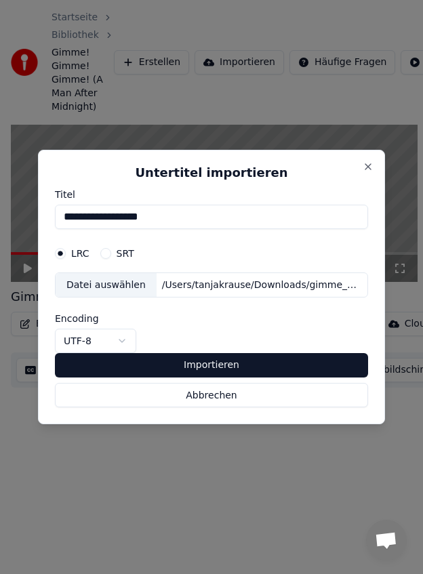
click at [212, 362] on button "Importieren" at bounding box center [211, 365] width 313 height 24
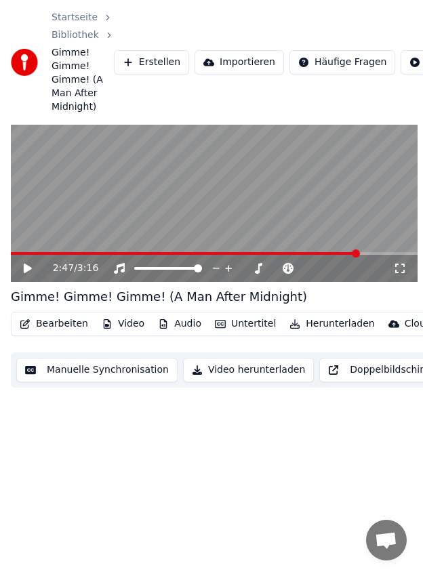
scroll to position [71, 310]
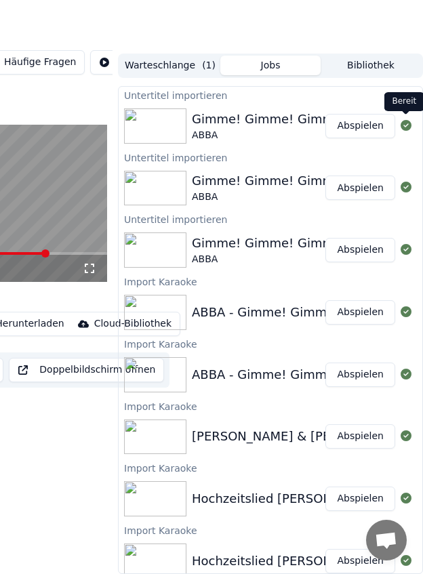
click at [359, 132] on button "Abspielen" at bounding box center [360, 126] width 70 height 24
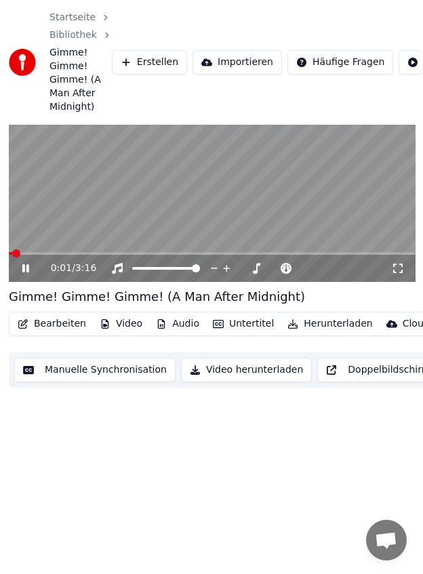
scroll to position [0, 2]
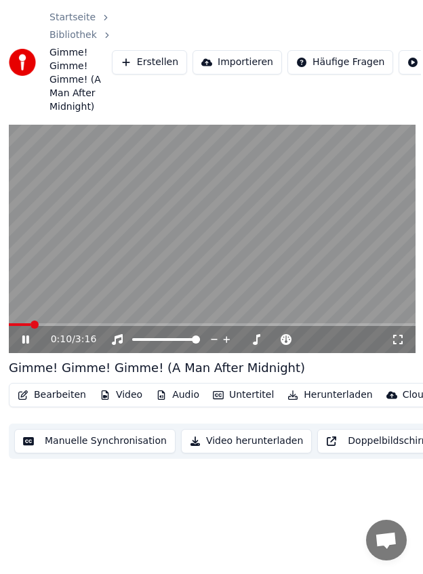
click at [64, 325] on span at bounding box center [212, 324] width 407 height 3
click at [76, 323] on span at bounding box center [212, 324] width 407 height 3
click at [62, 260] on video at bounding box center [212, 239] width 407 height 229
click at [59, 326] on span at bounding box center [43, 324] width 68 height 3
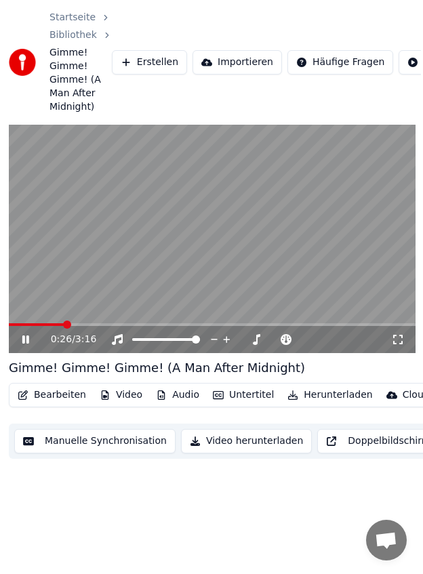
click at [81, 323] on span at bounding box center [212, 324] width 407 height 3
click at [80, 323] on span at bounding box center [84, 325] width 8 height 8
click at [25, 342] on icon at bounding box center [35, 339] width 31 height 11
click at [25, 342] on icon at bounding box center [26, 339] width 8 height 9
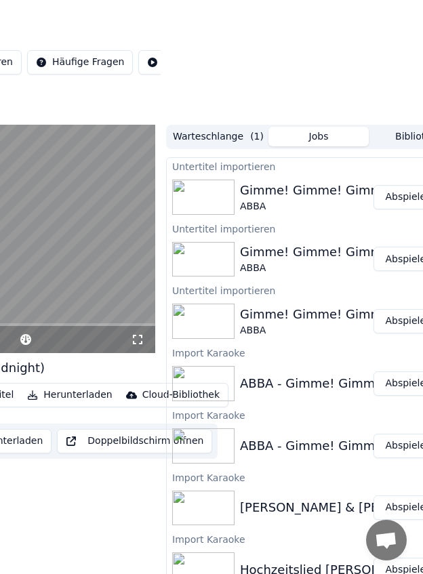
scroll to position [0, 310]
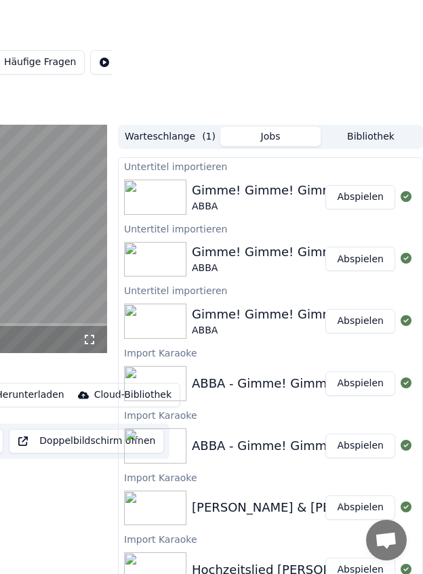
click at [350, 202] on button "Abspielen" at bounding box center [360, 197] width 70 height 24
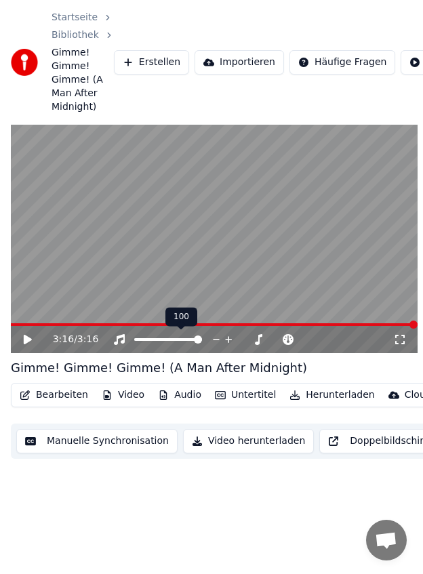
click at [131, 335] on div at bounding box center [180, 340] width 109 height 14
click at [135, 331] on div "3:16 / 3:16" at bounding box center [214, 339] width 407 height 27
click at [137, 336] on div at bounding box center [180, 340] width 109 height 14
click at [137, 340] on span at bounding box center [168, 339] width 68 height 3
click at [140, 335] on span at bounding box center [141, 339] width 8 height 8
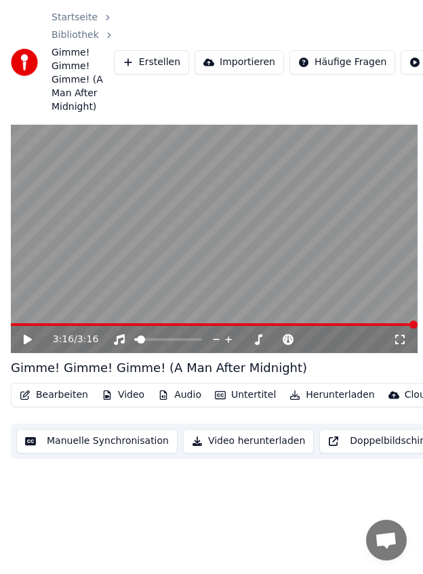
click at [24, 344] on icon at bounding box center [28, 339] width 8 height 9
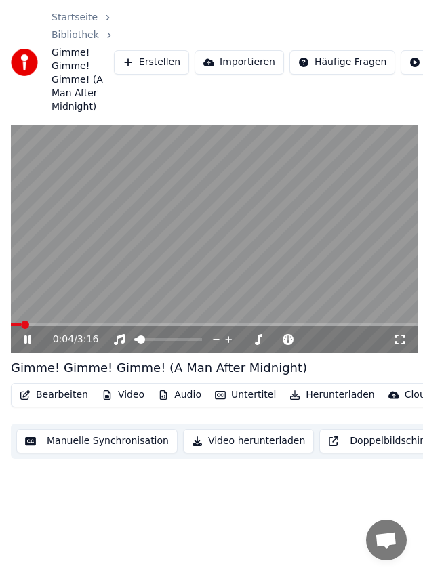
click at [98, 325] on span at bounding box center [214, 324] width 407 height 3
click at [89, 324] on span at bounding box center [55, 324] width 89 height 3
click at [79, 325] on span at bounding box center [52, 324] width 83 height 3
click at [199, 279] on video at bounding box center [214, 239] width 407 height 229
